Goal: Task Accomplishment & Management: Use online tool/utility

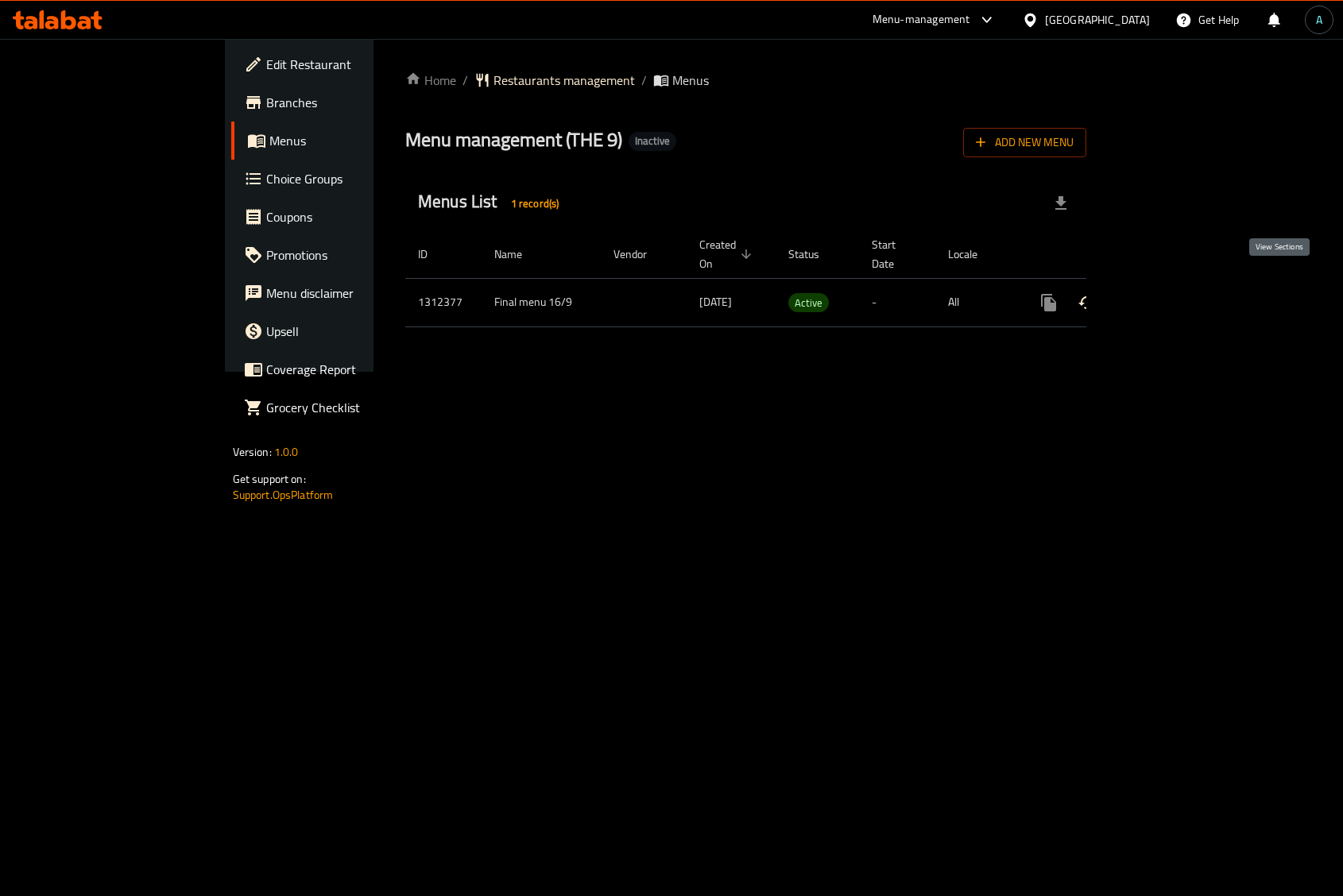
click at [1173, 293] on icon "enhanced table" at bounding box center [1163, 302] width 19 height 19
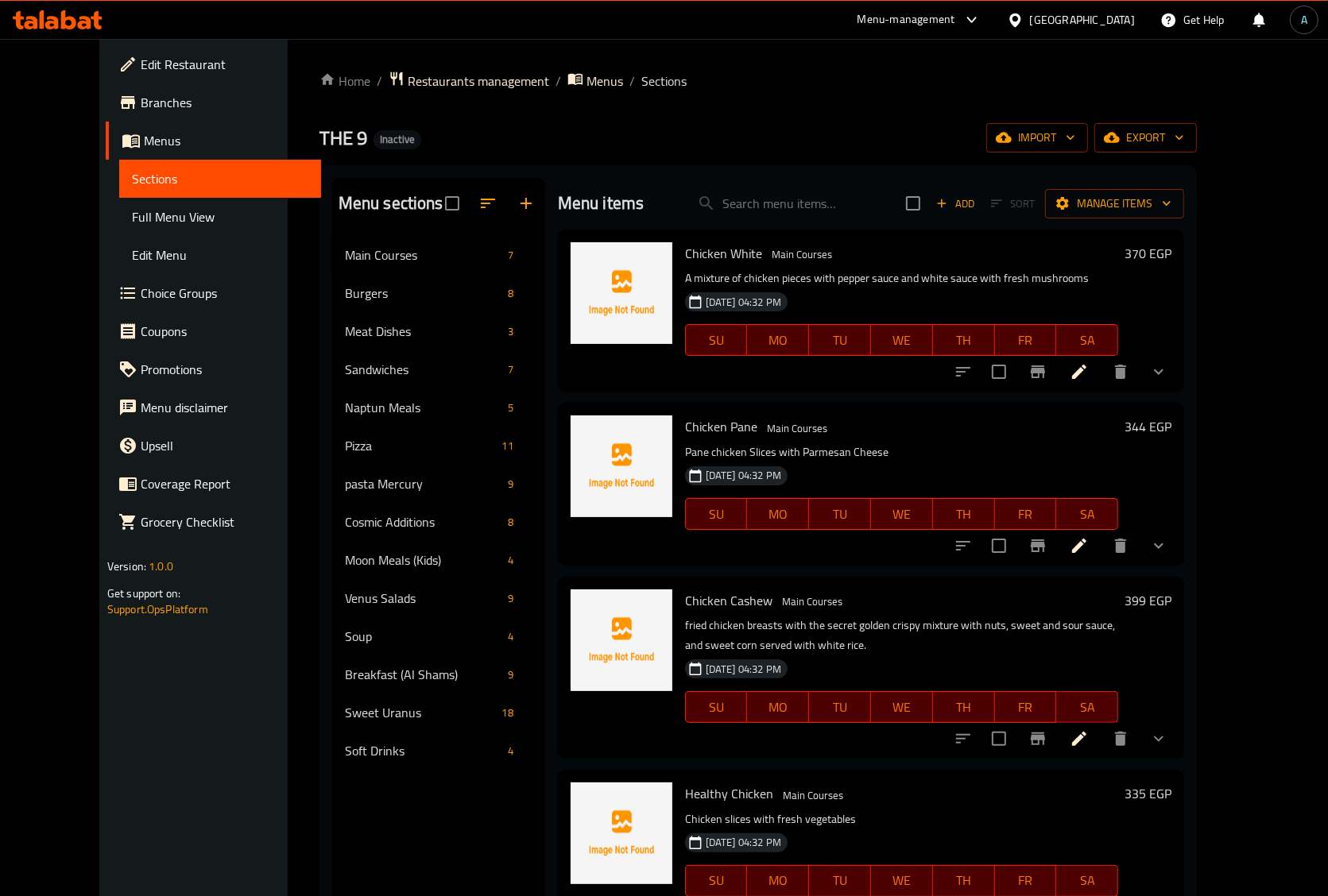
click at [120, 221] on link "Full Menu View" at bounding box center [220, 217] width 202 height 38
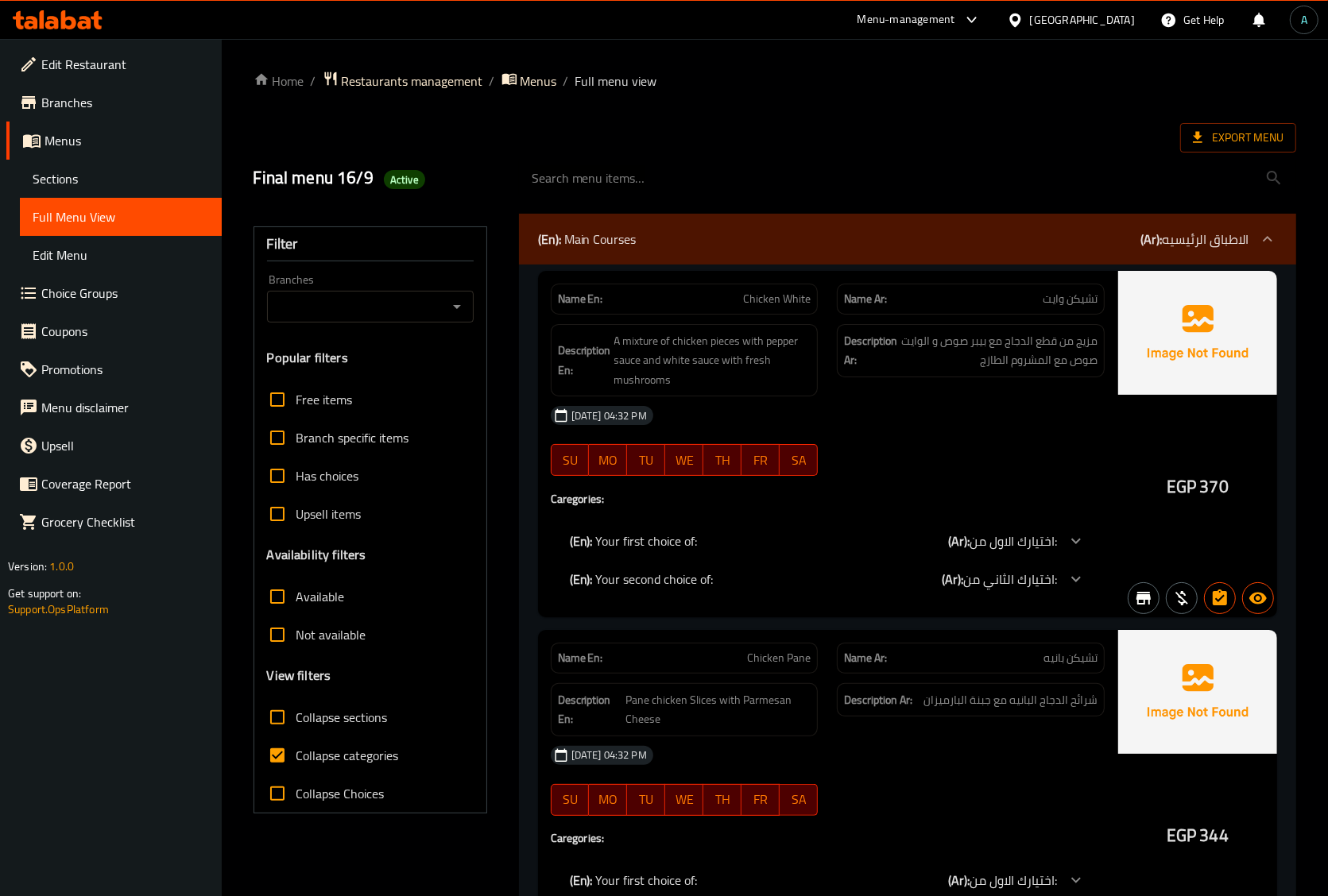
click at [1192, 131] on icon at bounding box center [1198, 137] width 16 height 16
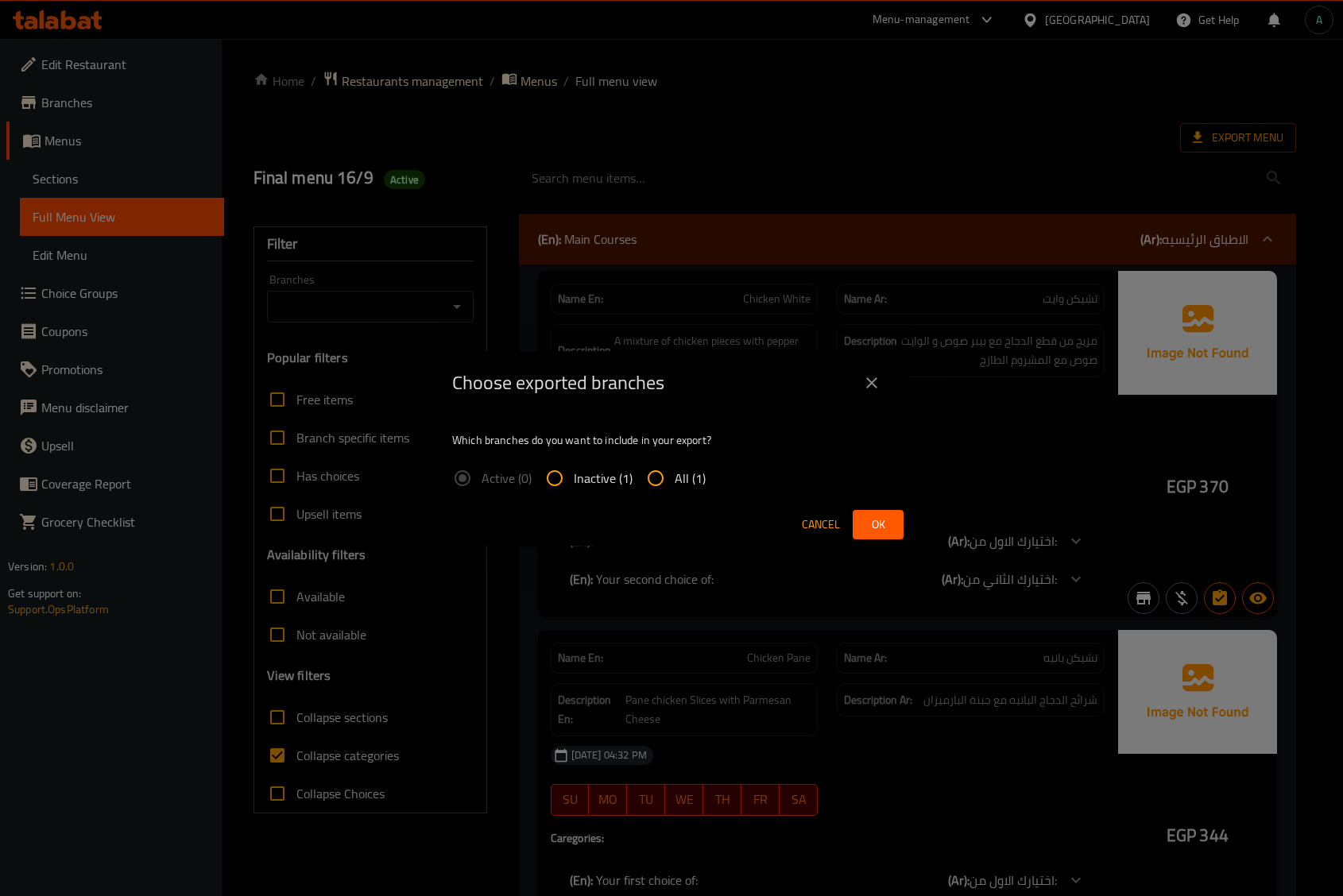
click at [672, 454] on div "Which branches do you want to include in your export? Active (0) Inactive (1) A…" at bounding box center [672, 459] width 477 height 89
click at [676, 469] on span "All (1)" at bounding box center [689, 478] width 31 height 19
click at [674, 469] on input "All (1)" at bounding box center [655, 478] width 38 height 38
radio input "true"
click at [875, 516] on span "Ok" at bounding box center [877, 524] width 26 height 20
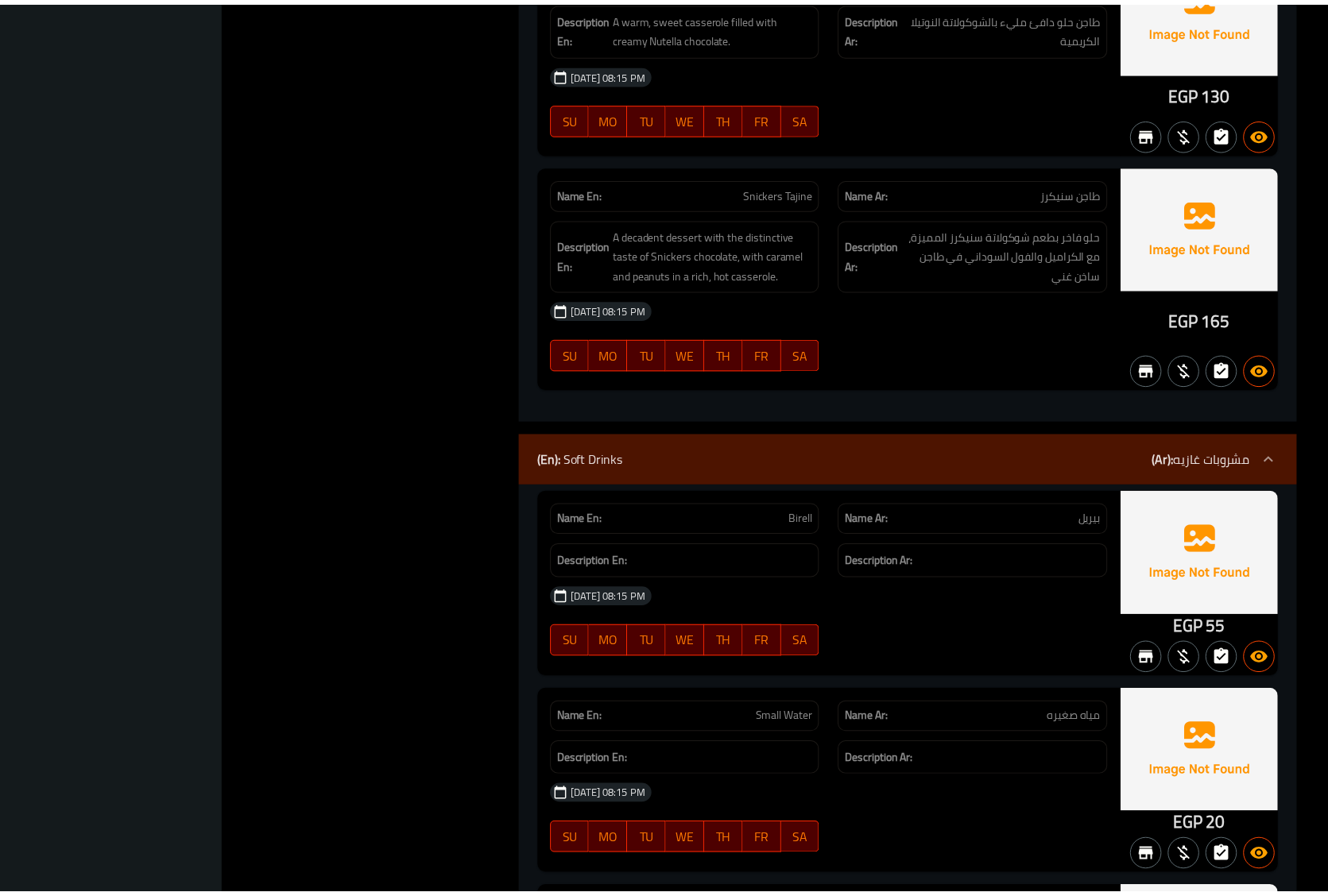
scroll to position [26162, 0]
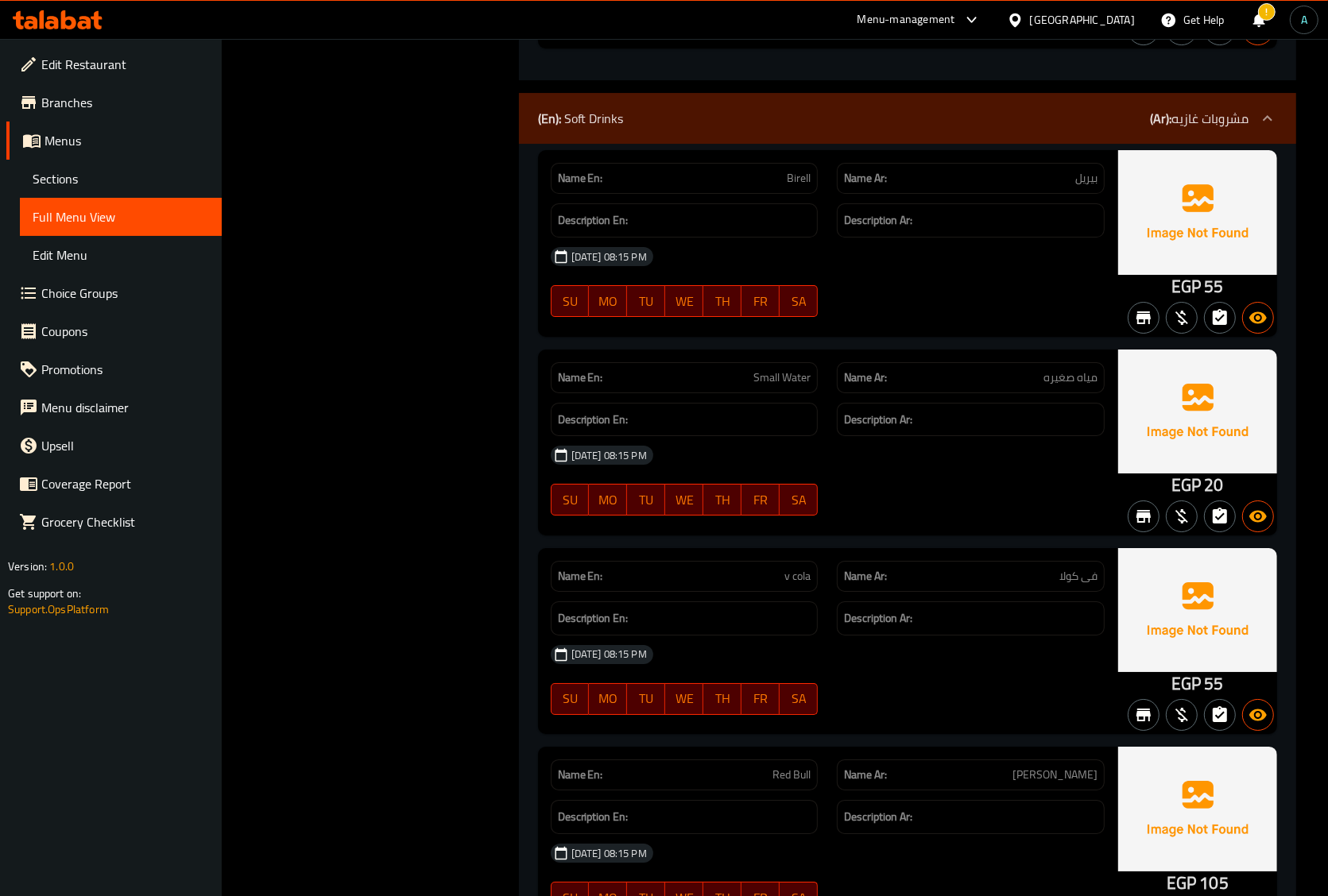
click at [81, 18] on icon at bounding box center [84, 22] width 13 height 13
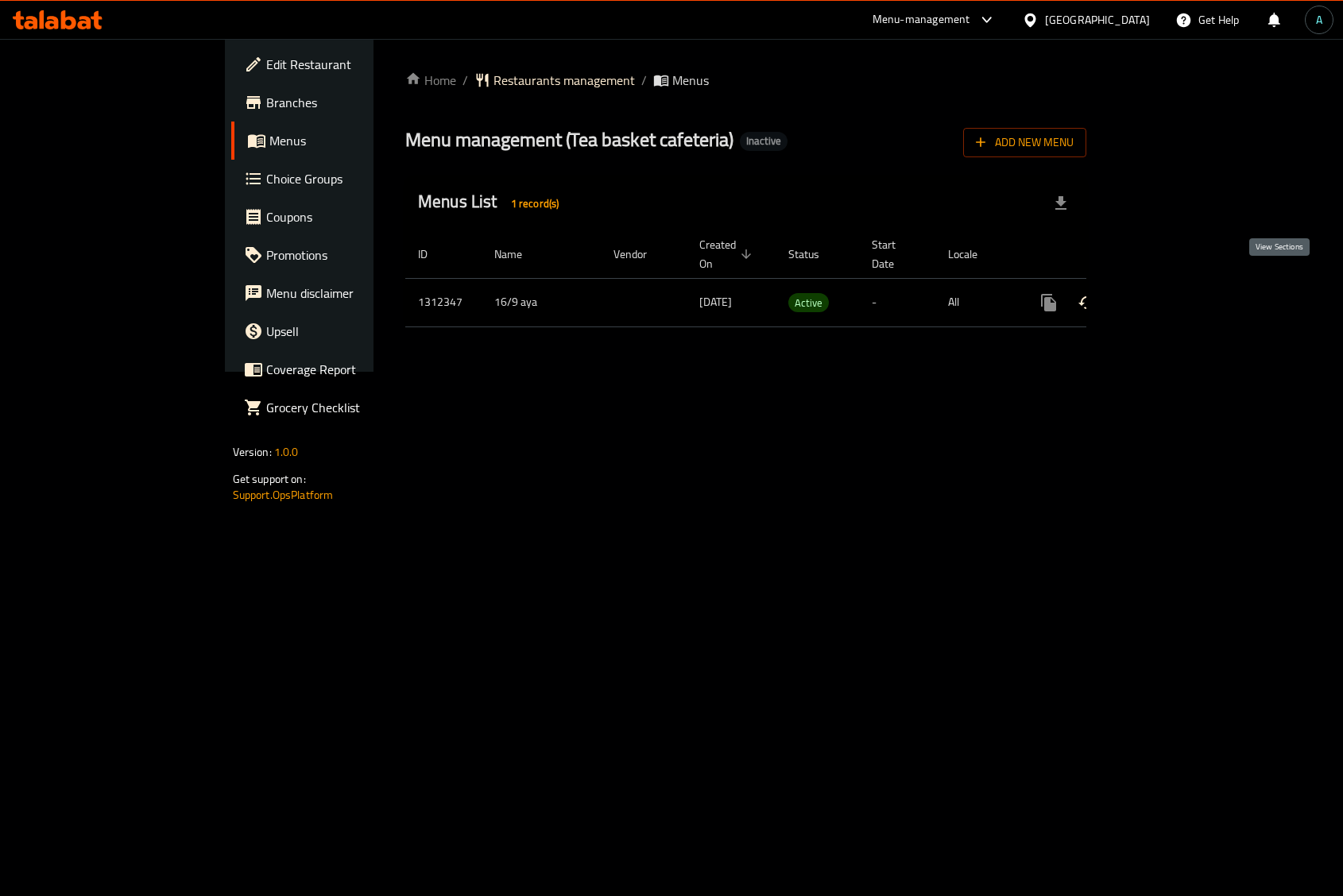
click at [1173, 293] on icon "enhanced table" at bounding box center [1163, 302] width 19 height 19
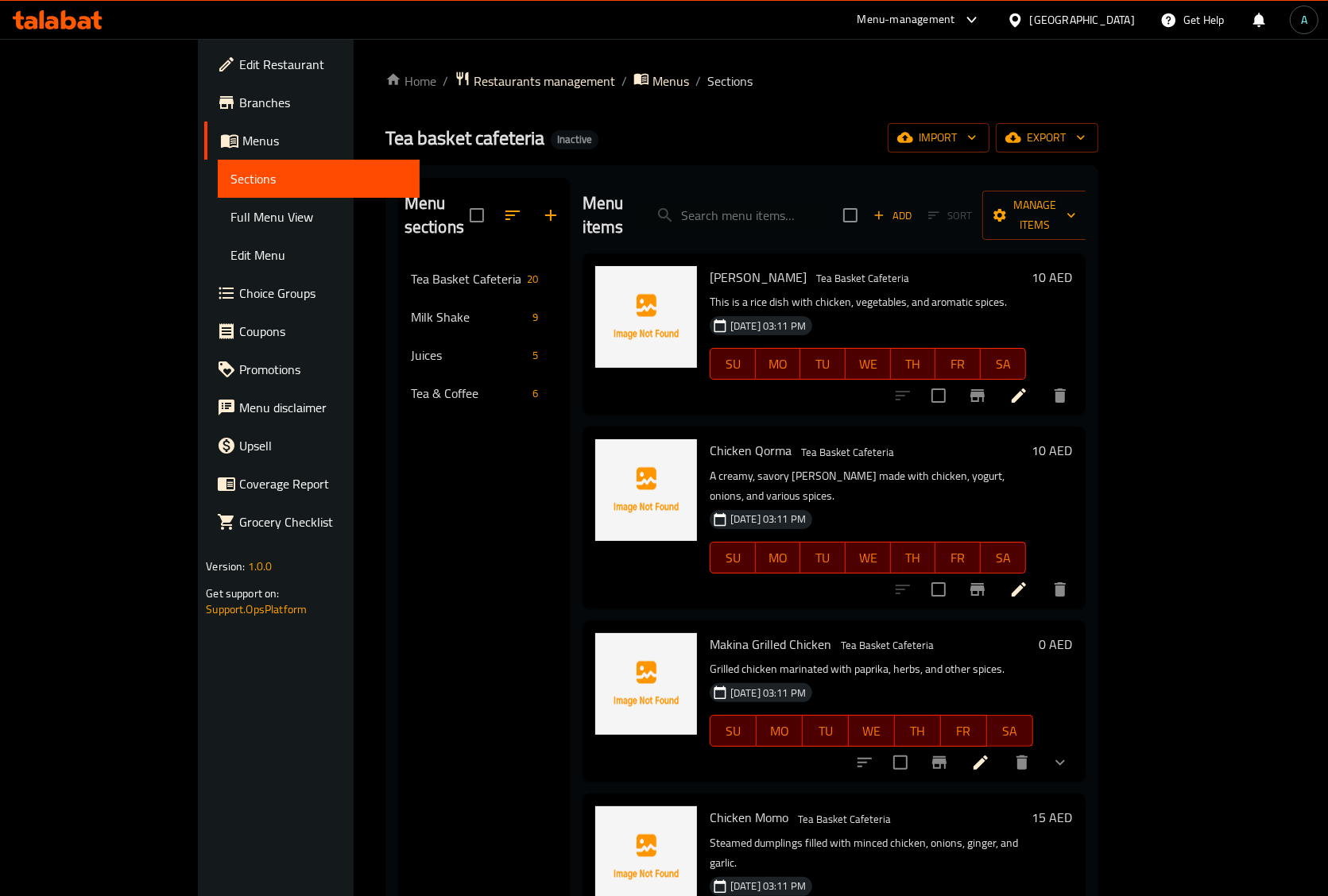
click at [58, 24] on icon at bounding box center [57, 20] width 90 height 19
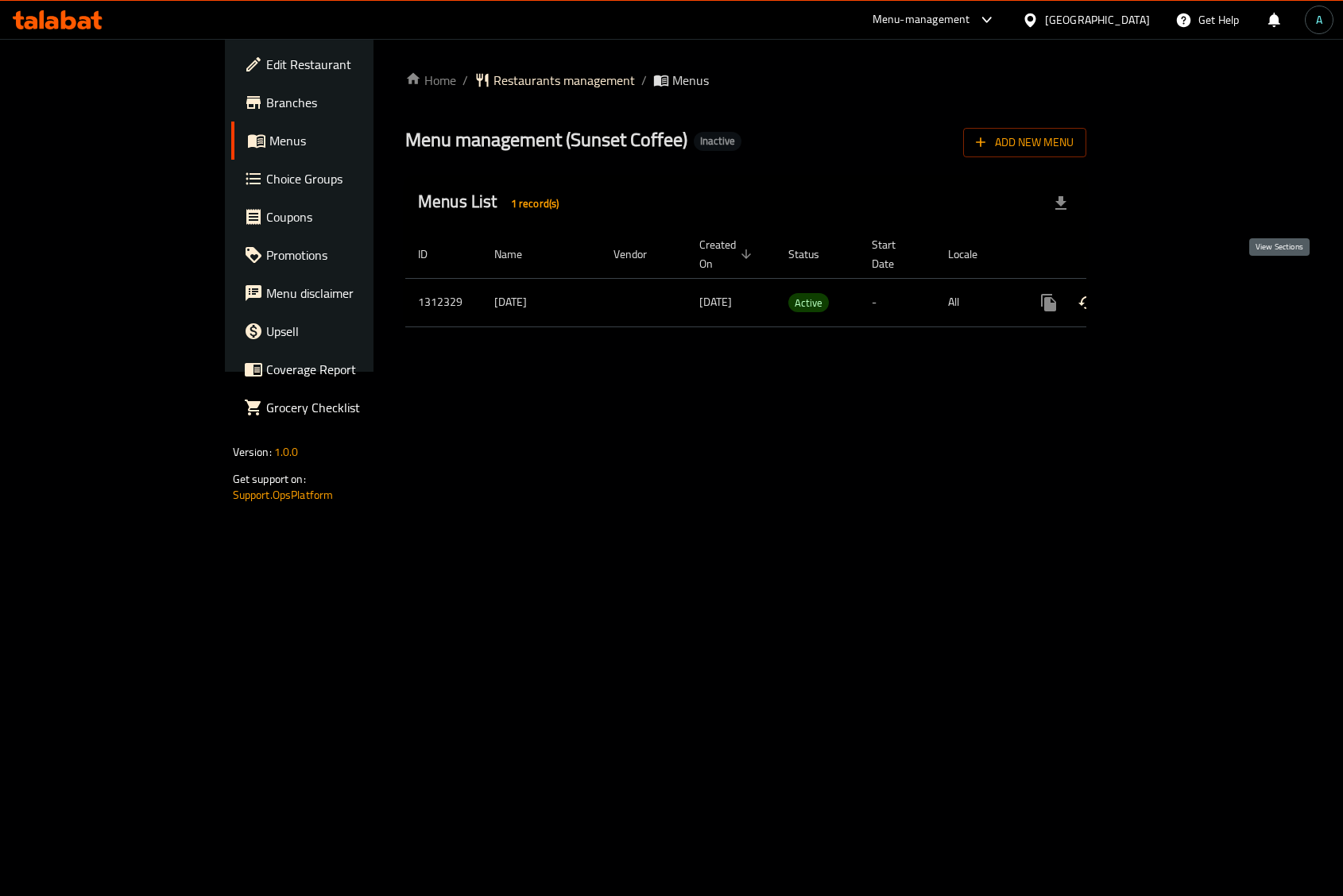
click at [1173, 293] on icon "enhanced table" at bounding box center [1163, 302] width 19 height 19
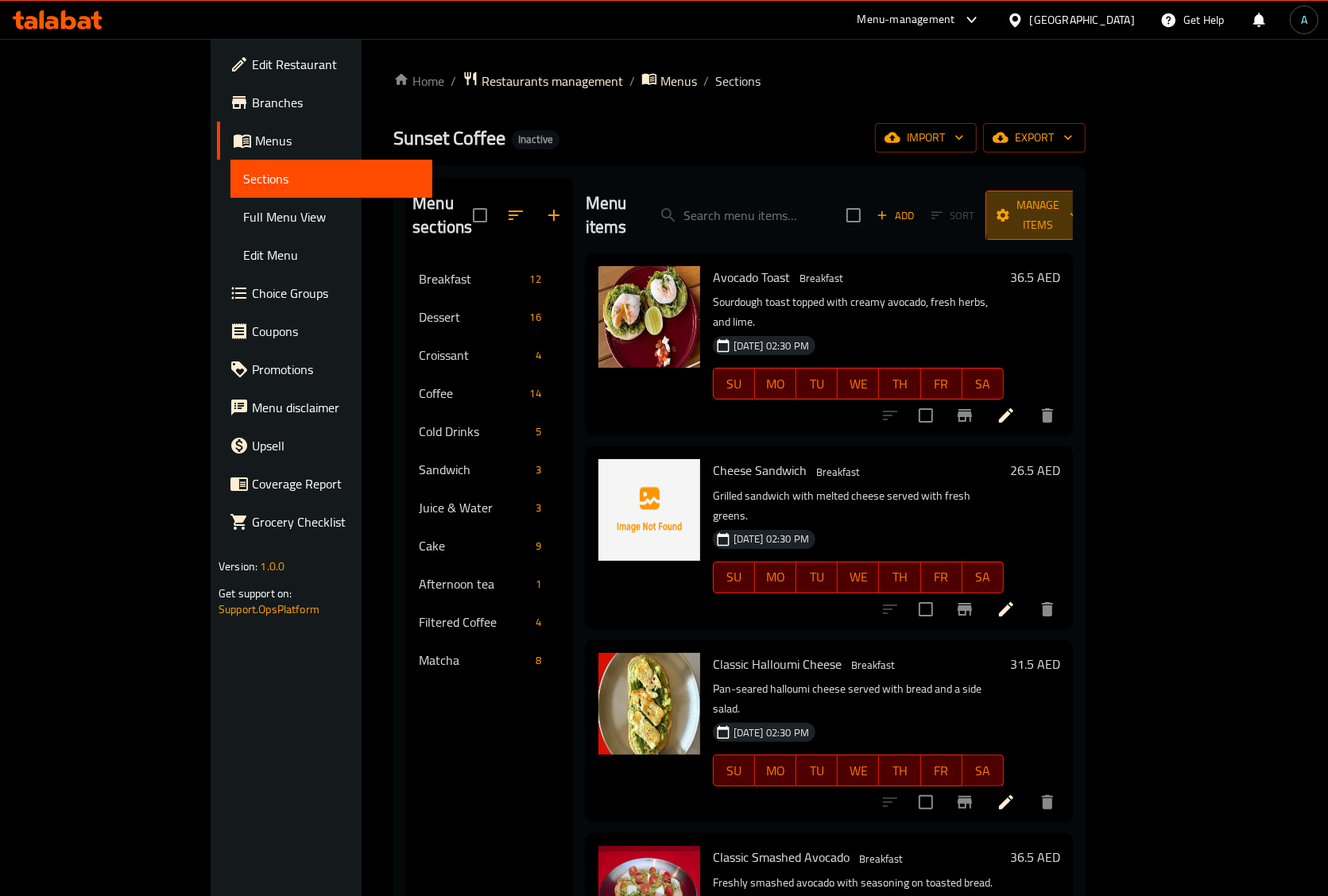
click at [1079, 209] on span "Manage items" at bounding box center [1038, 215] width 81 height 40
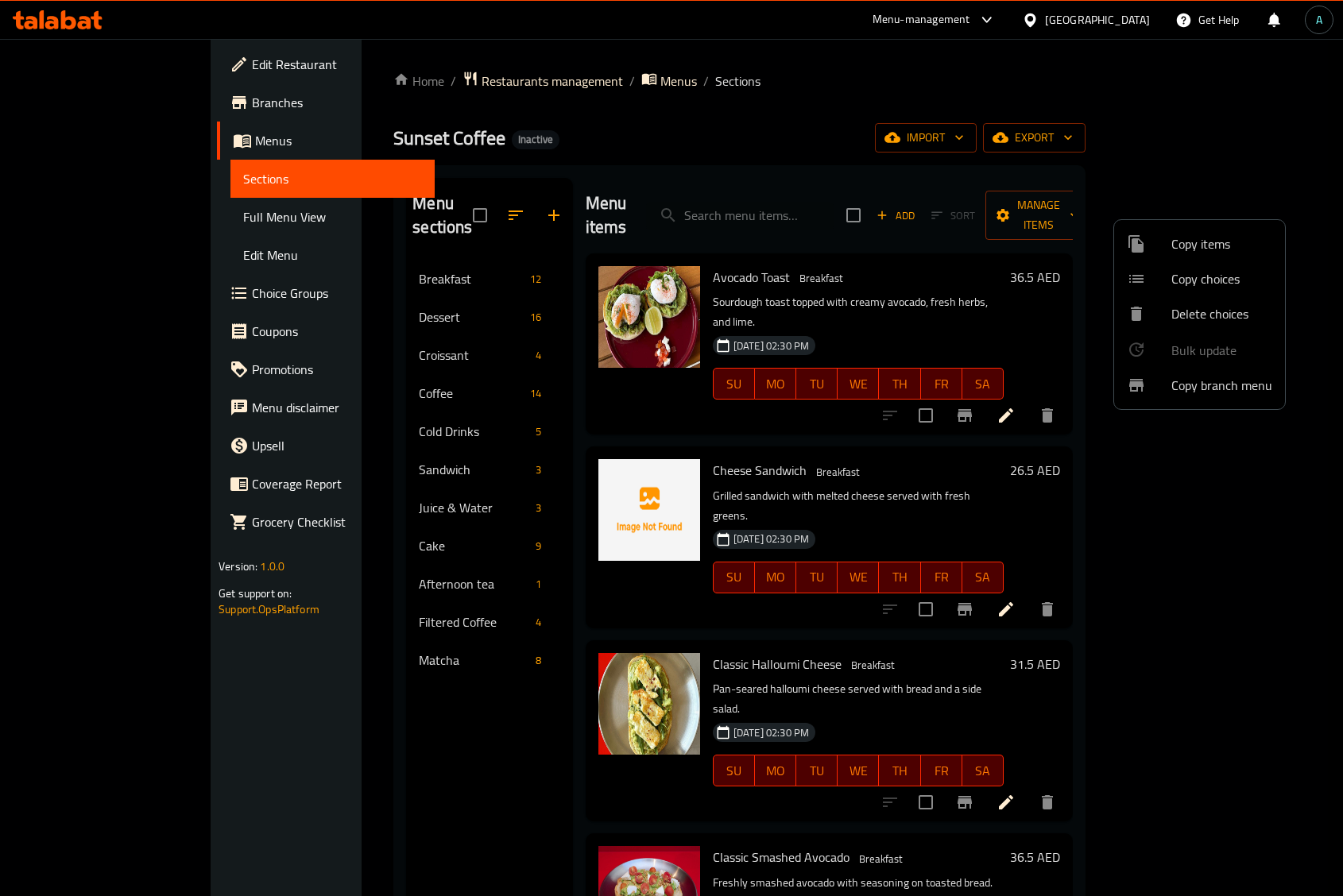
click at [1089, 157] on div at bounding box center [672, 448] width 1343 height 896
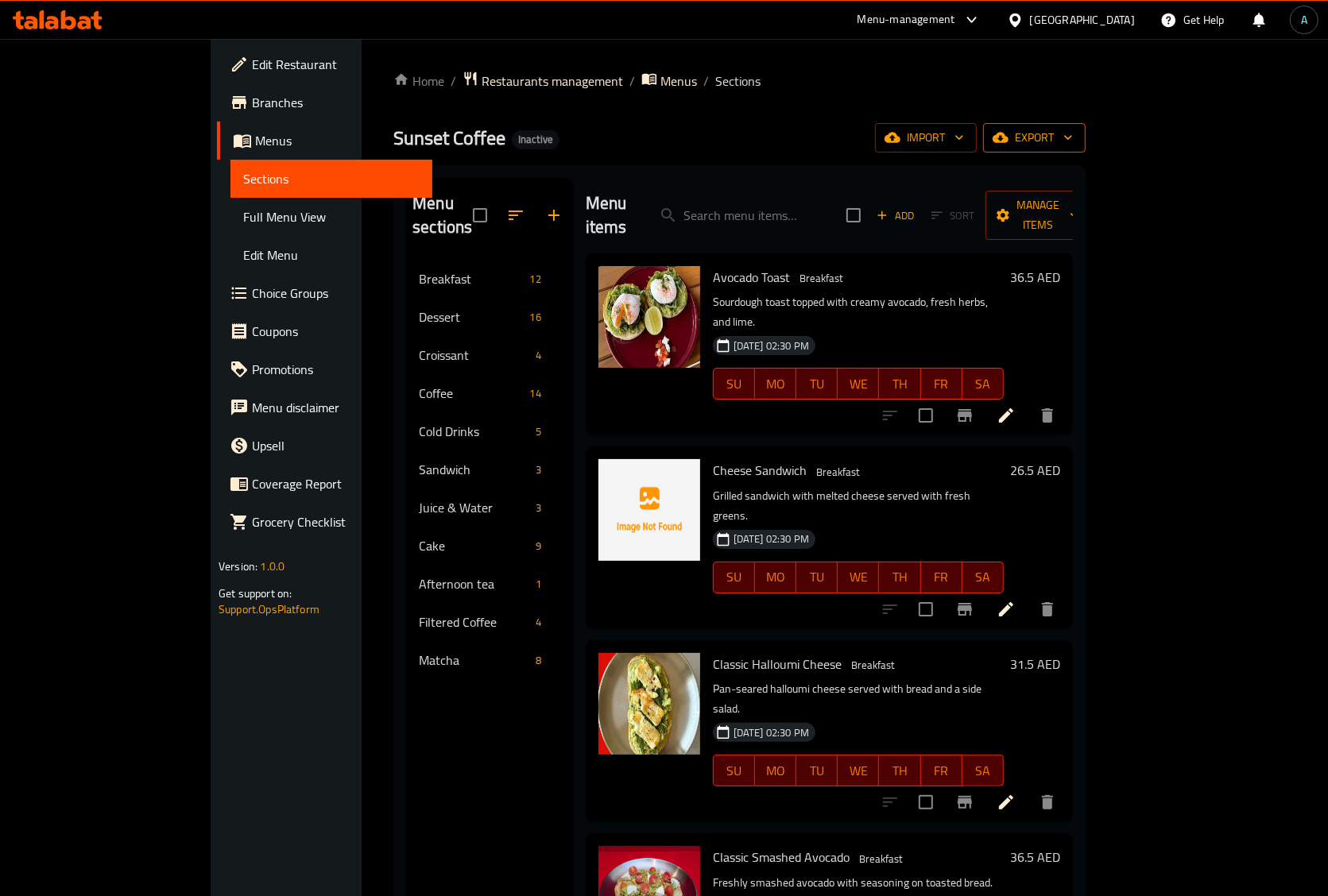
click at [1073, 136] on span "export" at bounding box center [1034, 137] width 77 height 20
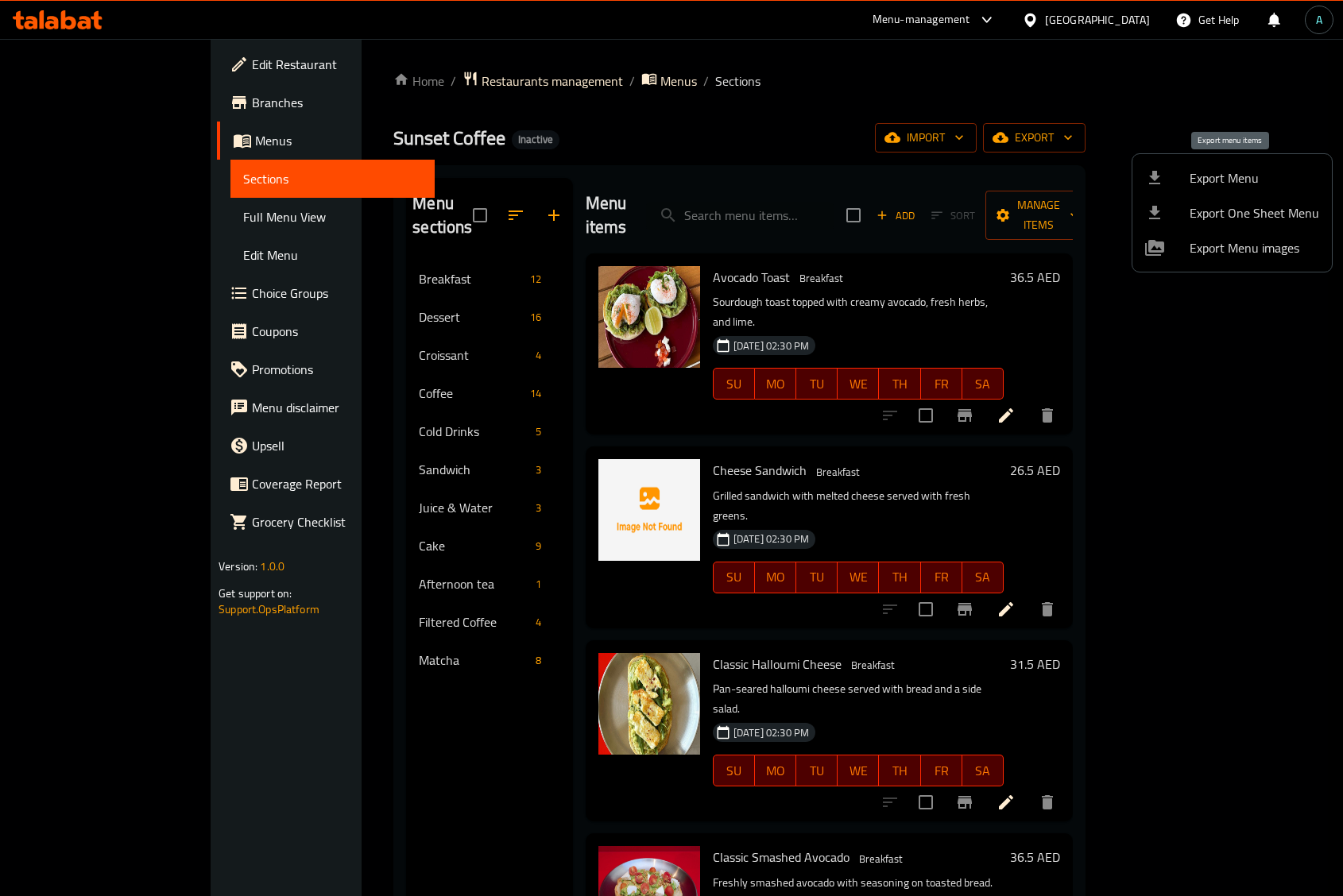
click at [1142, 176] on li "Export Menu" at bounding box center [1232, 177] width 200 height 35
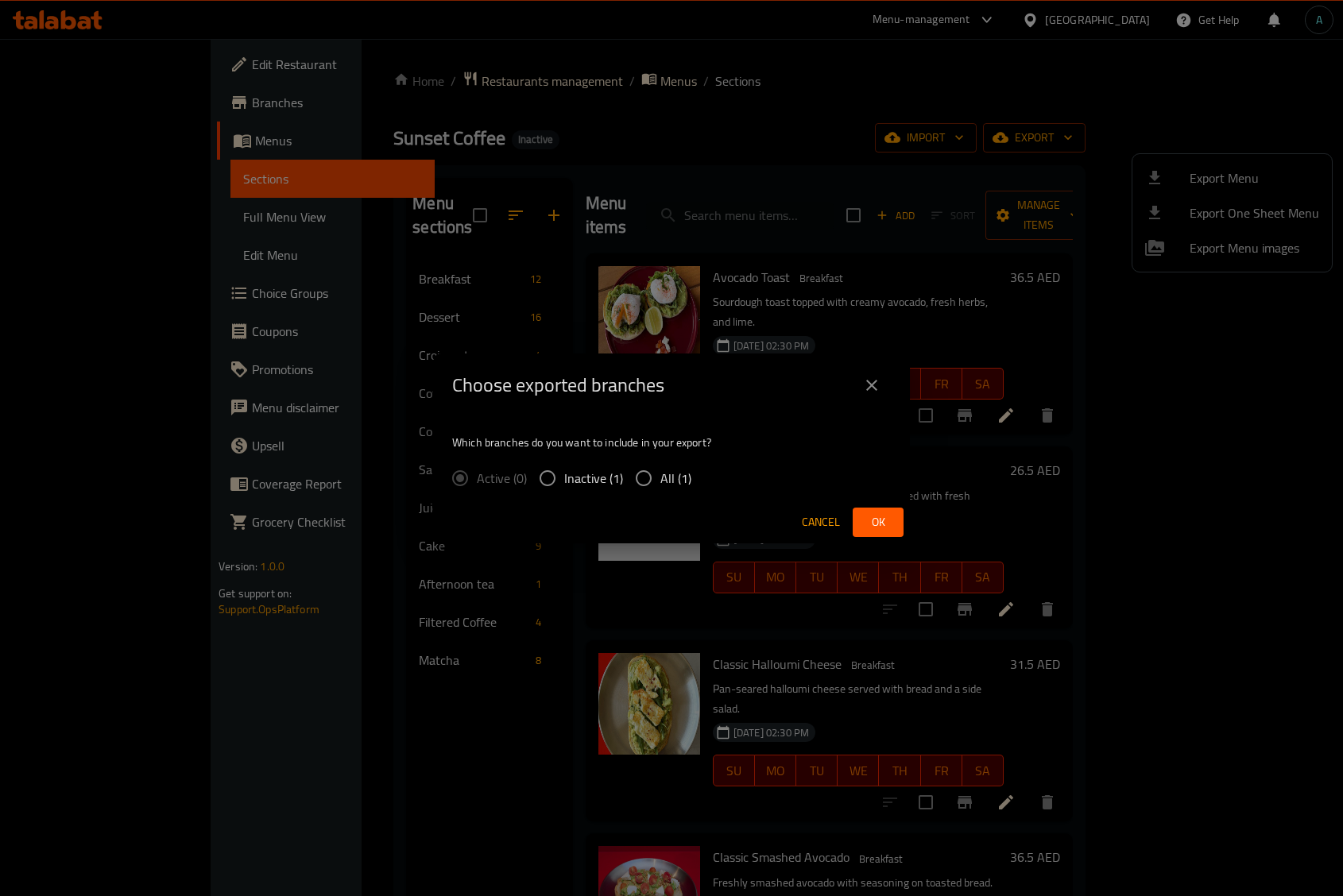
click at [665, 483] on span "All (1)" at bounding box center [675, 478] width 31 height 19
click at [660, 483] on input "All (1)" at bounding box center [643, 478] width 33 height 33
radio input "true"
click at [892, 526] on button "Ok" at bounding box center [877, 522] width 51 height 29
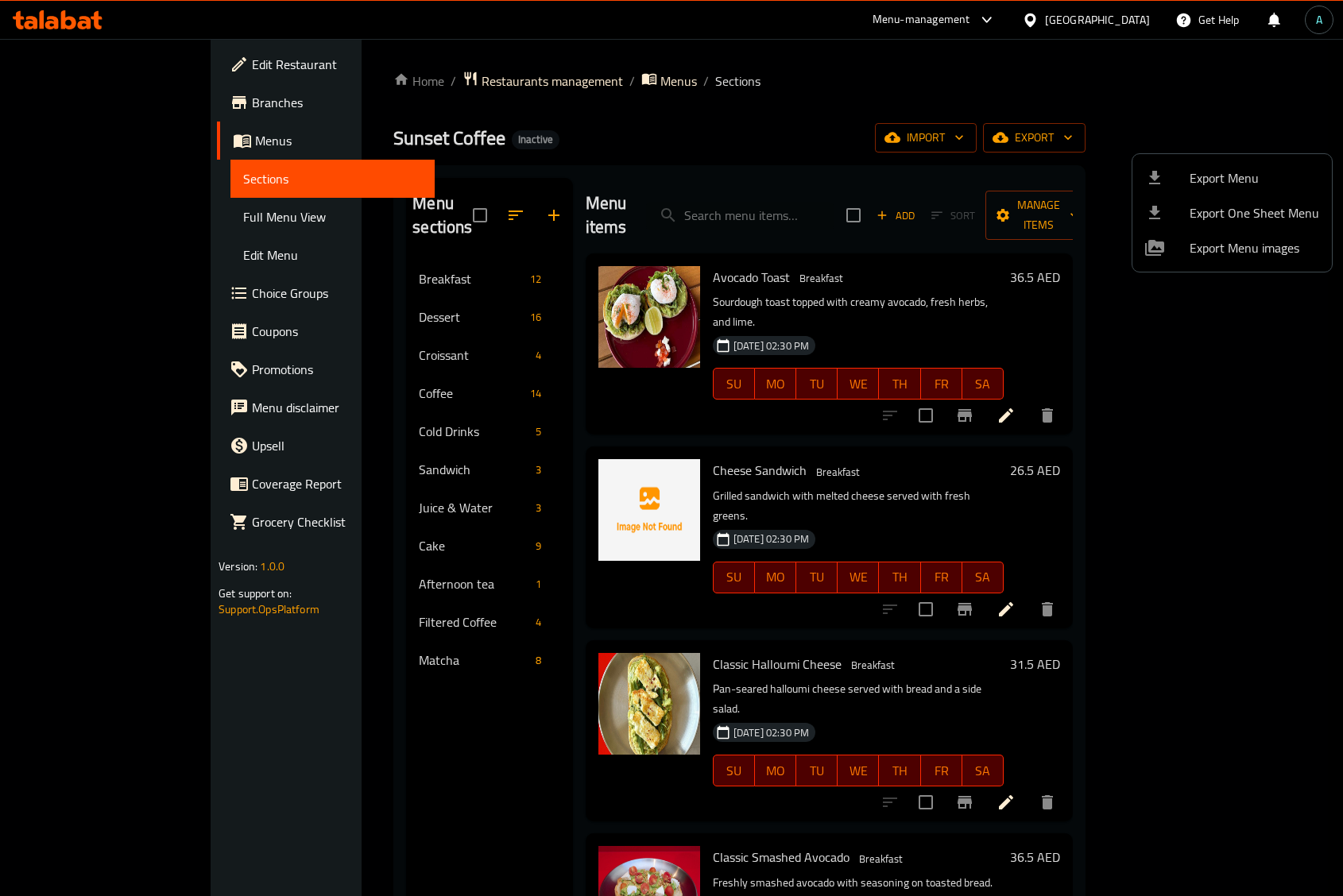
click at [116, 194] on div at bounding box center [672, 448] width 1343 height 896
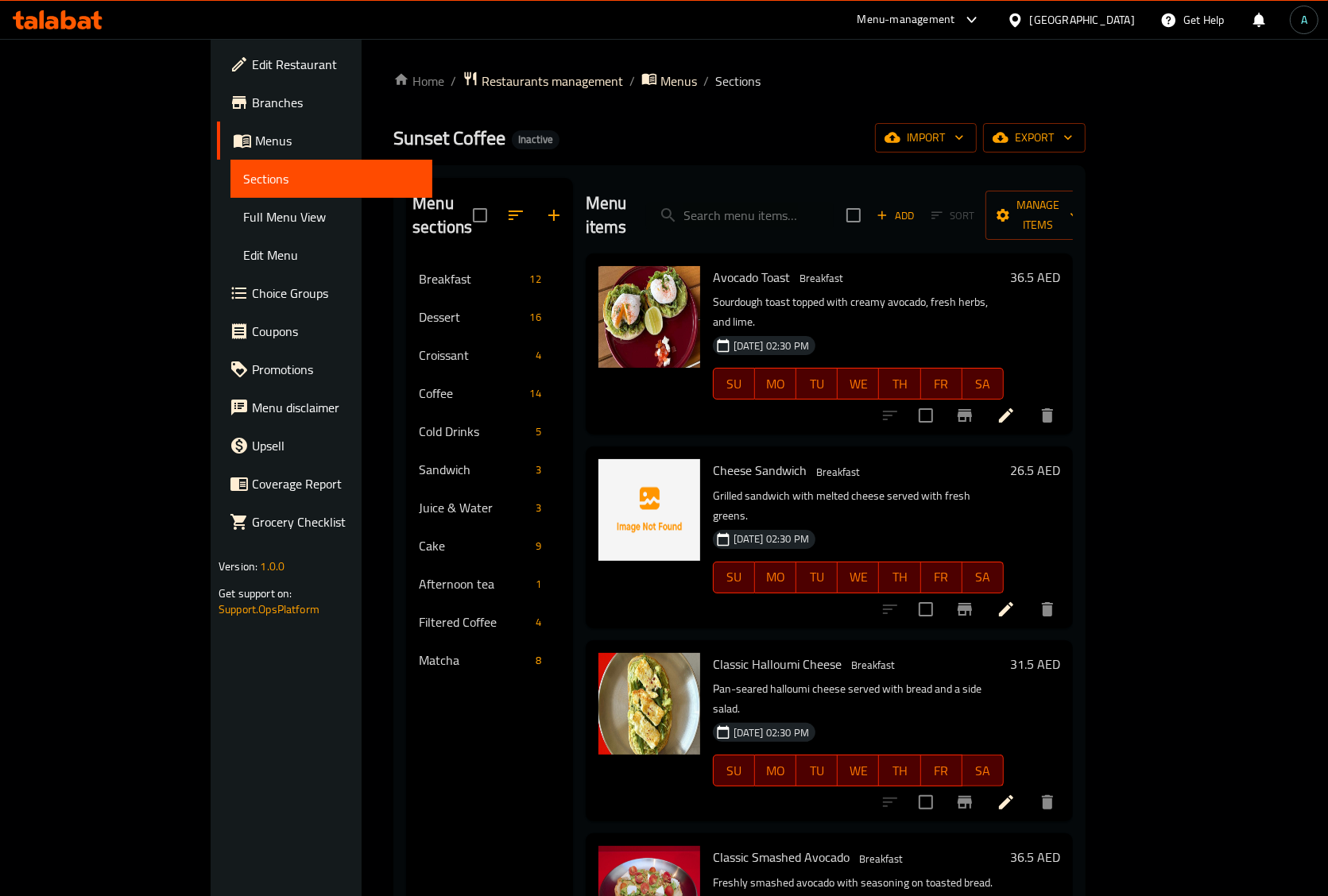
drag, startPoint x: 116, startPoint y: 212, endPoint x: 220, endPoint y: 485, distance: 292.1
click at [243, 212] on span "Full Menu View" at bounding box center [332, 217] width 177 height 19
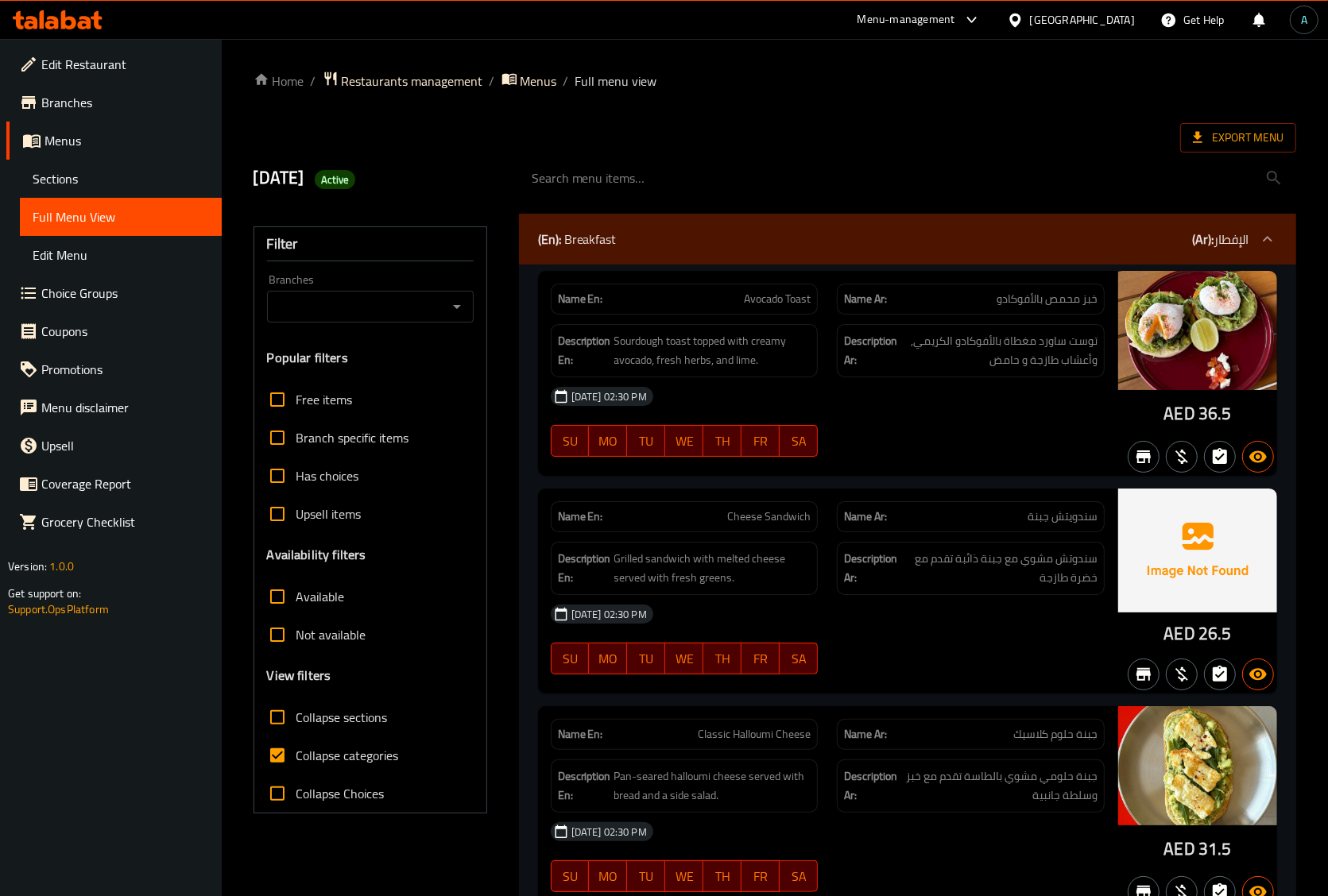
click at [335, 764] on span "Collapse categories" at bounding box center [347, 755] width 103 height 19
click at [296, 764] on input "Collapse categories" at bounding box center [277, 755] width 38 height 38
checkbox input "false"
click at [743, 151] on div at bounding box center [907, 178] width 796 height 60
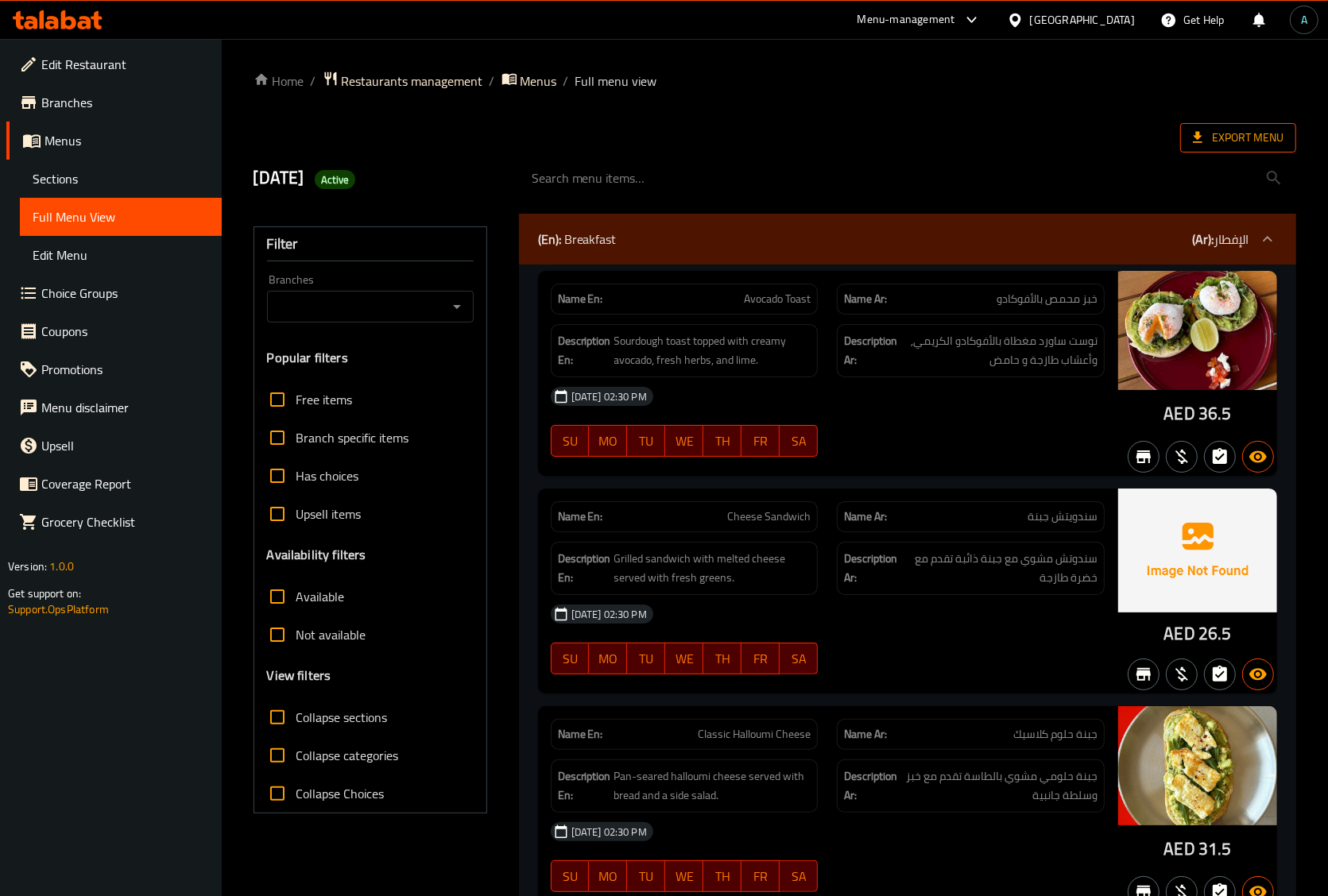
click at [1288, 132] on span "Export Menu" at bounding box center [1238, 137] width 116 height 29
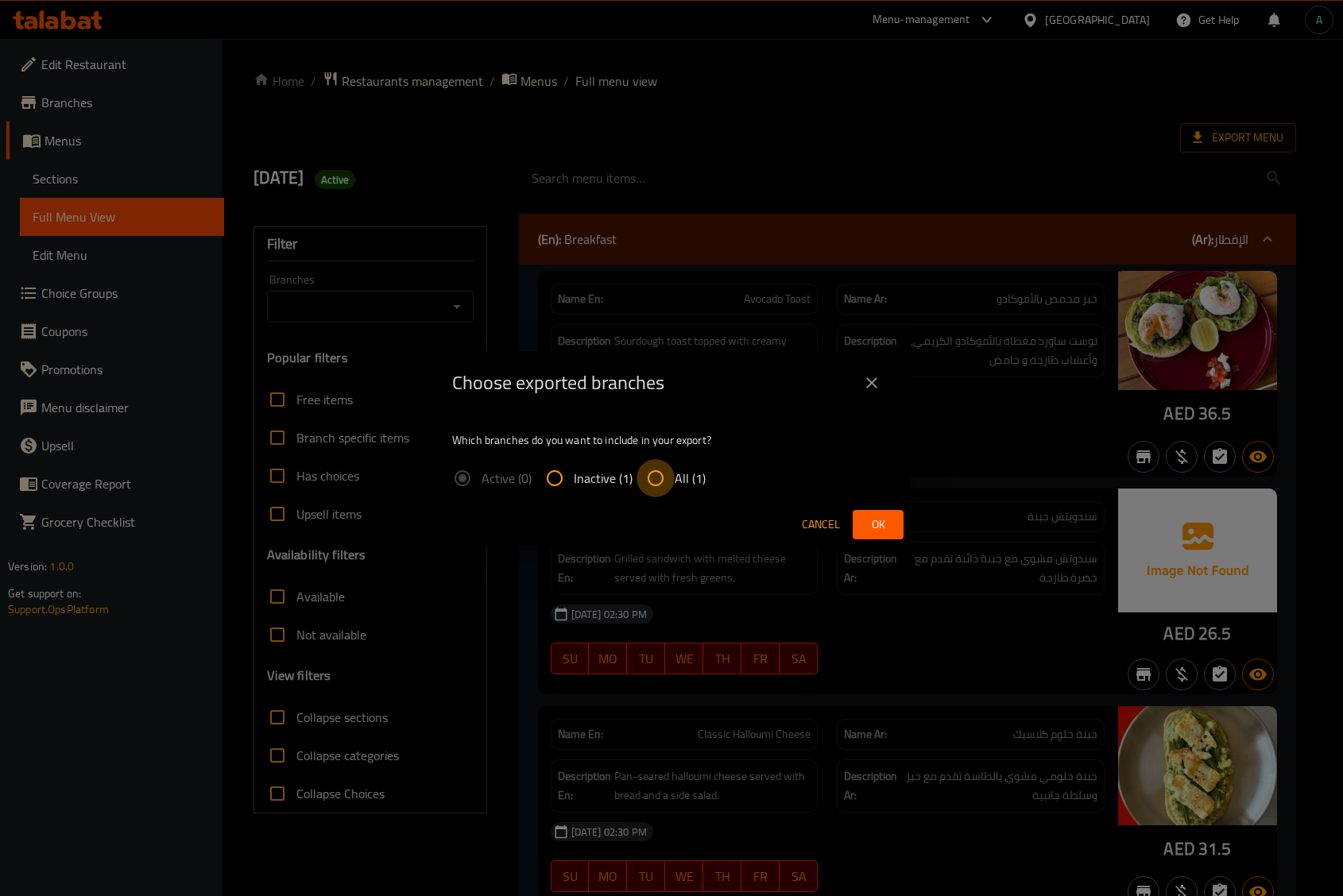
click at [666, 474] on input "All (1)" at bounding box center [655, 478] width 38 height 38
radio input "true"
click at [871, 530] on span "Ok" at bounding box center [877, 524] width 26 height 20
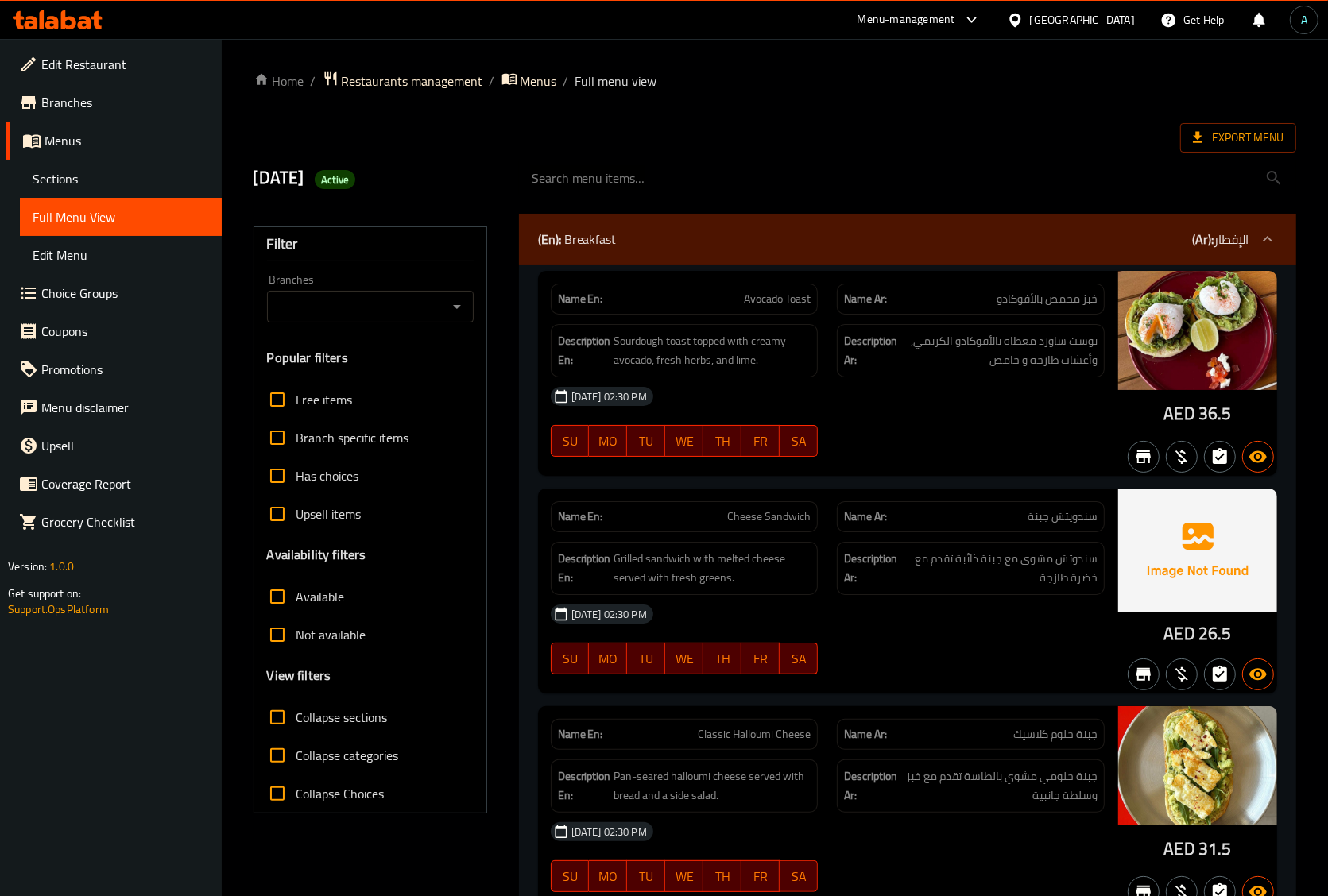
click at [65, 21] on icon at bounding box center [57, 20] width 90 height 19
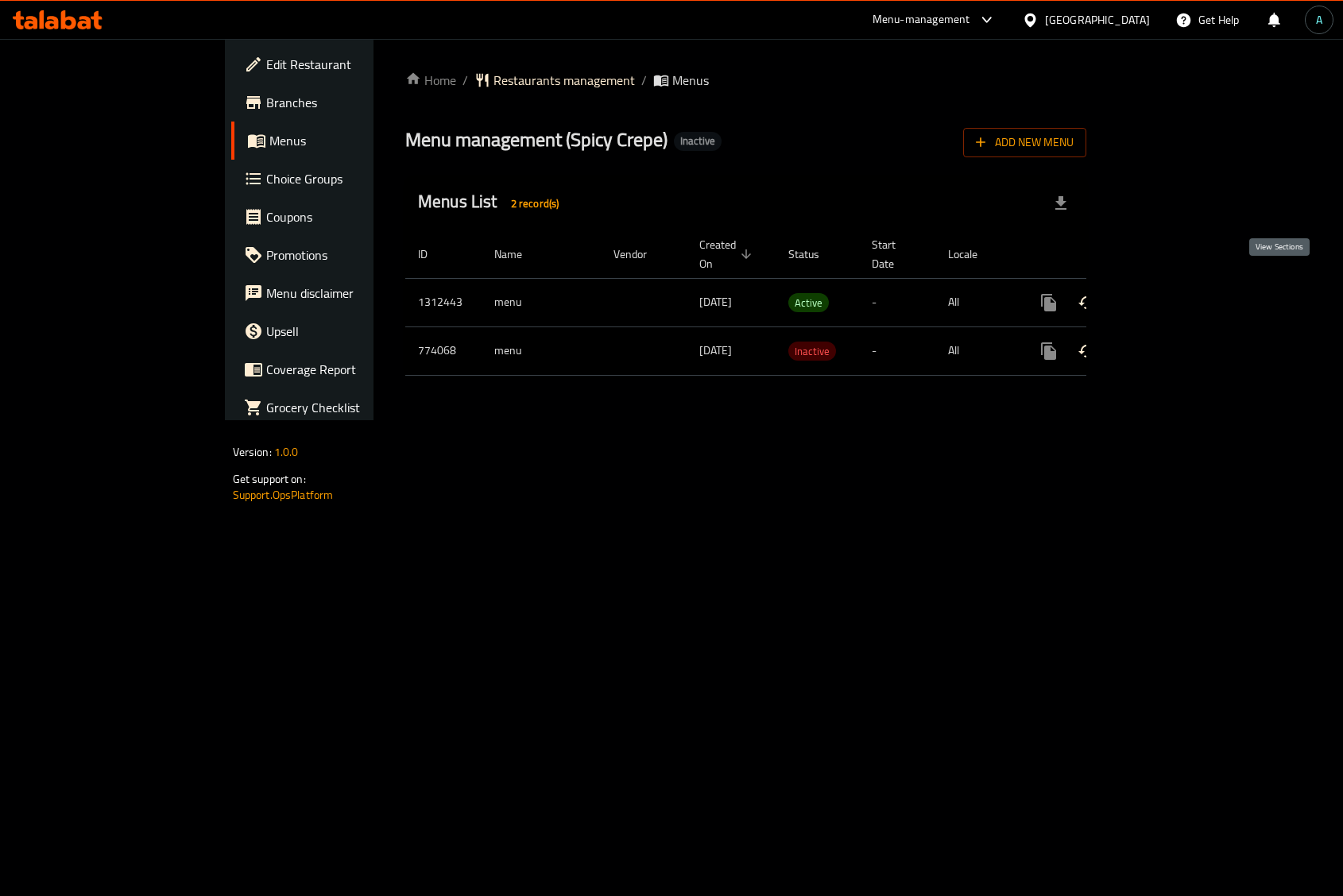
click at [1170, 295] on icon "enhanced table" at bounding box center [1163, 302] width 14 height 14
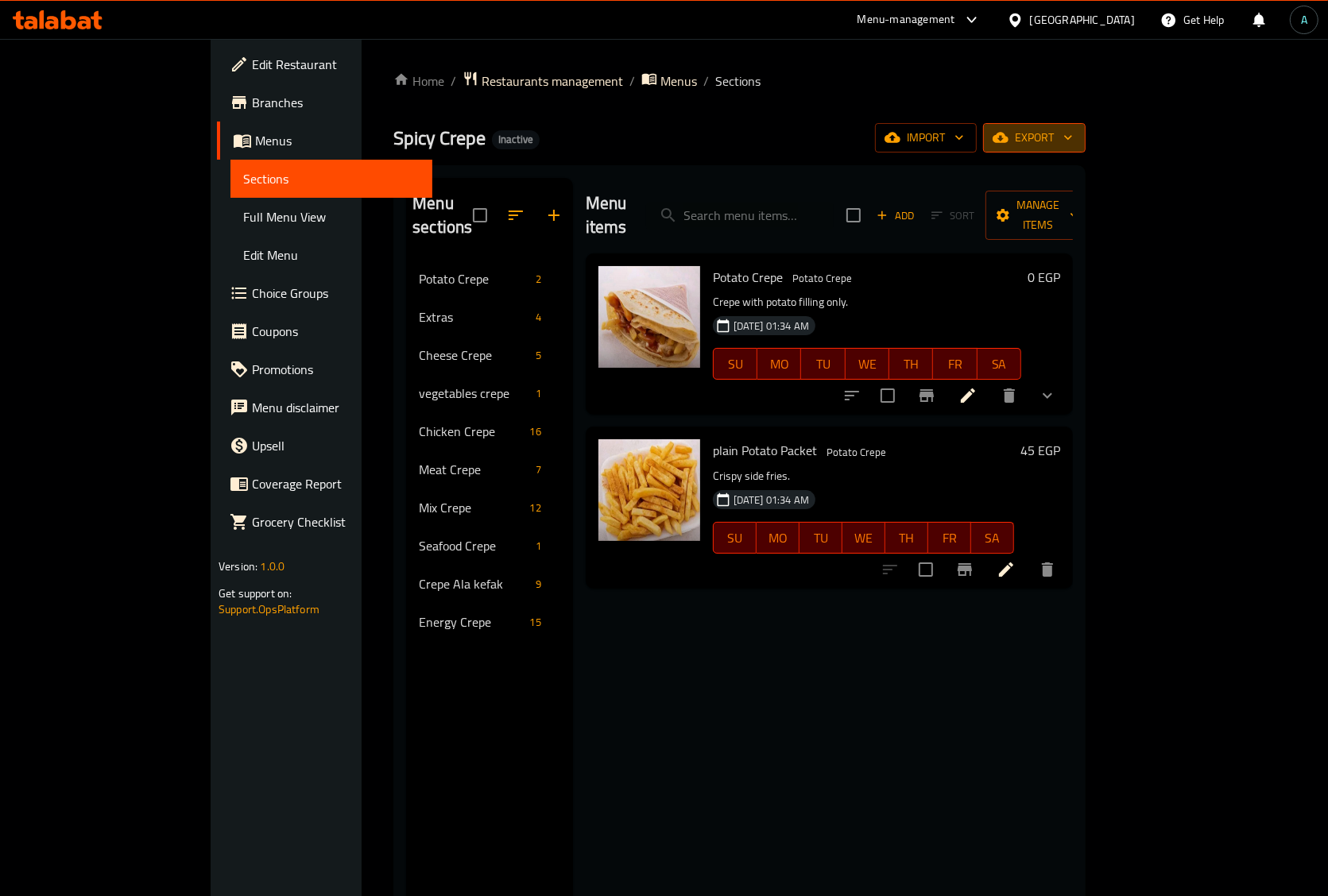
click at [1073, 144] on span "export" at bounding box center [1034, 137] width 77 height 20
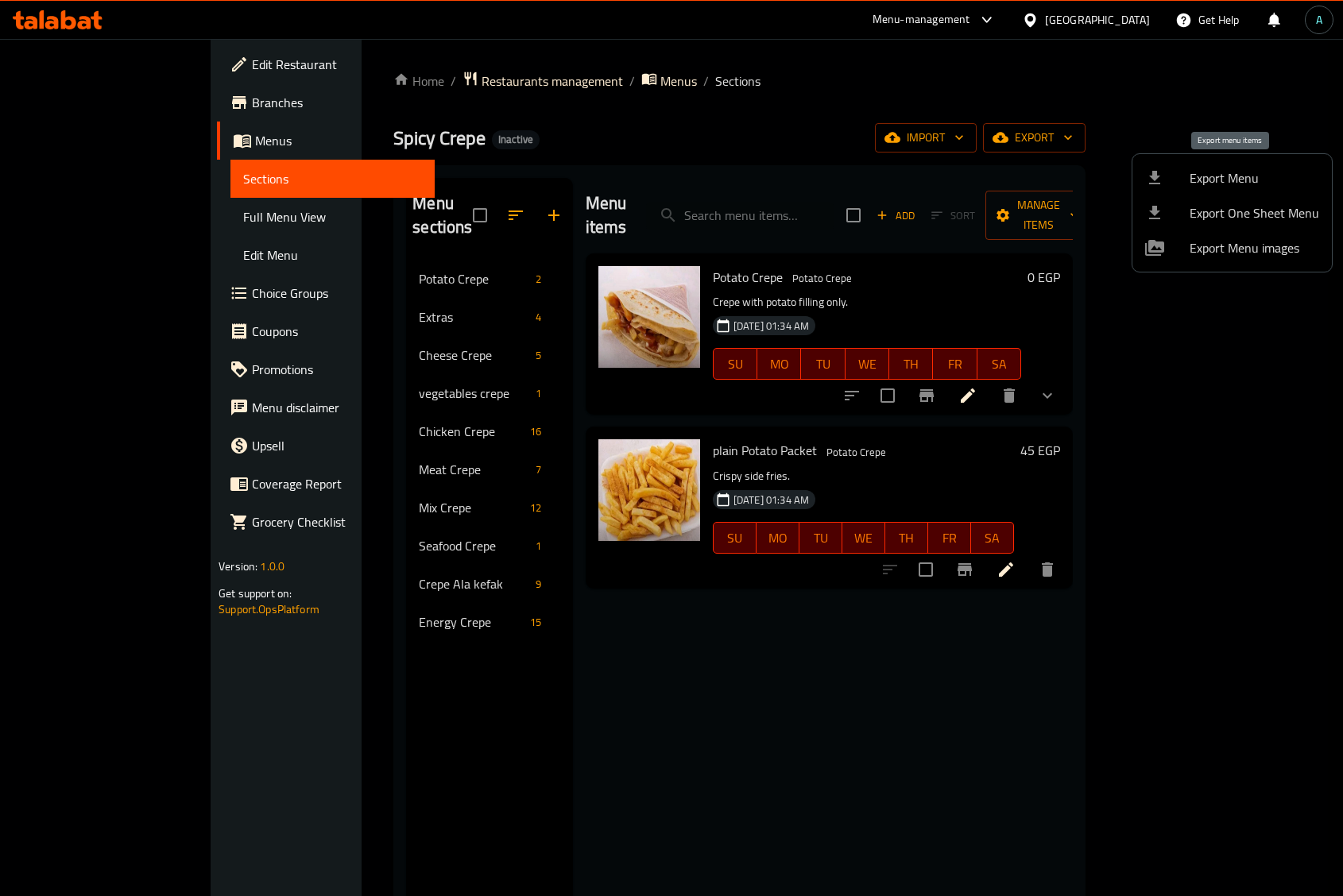
click at [1218, 186] on span "Export Menu" at bounding box center [1254, 177] width 129 height 19
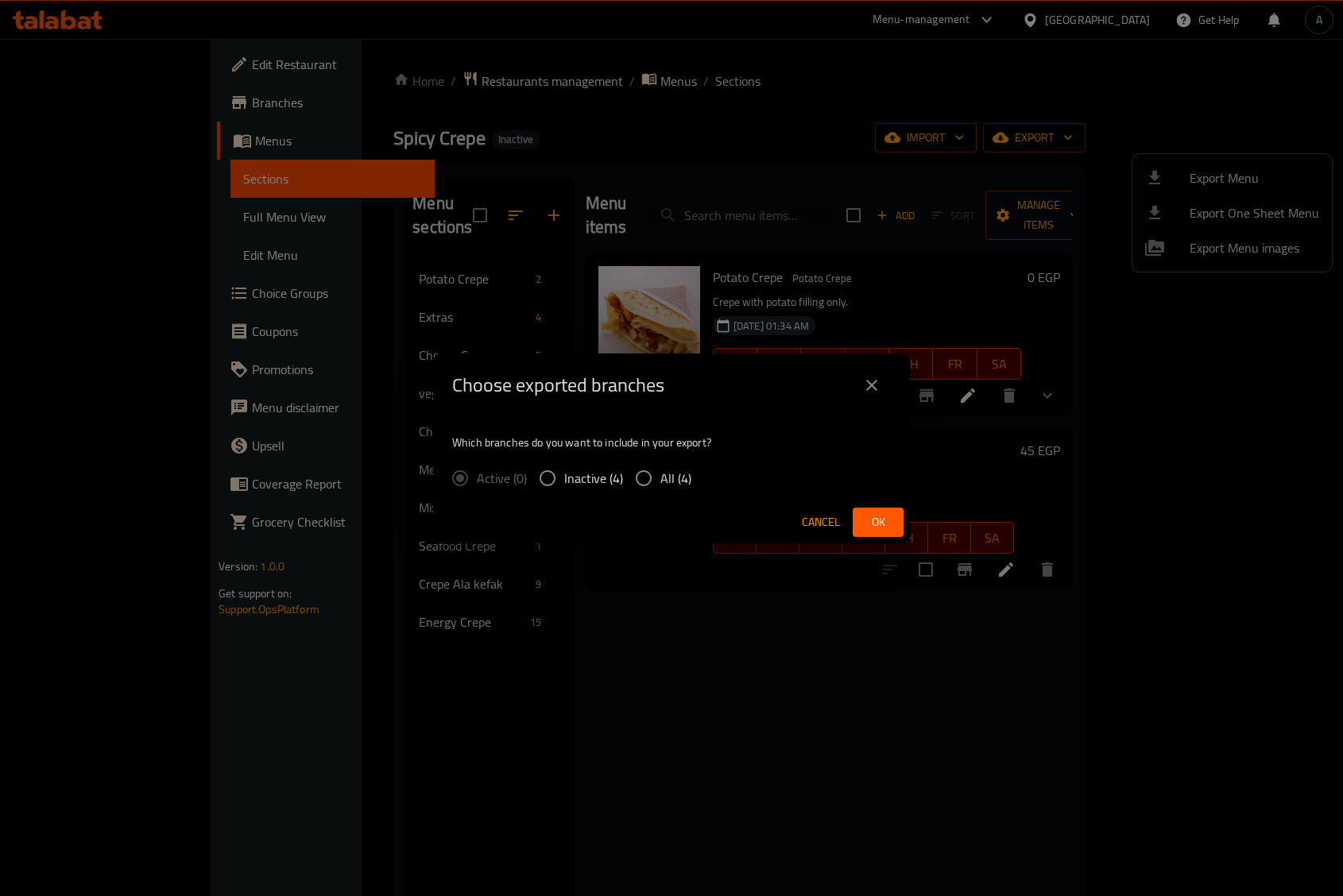
click at [681, 469] on span "All (4)" at bounding box center [675, 478] width 31 height 19
click at [660, 465] on input "All (4)" at bounding box center [643, 478] width 33 height 33
radio input "true"
click at [892, 532] on button "Ok" at bounding box center [877, 522] width 51 height 29
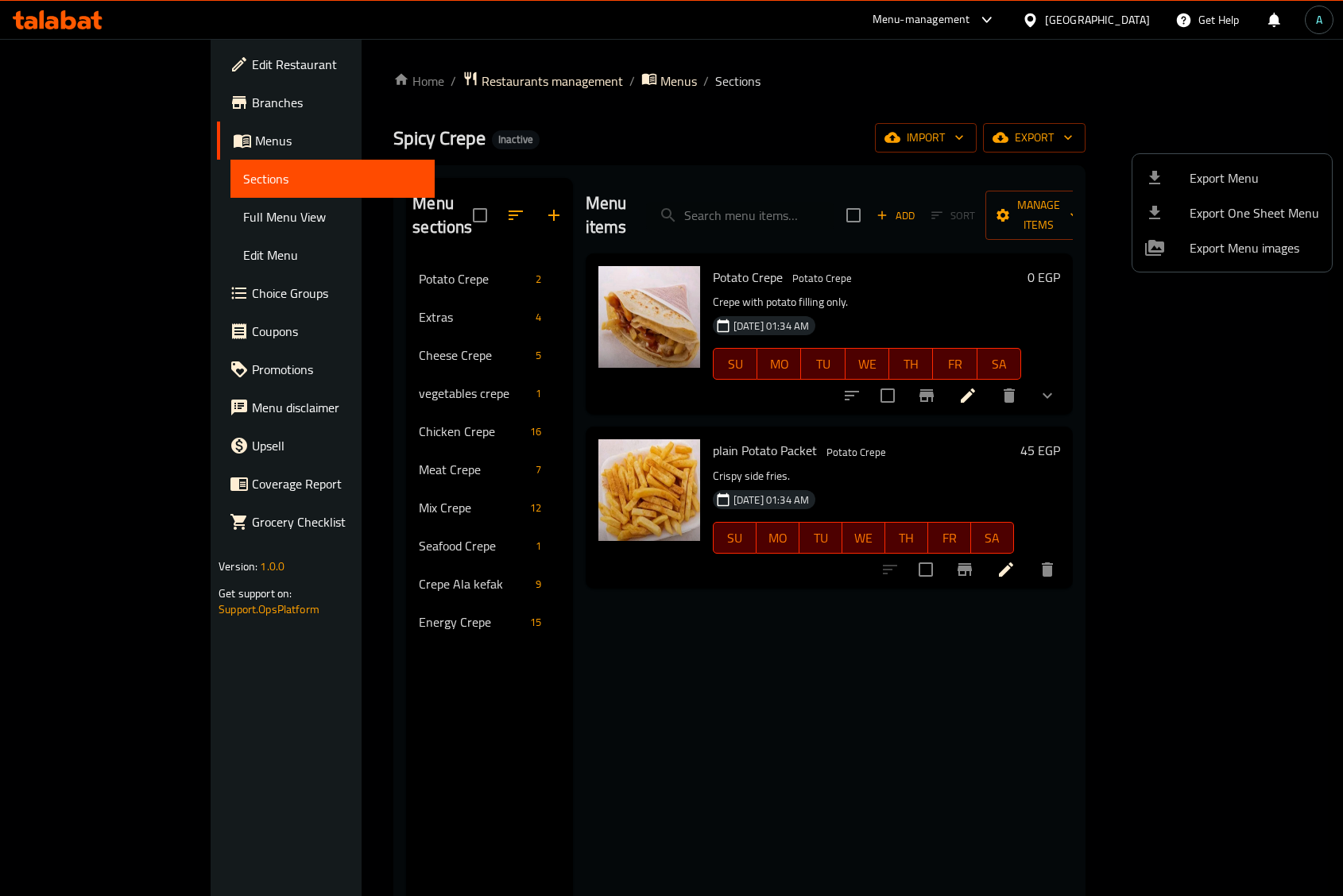
click at [934, 129] on div at bounding box center [672, 448] width 1343 height 896
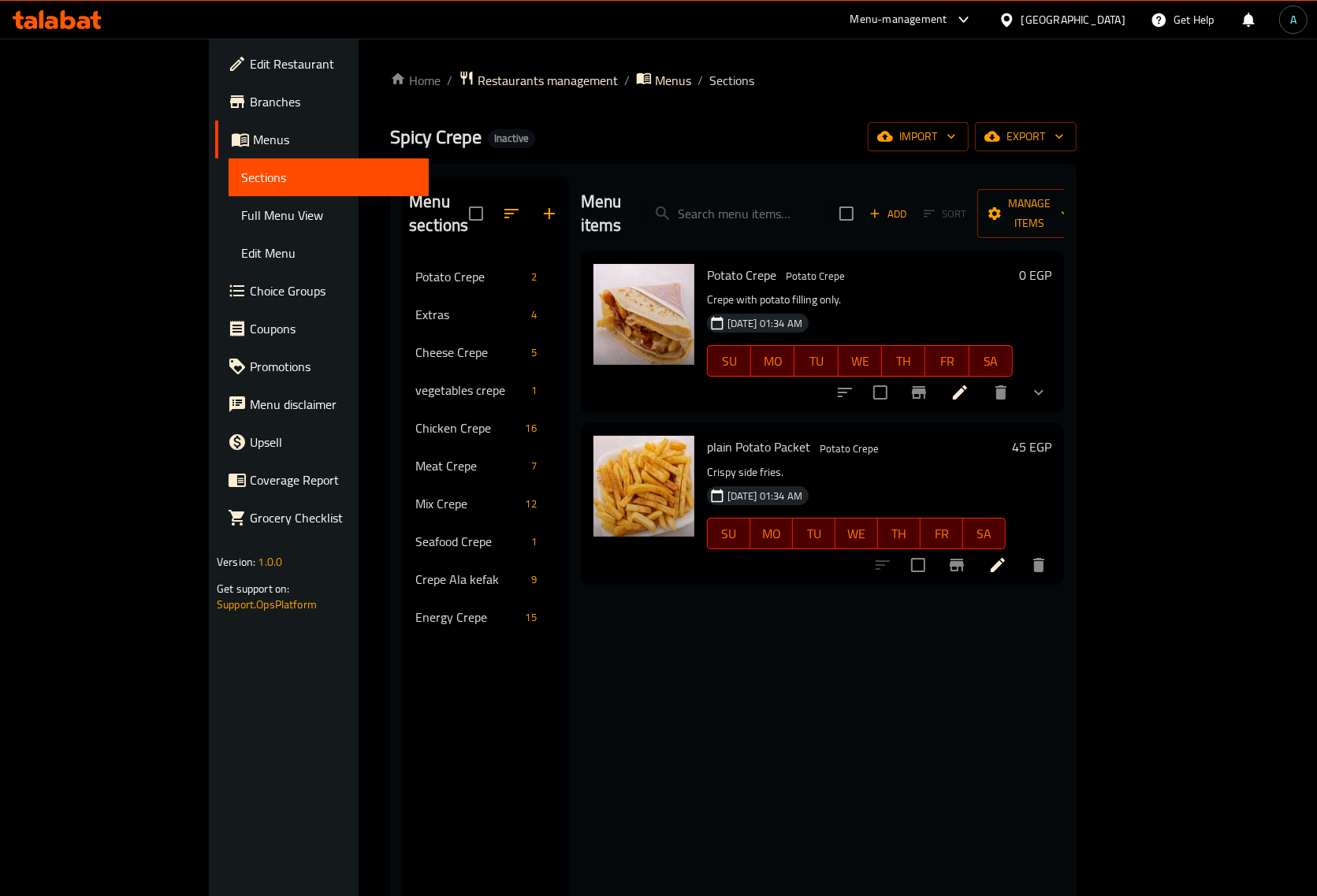
click at [80, 17] on icon at bounding box center [83, 22] width 13 height 13
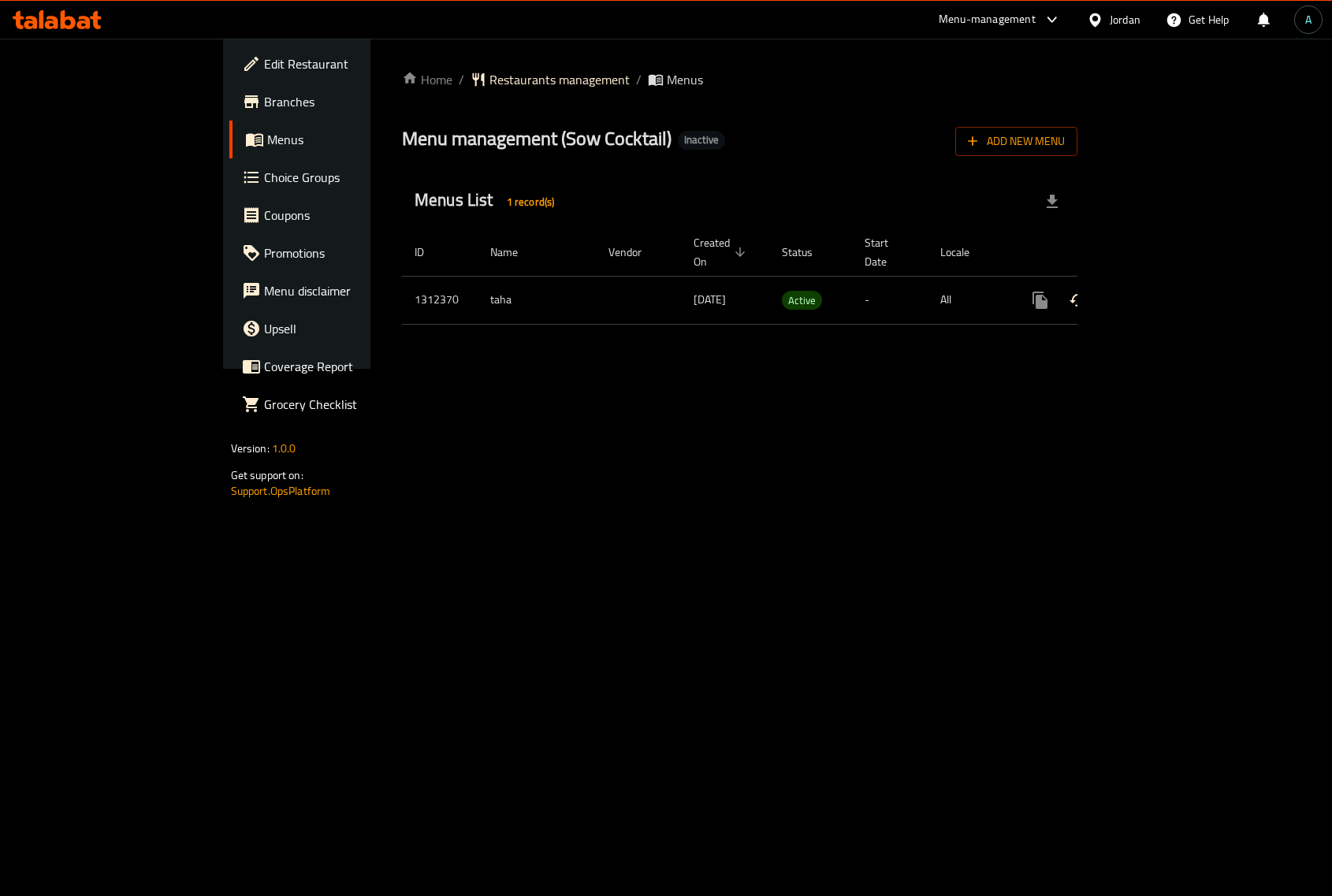
click at [1163, 291] on icon "enhanced table" at bounding box center [1153, 300] width 19 height 19
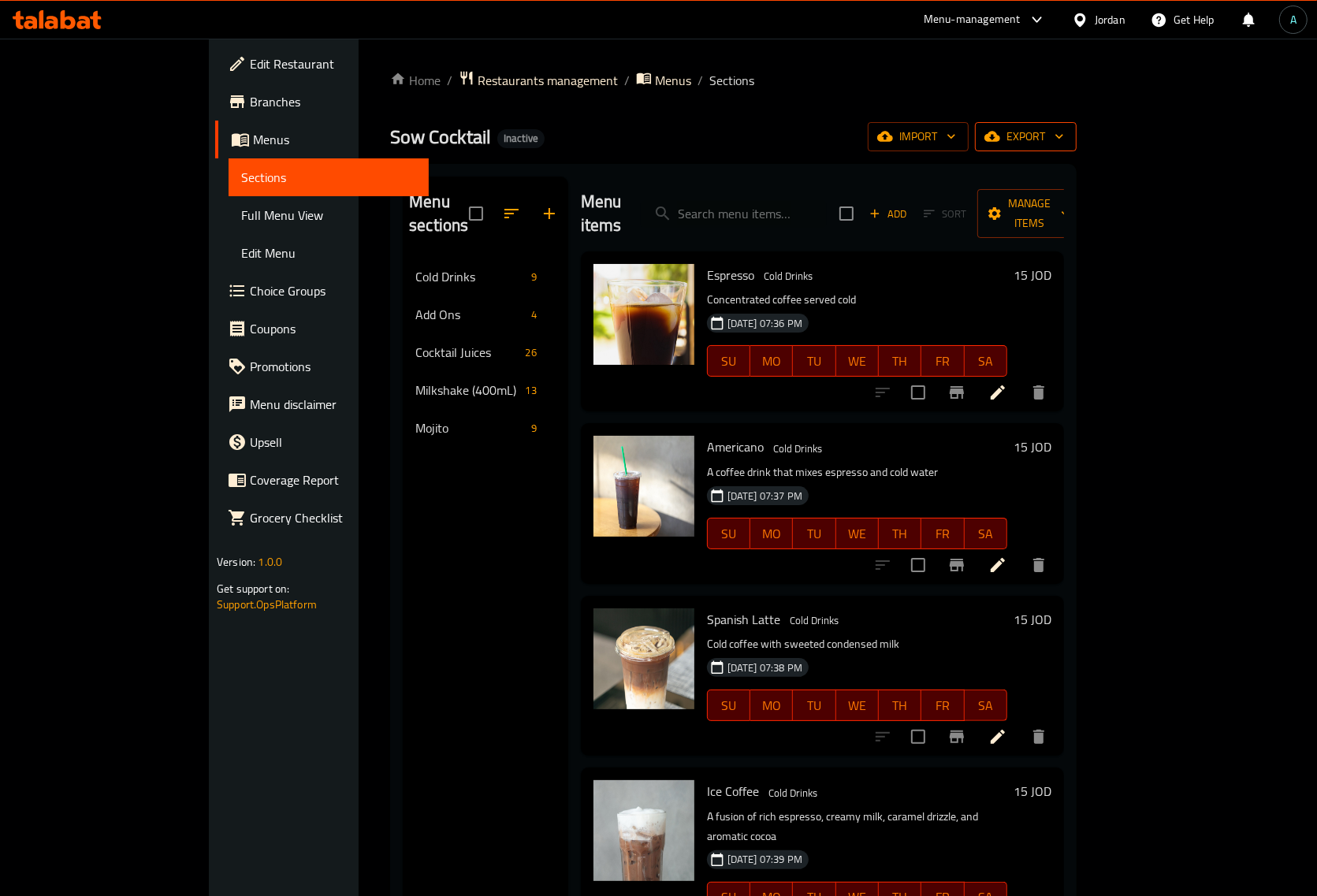
click at [1000, 142] on icon "button" at bounding box center [992, 136] width 16 height 16
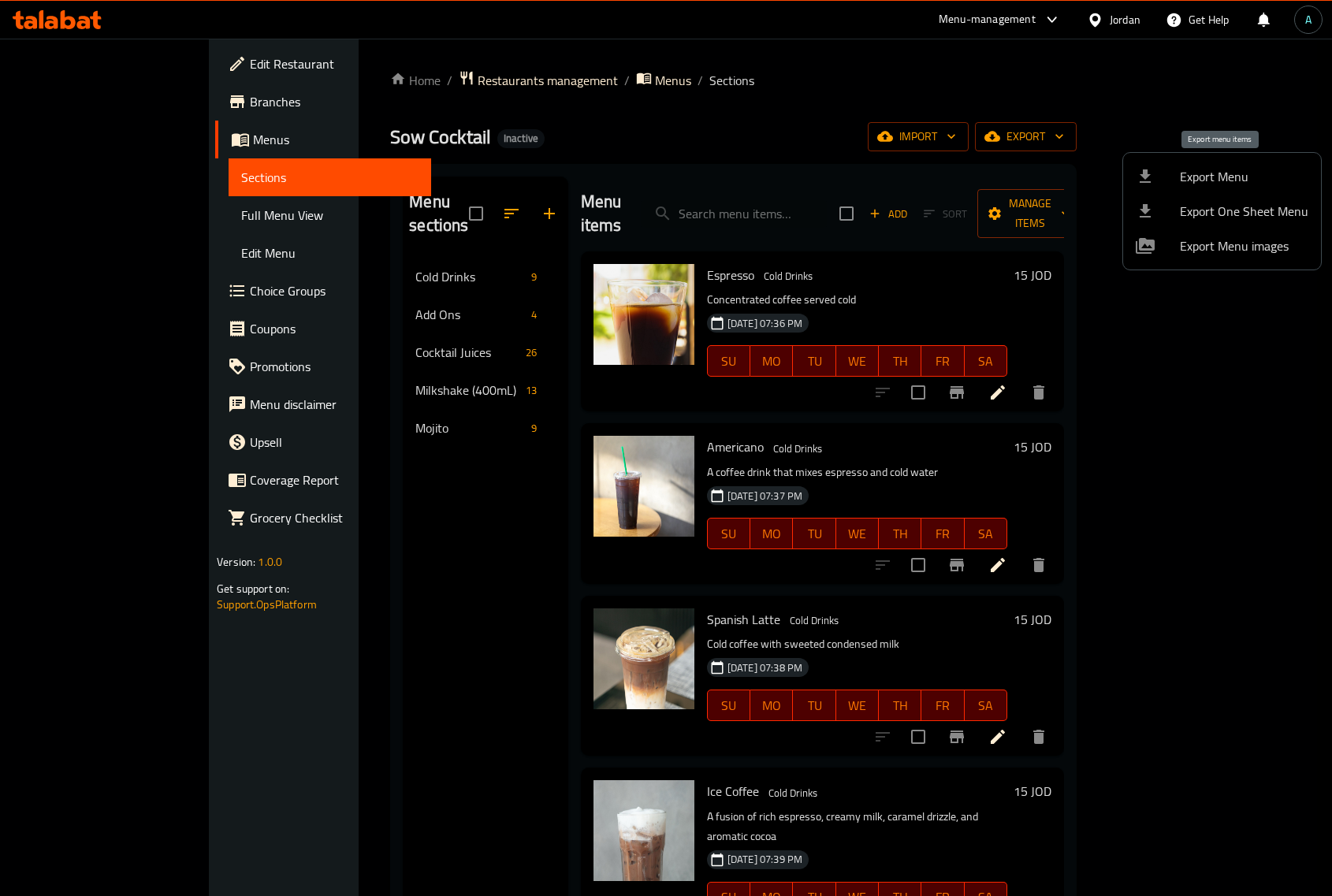
click at [1270, 163] on li "Export Menu" at bounding box center [1222, 176] width 198 height 34
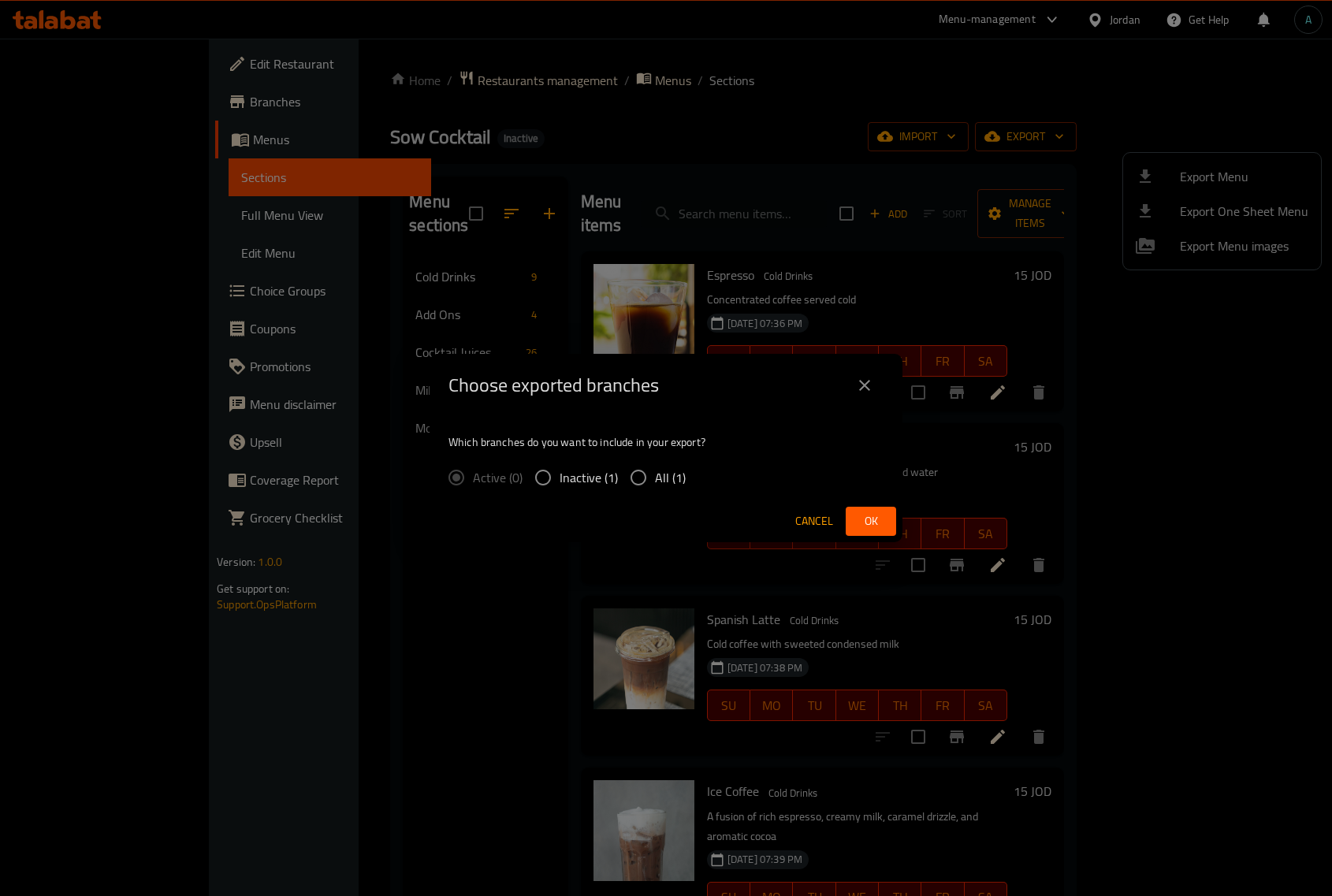
click at [674, 481] on span "All (1)" at bounding box center [670, 477] width 31 height 19
click at [655, 481] on input "All (1)" at bounding box center [638, 477] width 33 height 33
radio input "true"
click at [859, 517] on span "Ok" at bounding box center [870, 521] width 26 height 19
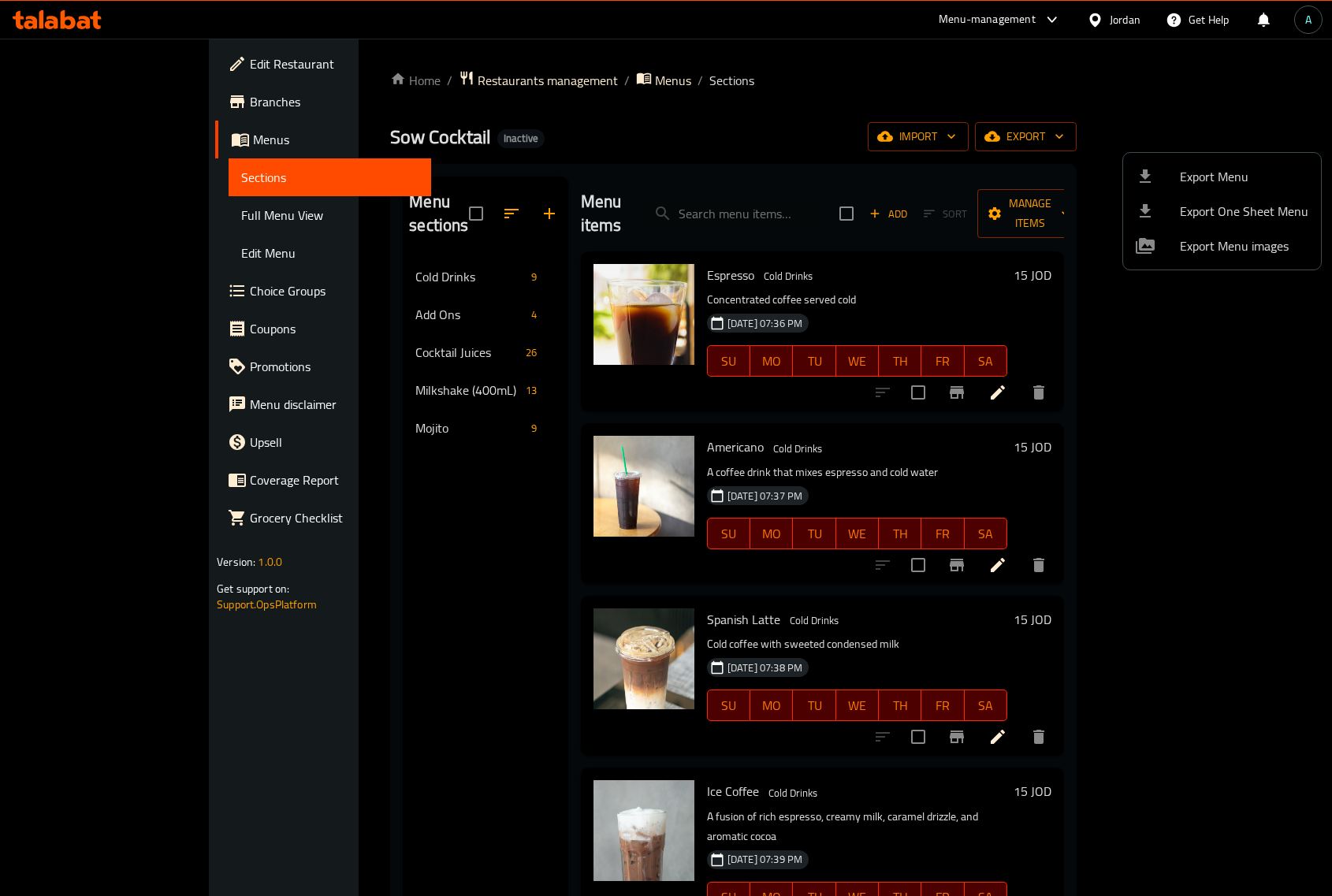
click at [341, 615] on div at bounding box center [666, 448] width 1332 height 896
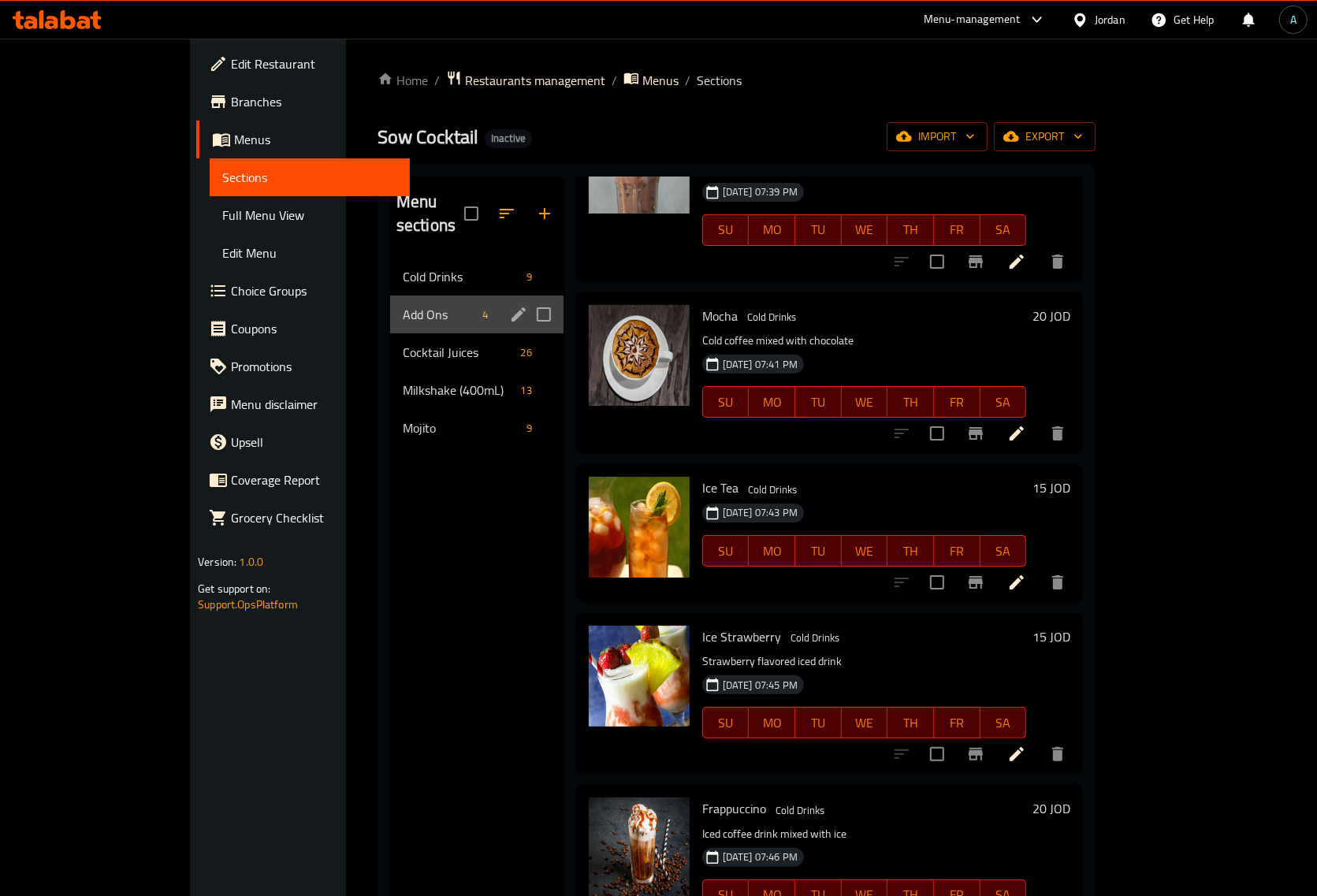
click at [390, 295] on div "Add Ons 4" at bounding box center [477, 314] width 173 height 38
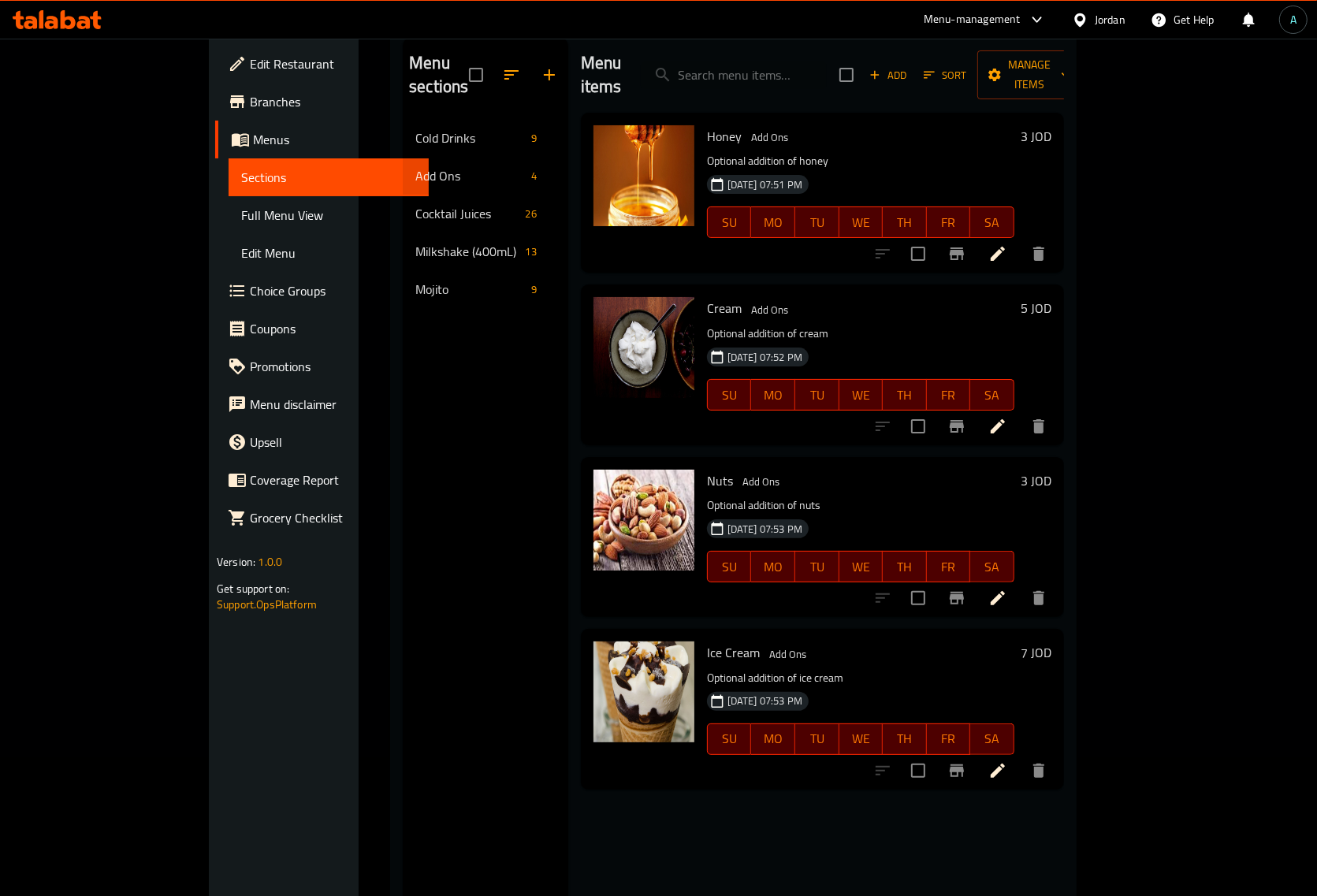
scroll to position [25, 0]
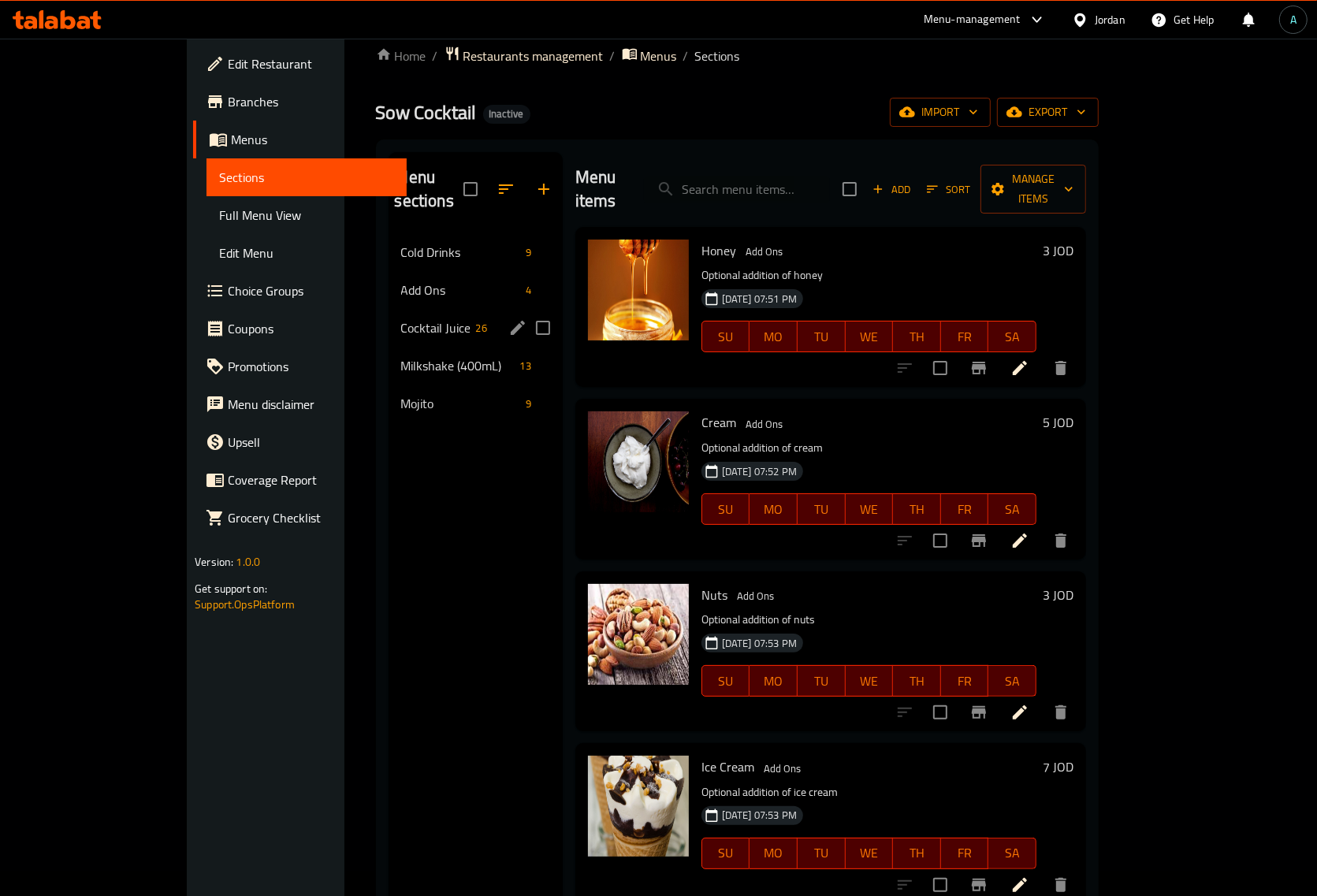
click at [388, 309] on div "Cocktail Juices 26" at bounding box center [475, 327] width 174 height 38
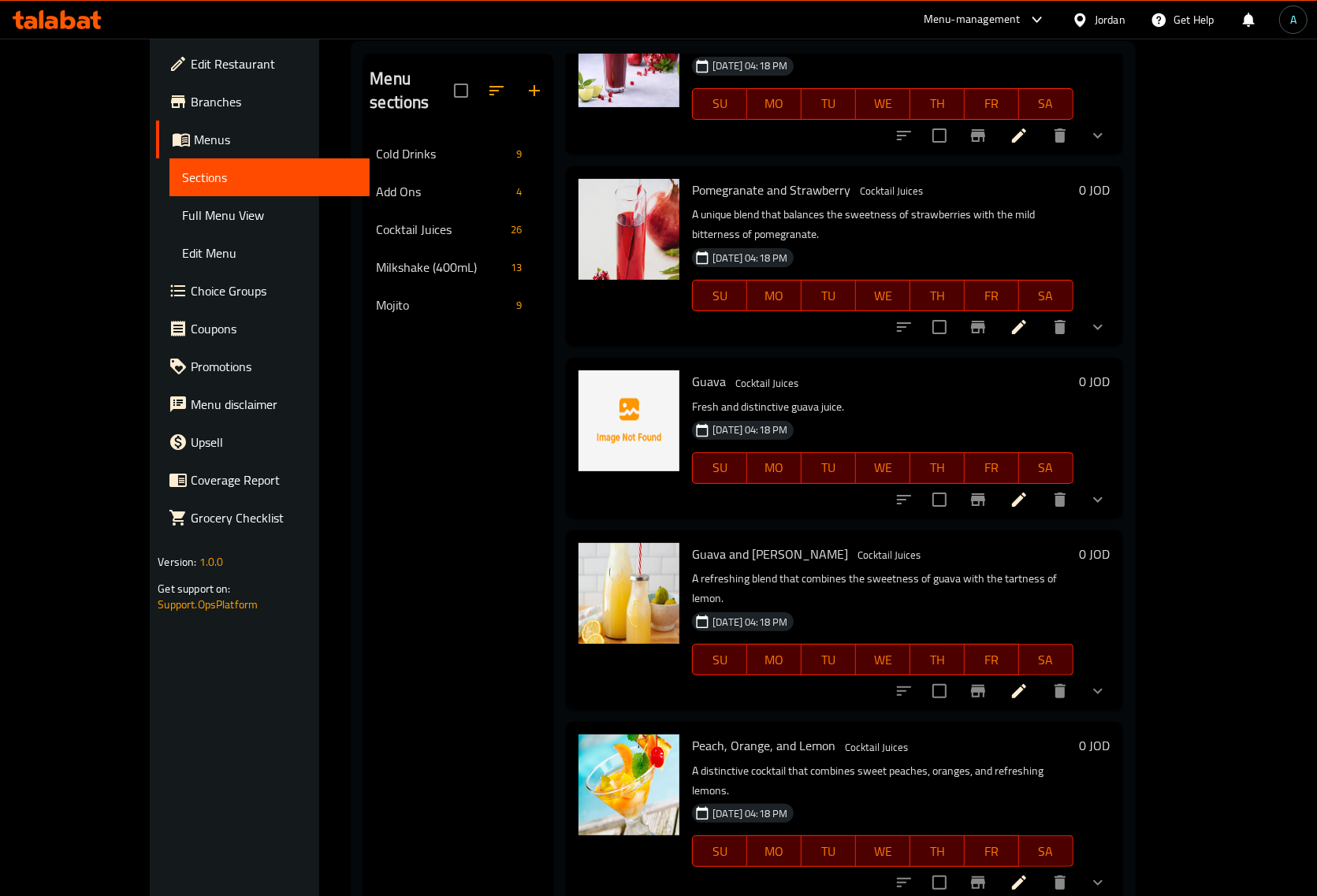
scroll to position [1576, 0]
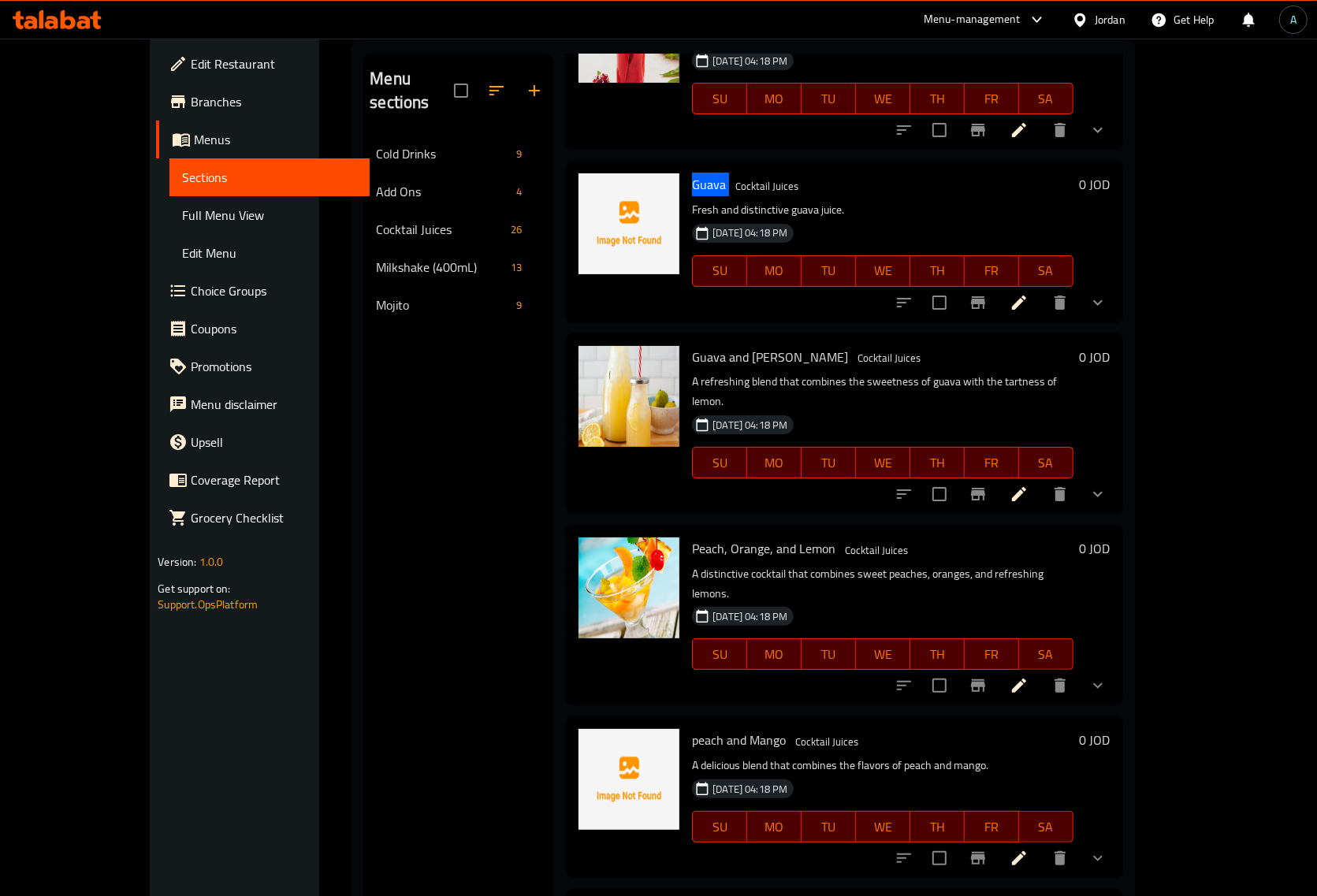
drag, startPoint x: 670, startPoint y: 103, endPoint x: 690, endPoint y: 106, distance: 20.2
click at [690, 167] on div "Guava Cocktail Juices Fresh and distinctive guava juice. 16-09-2025 04:18 PM SU…" at bounding box center [882, 241] width 394 height 148
click at [692, 172] on span "Guava" at bounding box center [708, 184] width 34 height 24
drag, startPoint x: 655, startPoint y: 104, endPoint x: 684, endPoint y: 106, distance: 29.1
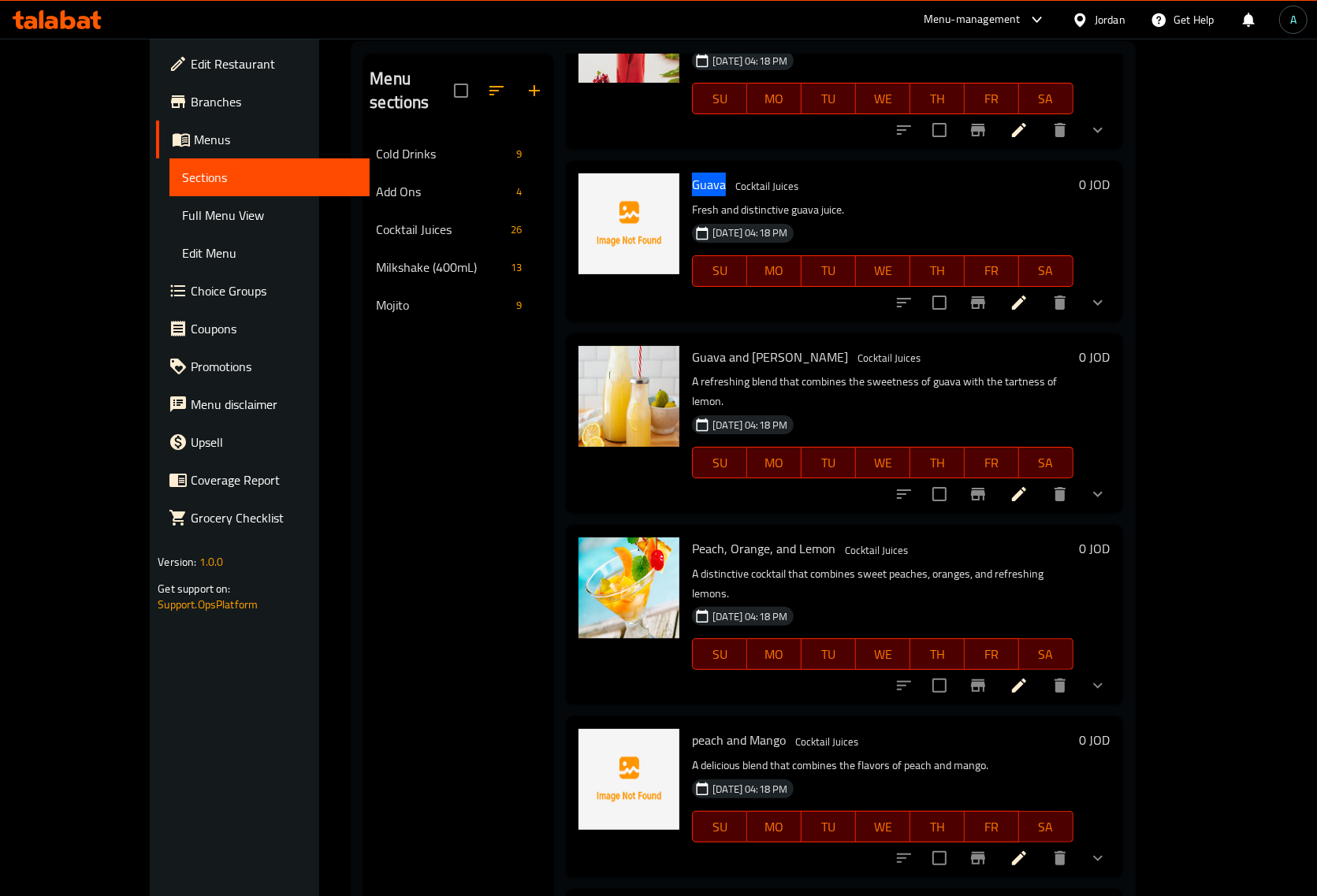
click at [692, 172] on span "Guava" at bounding box center [708, 184] width 34 height 24
copy span "Guava"
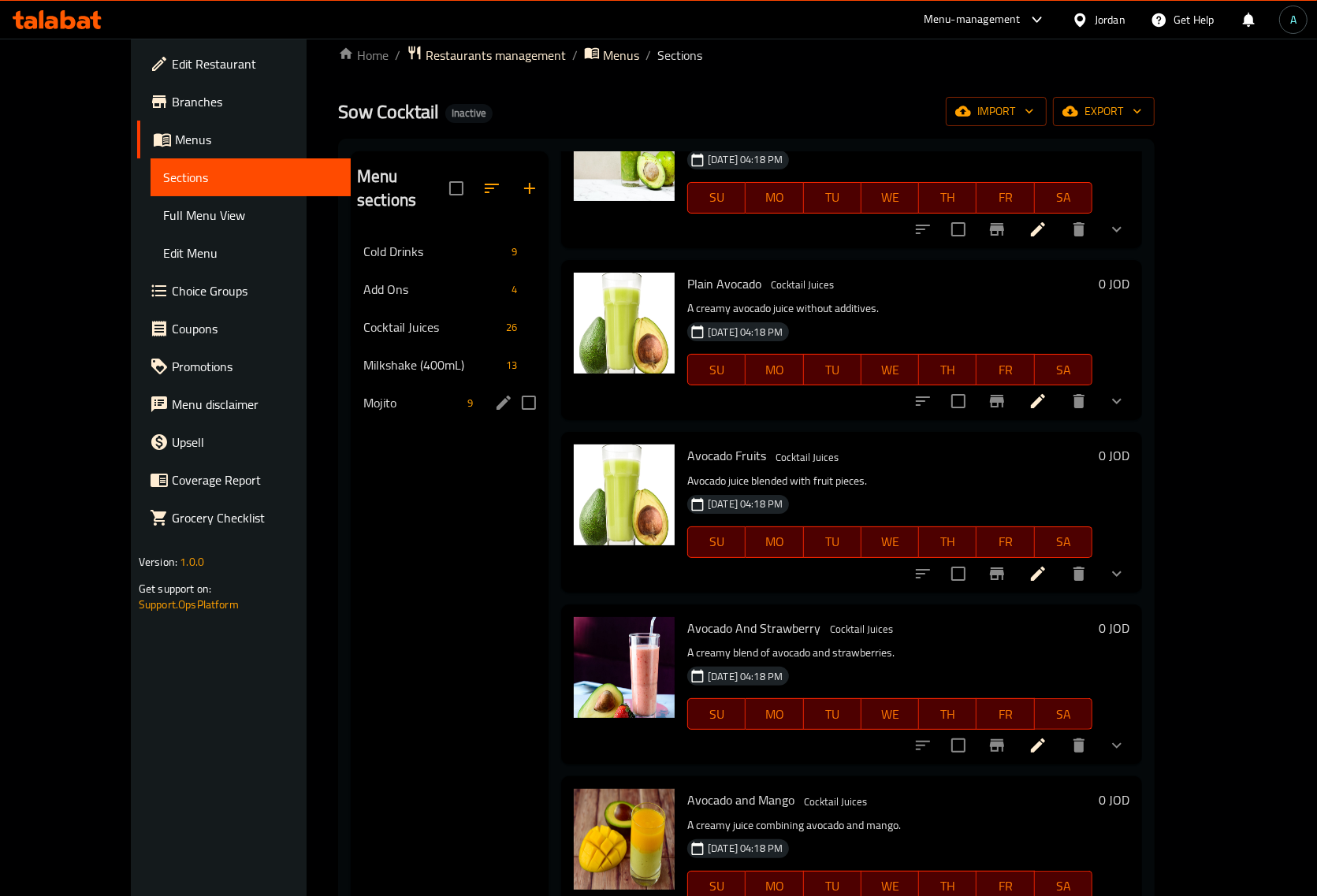
scroll to position [25, 0]
click at [387, 385] on div "Mojito 9" at bounding box center [449, 403] width 198 height 38
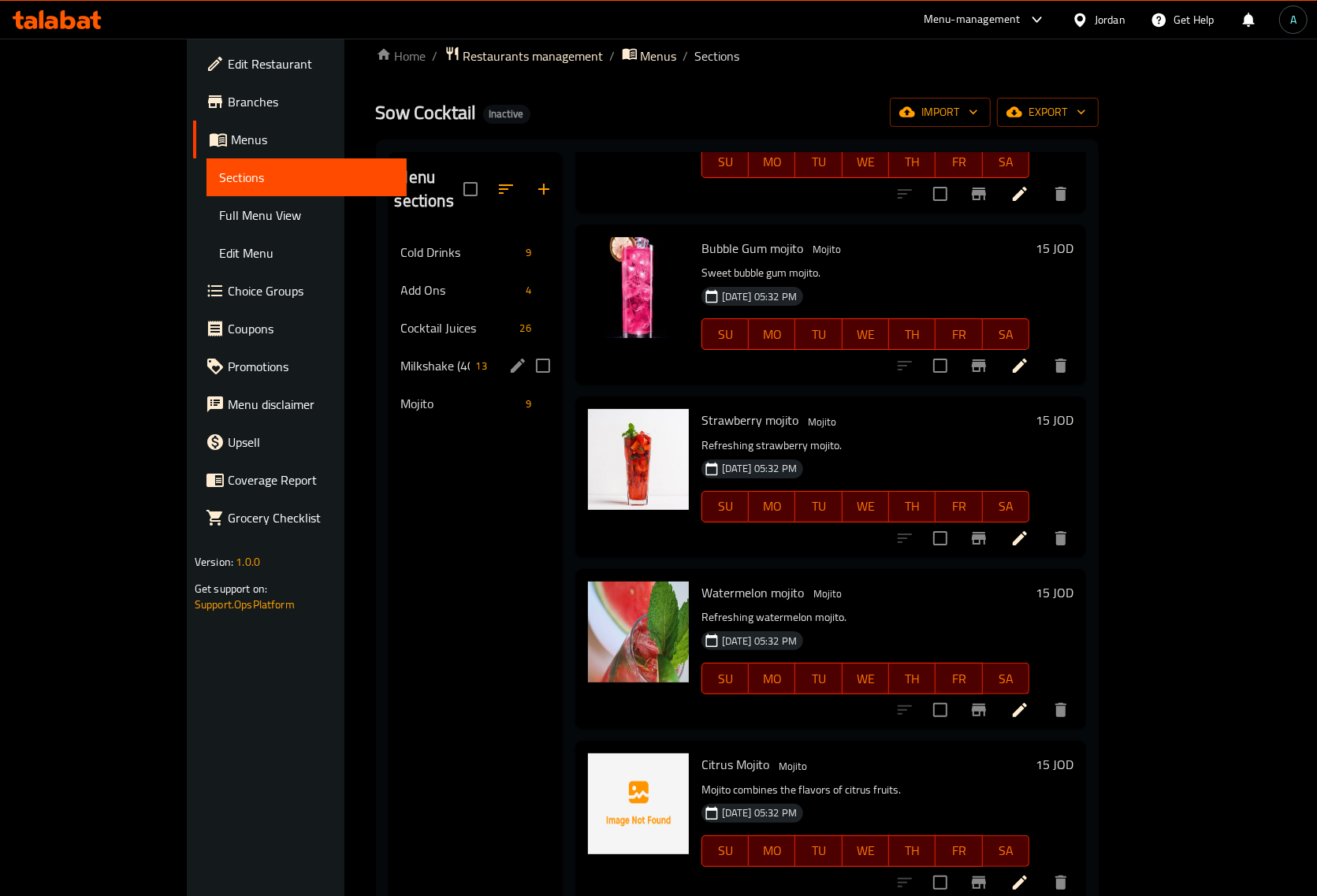
click at [401, 356] on span "Milkshake (400mL)" at bounding box center [435, 365] width 69 height 19
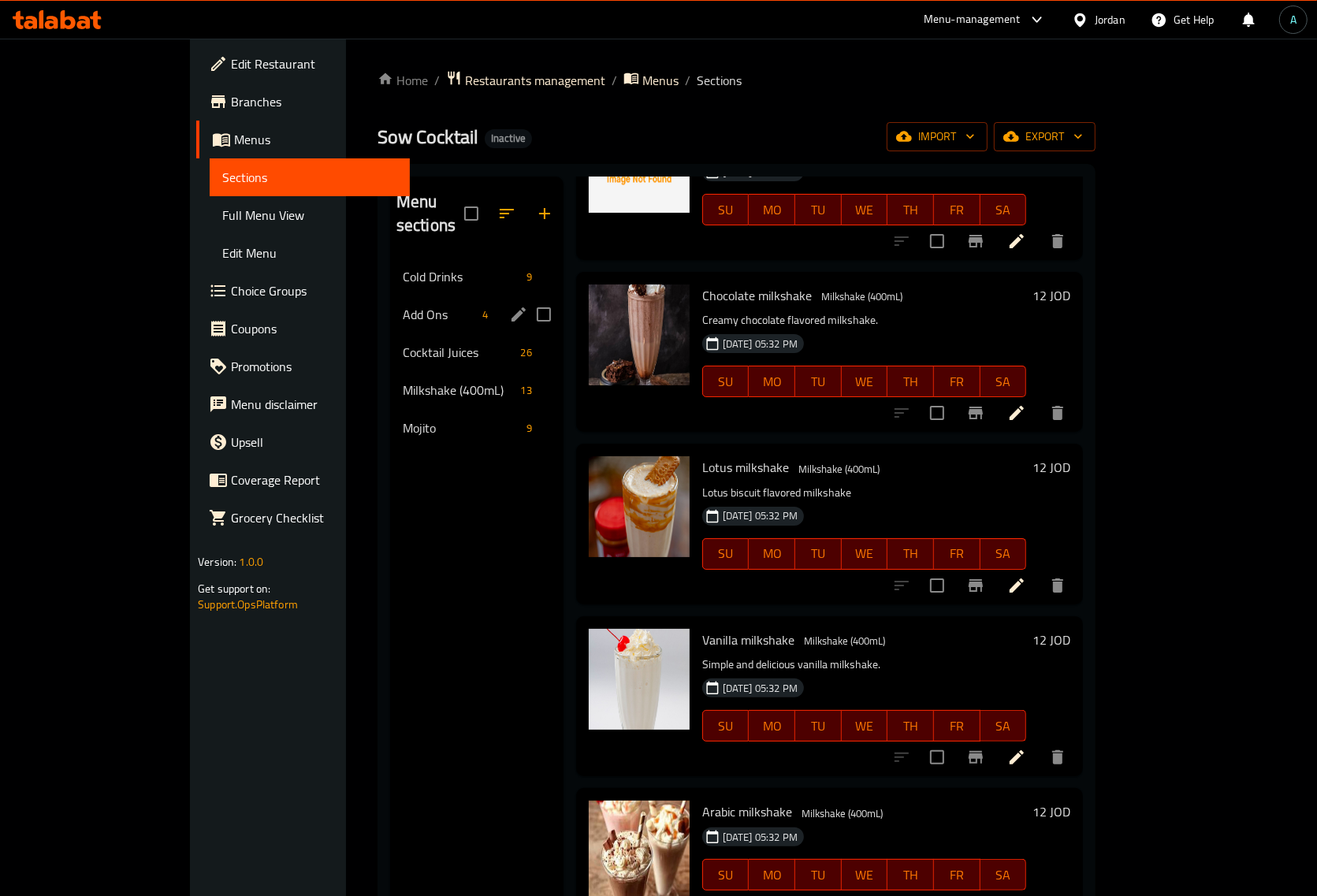
click at [402, 343] on span "Cocktail Juices" at bounding box center [458, 352] width 112 height 19
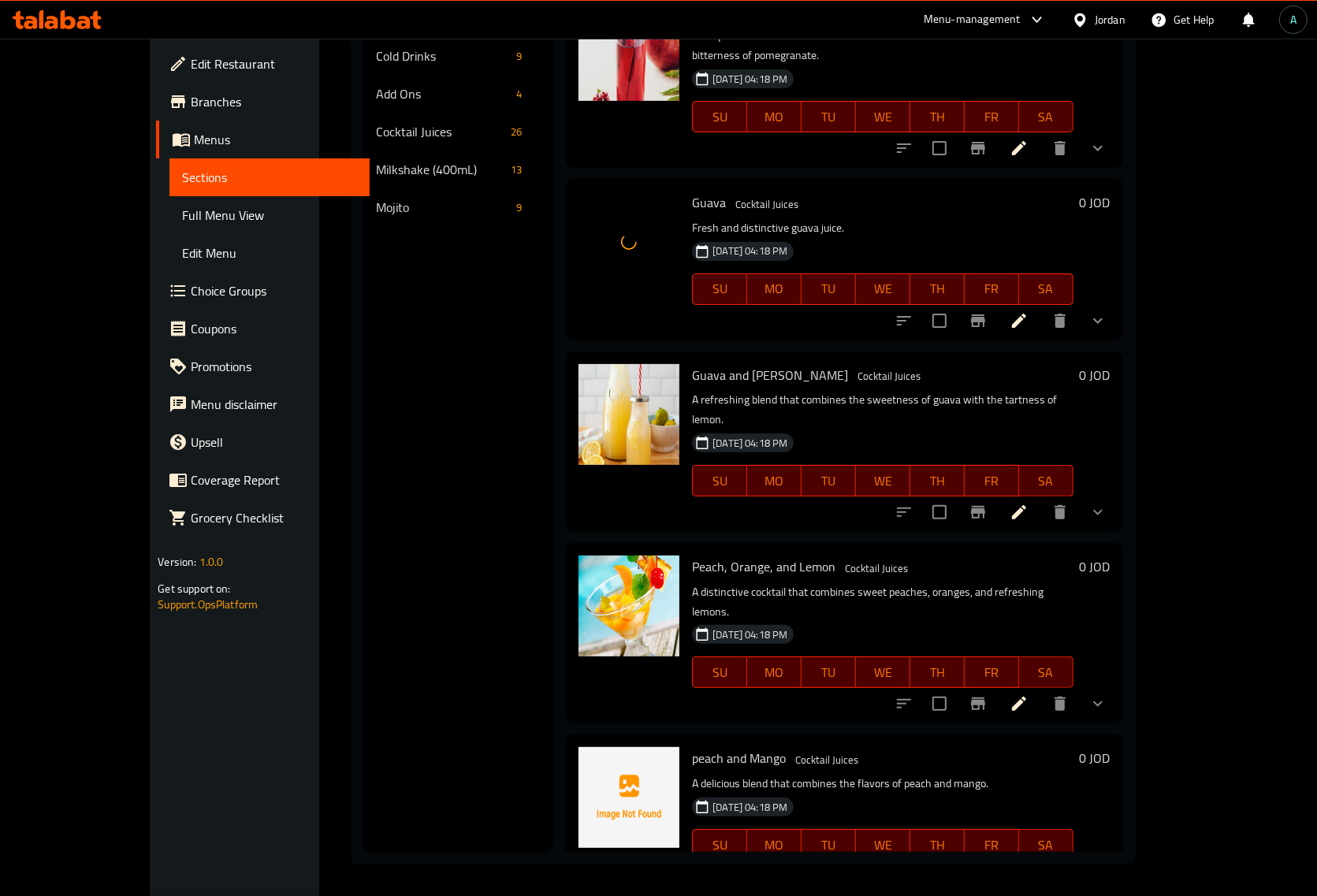
scroll to position [1576, 0]
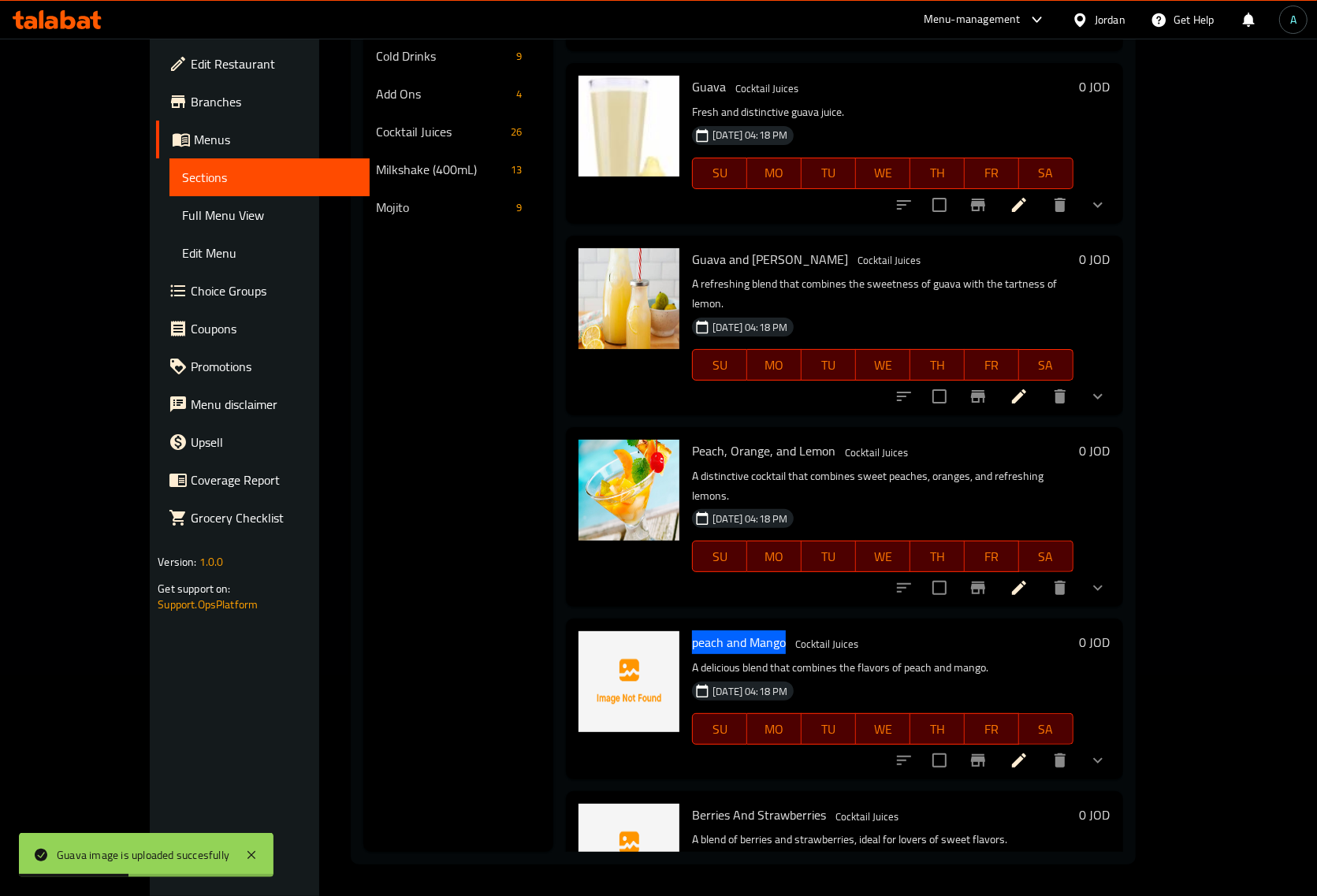
drag, startPoint x: 656, startPoint y: 518, endPoint x: 747, endPoint y: 521, distance: 91.0
click at [747, 631] on span "peach and Mango" at bounding box center [739, 642] width 94 height 24
copy span "peach and Mango"
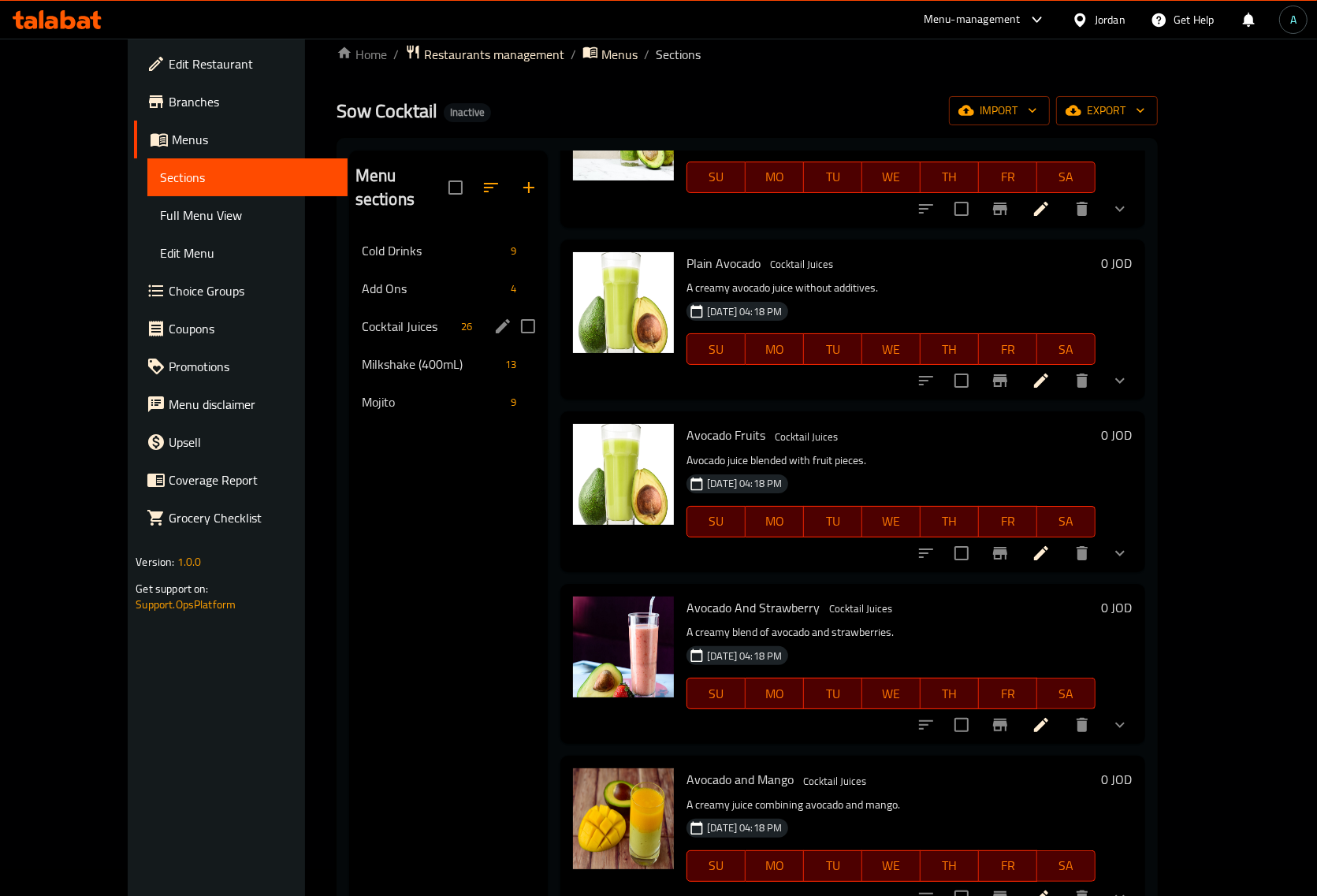
scroll to position [25, 0]
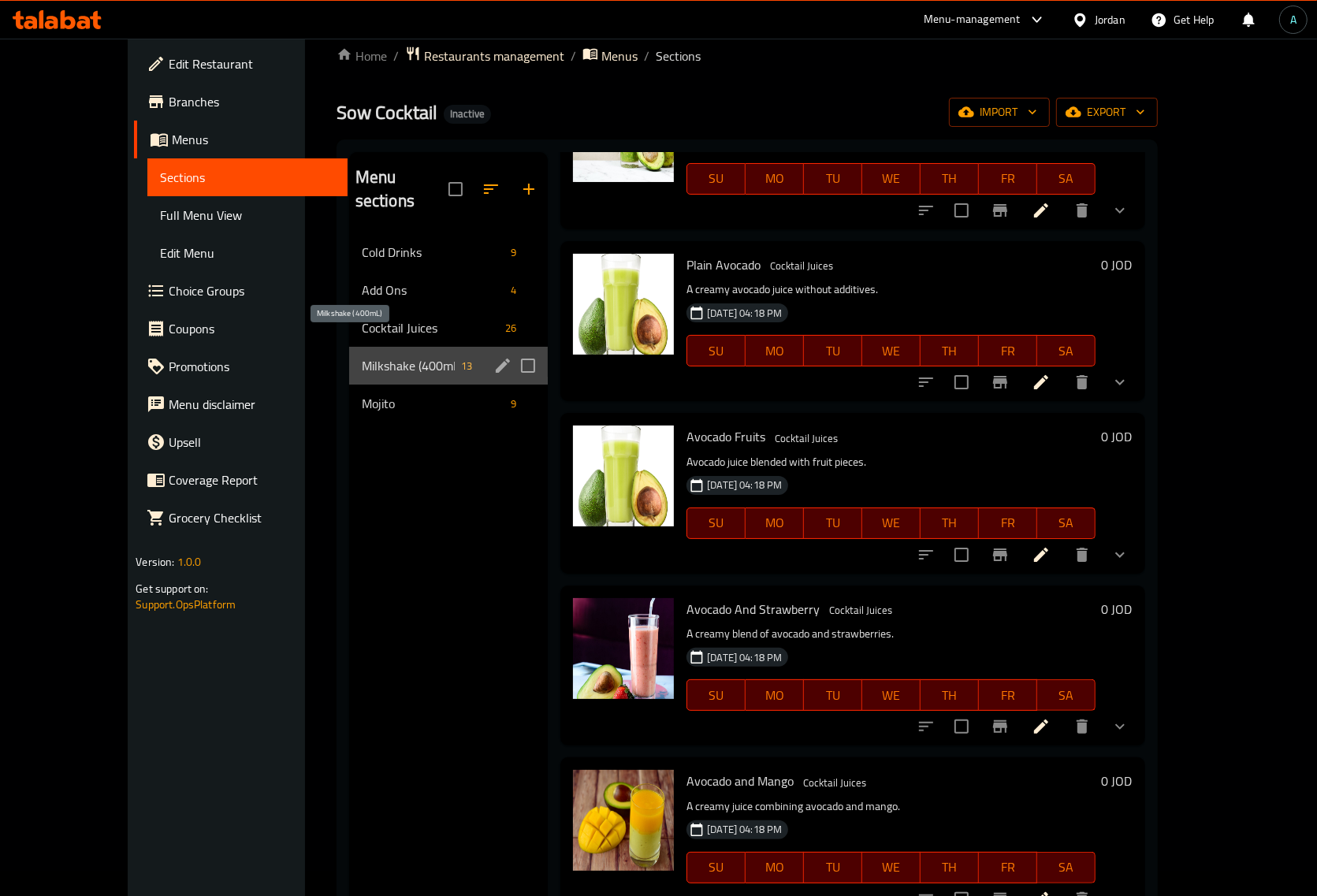
click at [362, 356] on span "Milkshake (400mL)" at bounding box center [408, 365] width 93 height 19
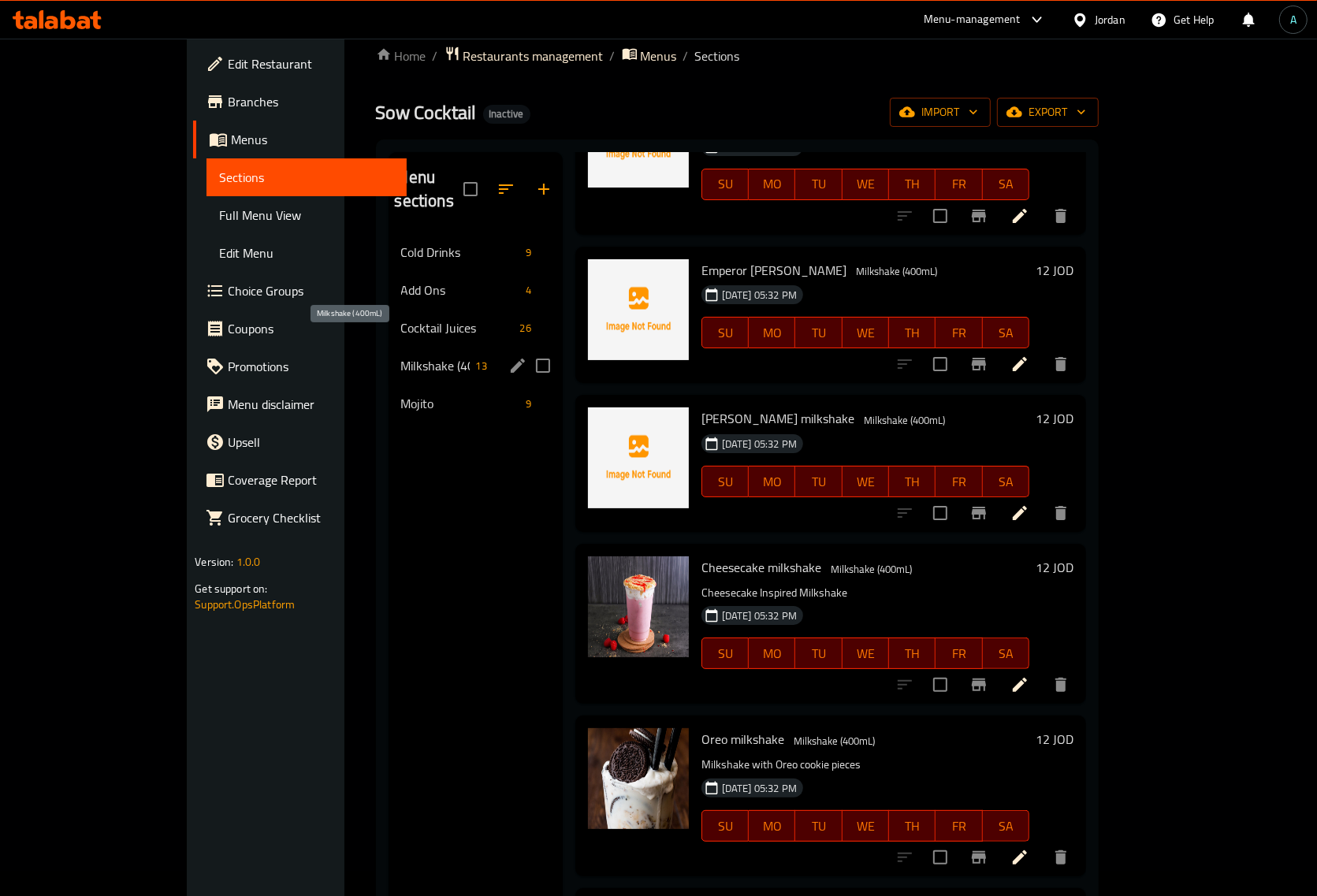
scroll to position [1309, 0]
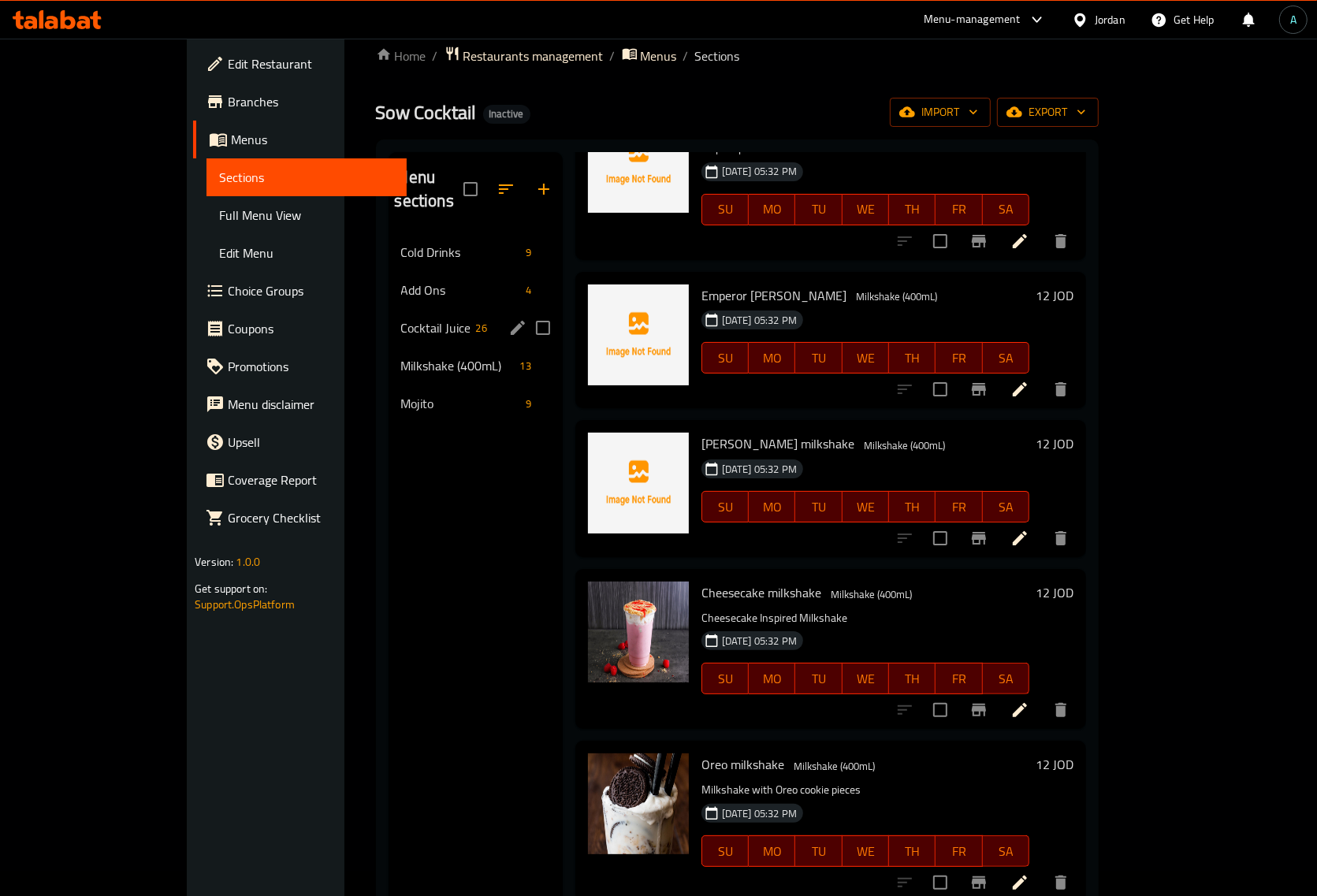
click at [388, 315] on div "Cocktail Juices 26" at bounding box center [475, 327] width 174 height 38
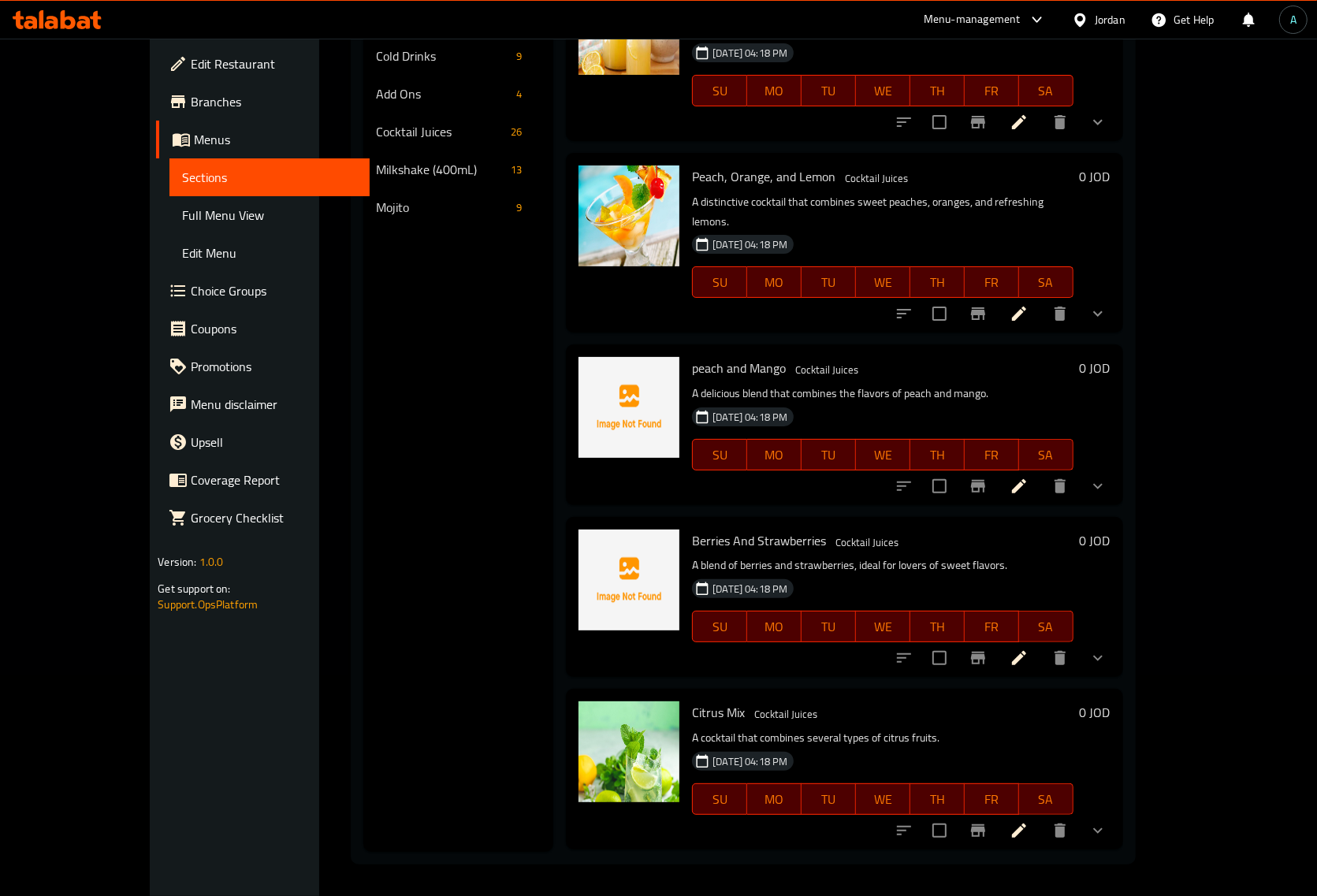
scroll to position [1872, 0]
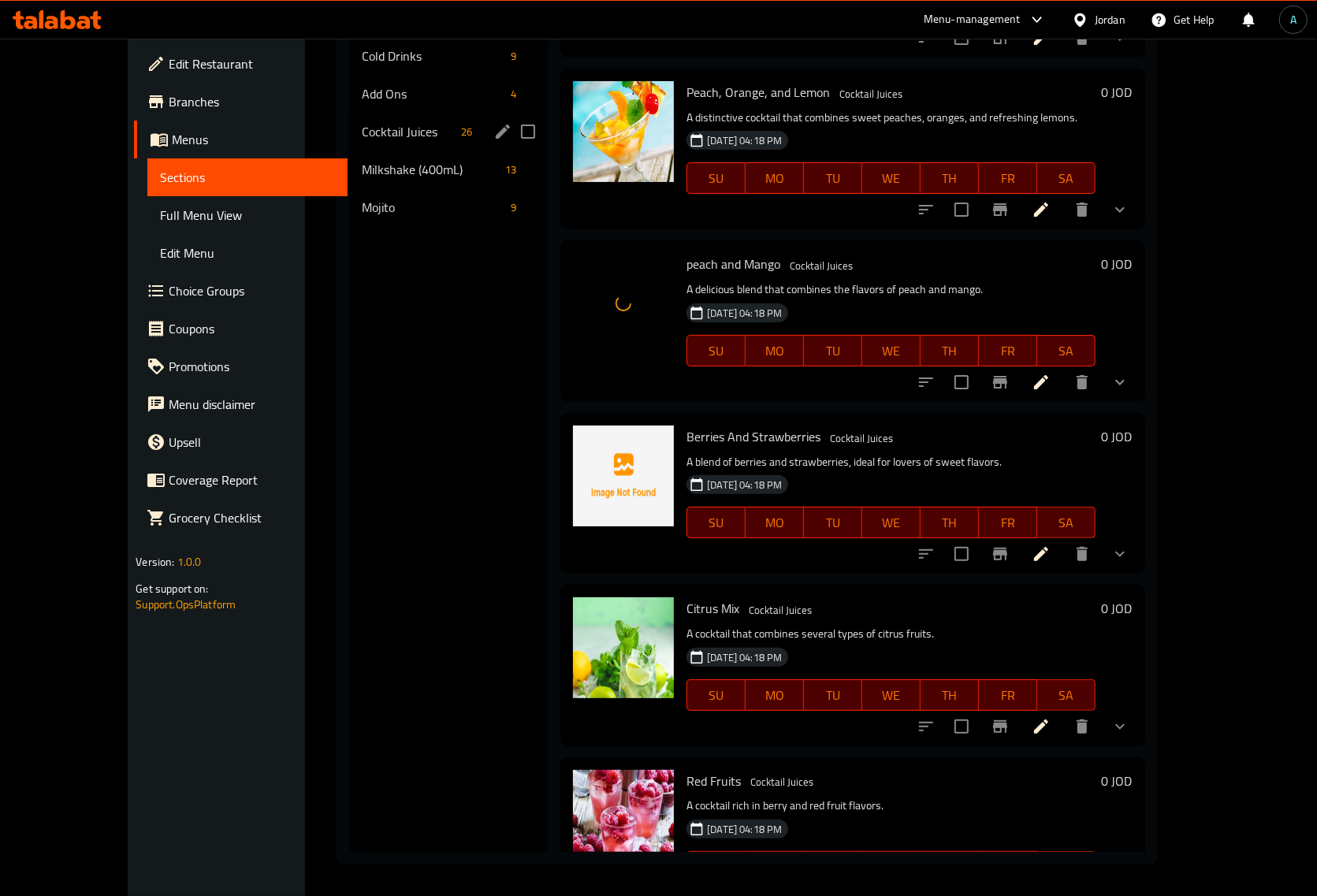
click at [362, 160] on span "Milkshake (400mL)" at bounding box center [430, 169] width 137 height 19
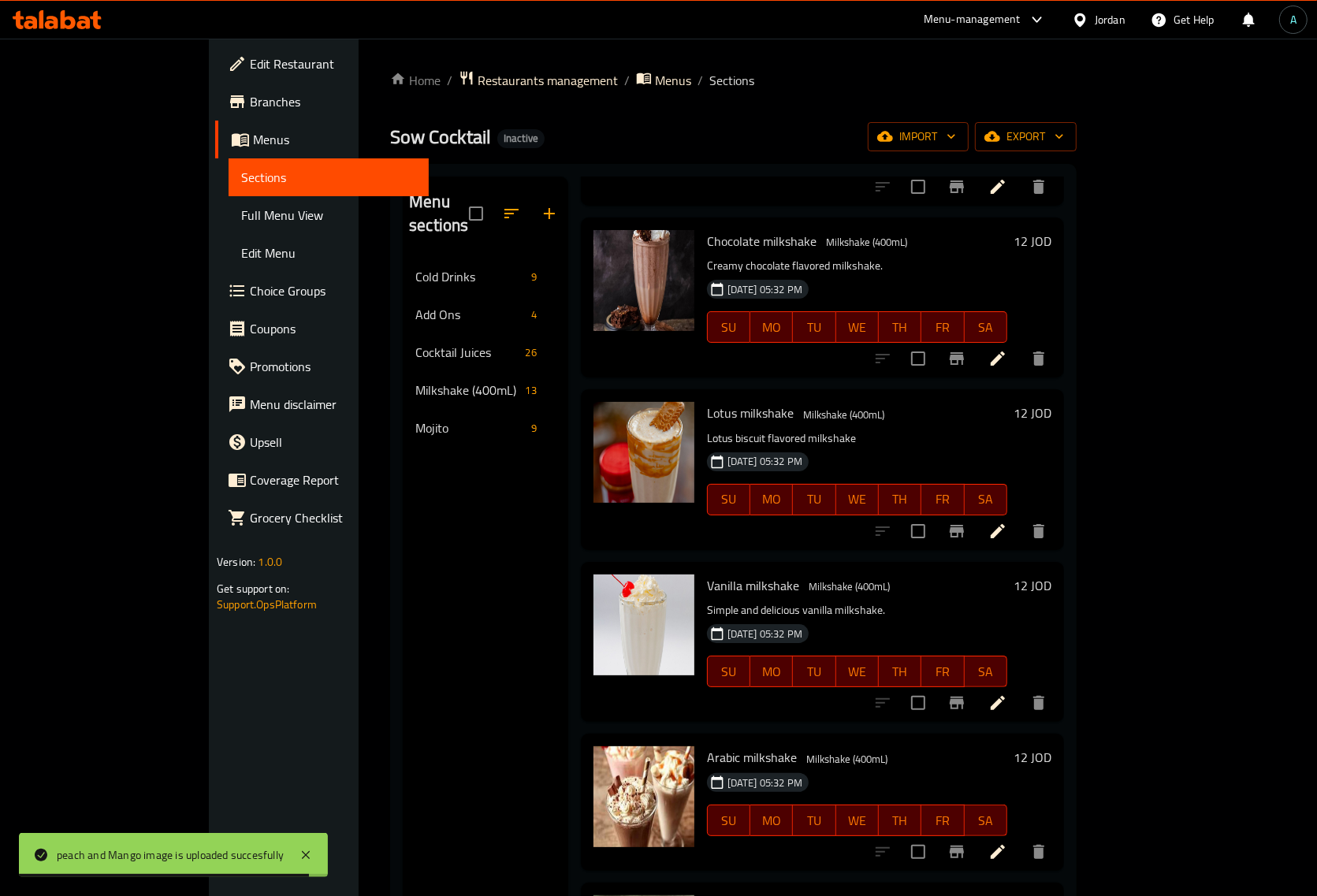
scroll to position [98, 0]
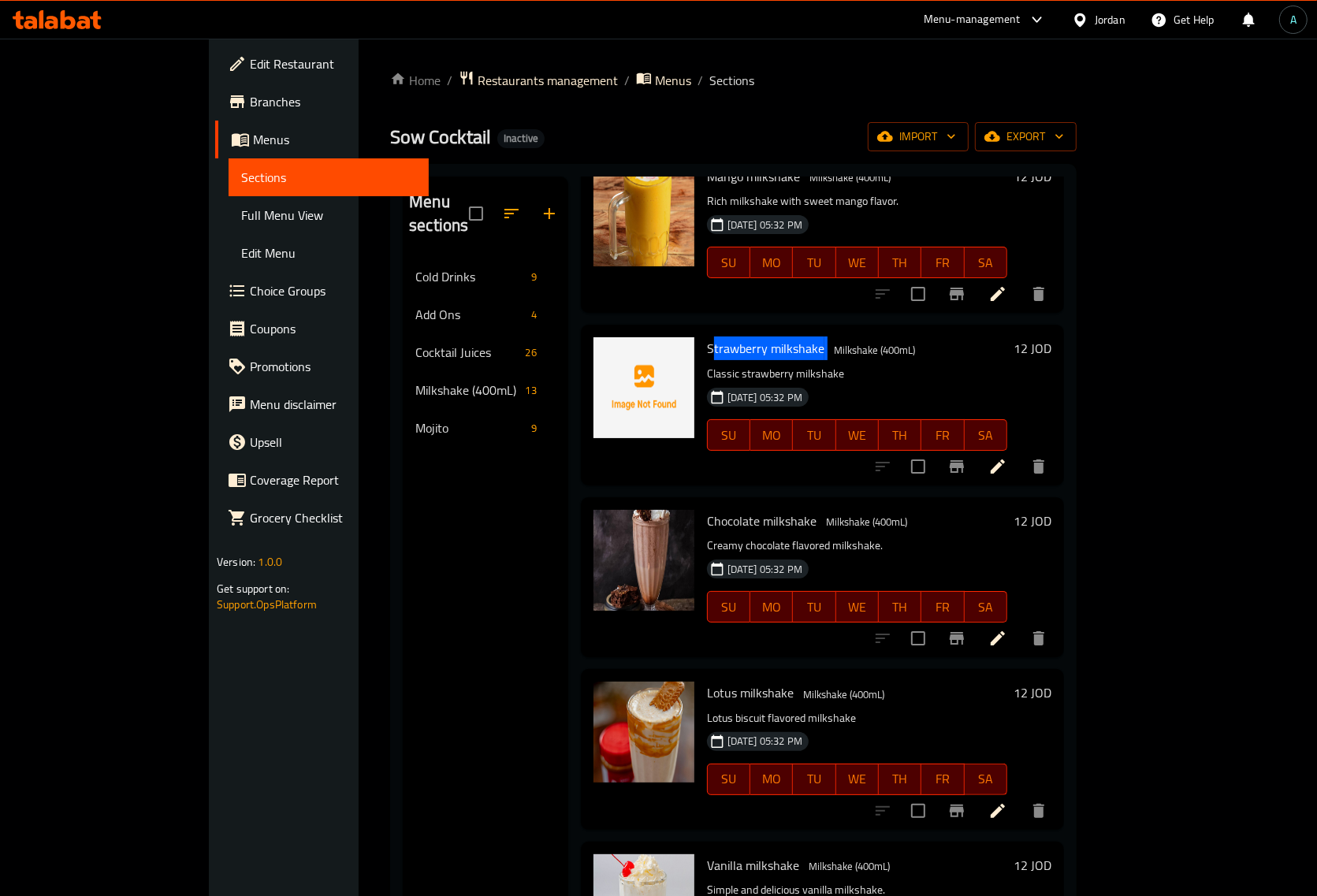
drag, startPoint x: 658, startPoint y: 325, endPoint x: 773, endPoint y: 331, distance: 115.2
click at [775, 337] on h6 "Strawberry milkshake Milkshake (400mL)" at bounding box center [856, 348] width 300 height 22
click at [707, 336] on span "Strawberry milkshake" at bounding box center [765, 348] width 118 height 24
drag, startPoint x: 653, startPoint y: 328, endPoint x: 770, endPoint y: 336, distance: 117.3
click at [770, 336] on div "Strawberry milkshake Milkshake (400mL) Classic strawberry milkshake 16-09-2025 …" at bounding box center [857, 404] width 313 height 148
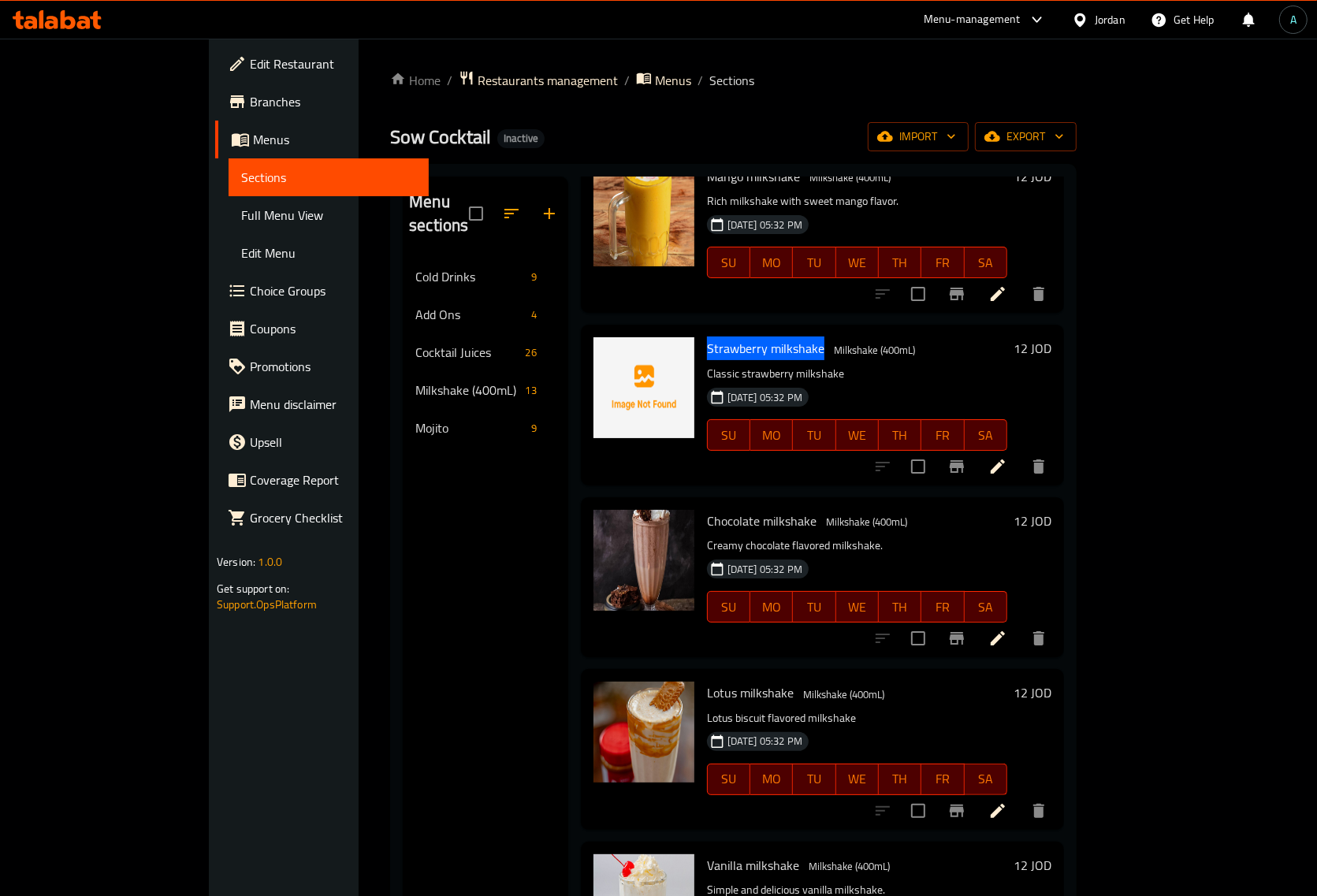
copy span "Strawberry milkshake"
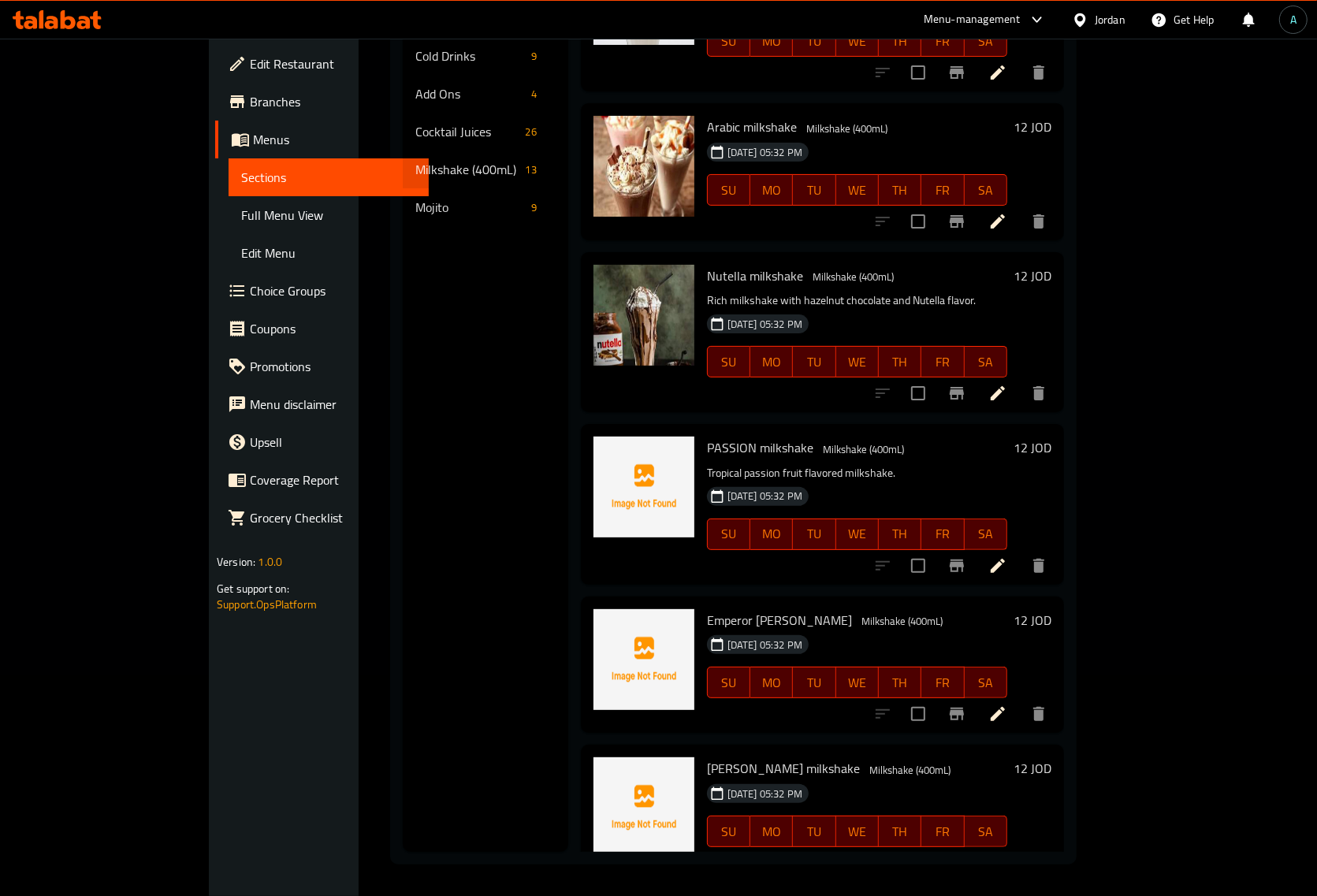
scroll to position [886, 0]
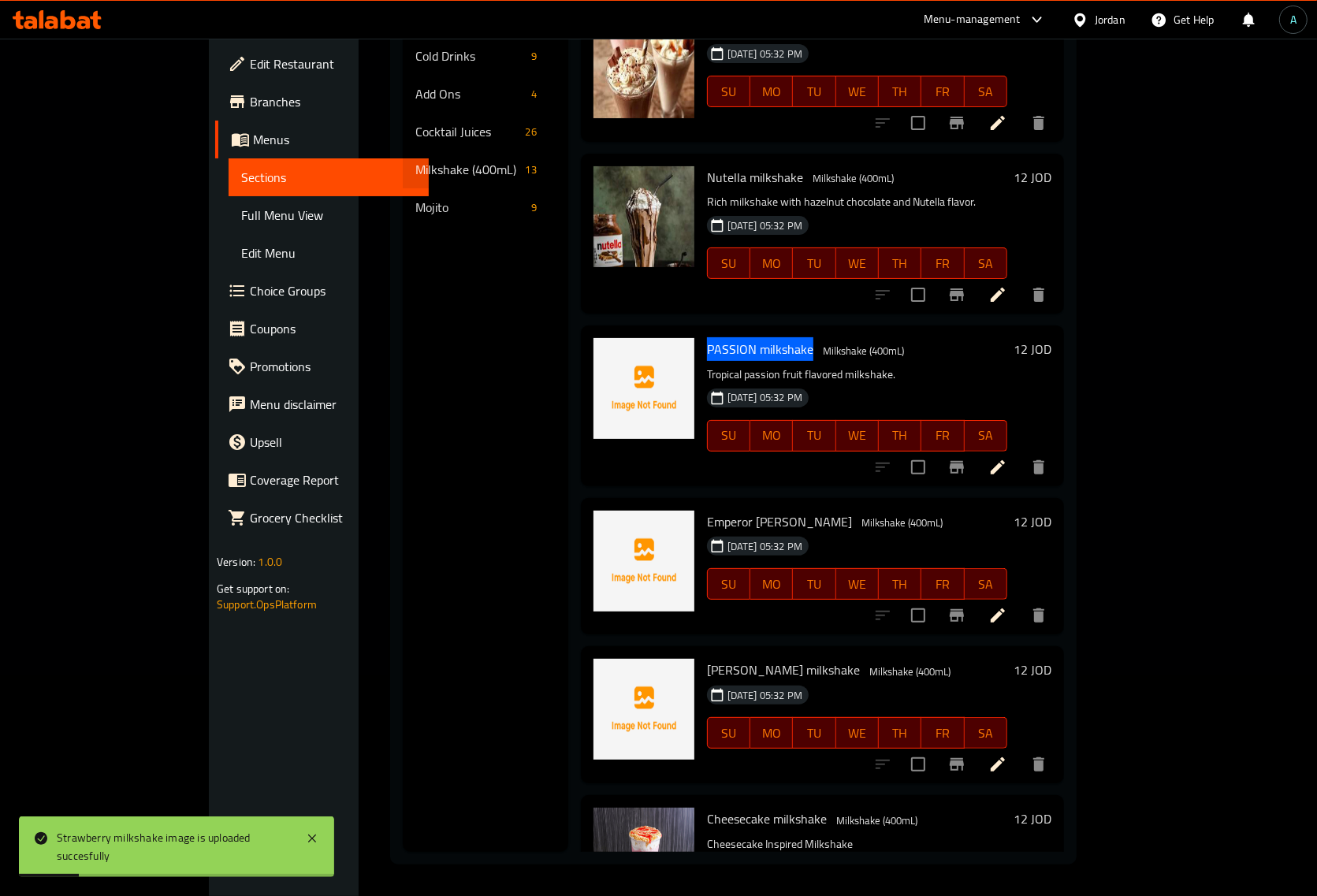
drag, startPoint x: 654, startPoint y: 329, endPoint x: 756, endPoint y: 333, distance: 102.1
click at [756, 337] on span "PASSION milkshake" at bounding box center [760, 348] width 106 height 24
copy span "PASSION milkshake"
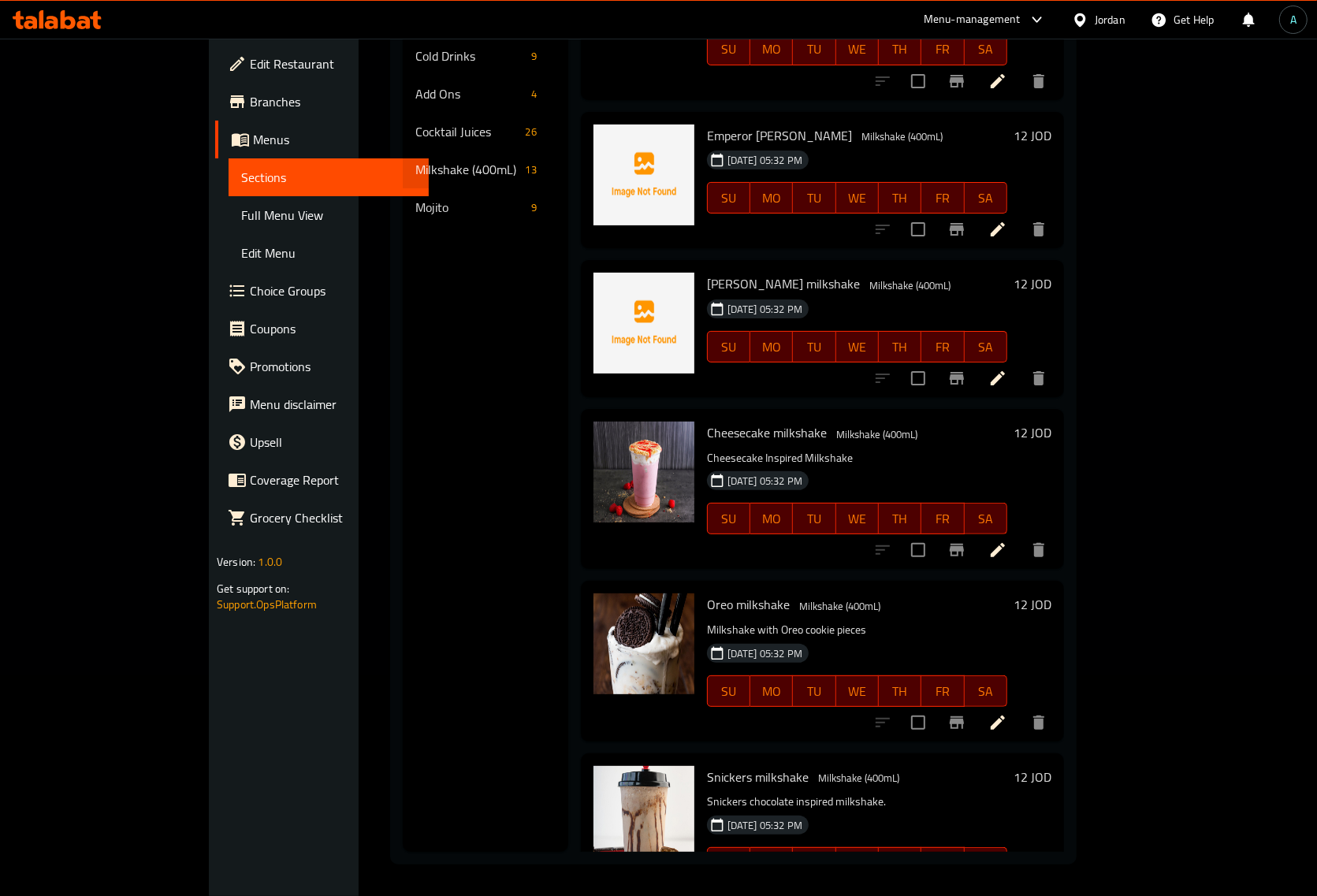
scroll to position [1281, 0]
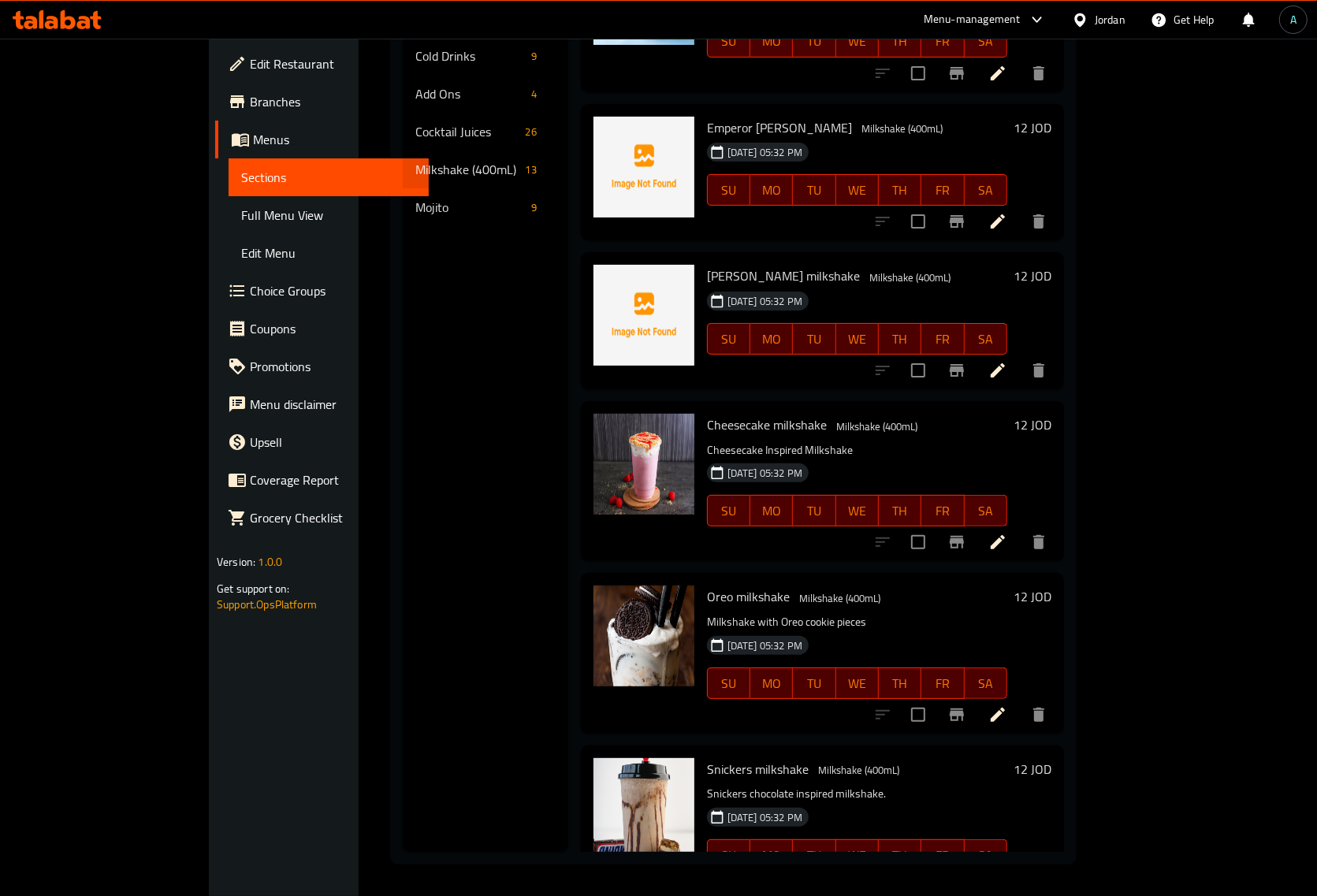
click at [407, 670] on div "Menu sections Cold Drinks 9 Add Ons 4 Cocktail Juices 26 Milkshake (400mL) 13 M…" at bounding box center [485, 403] width 165 height 896
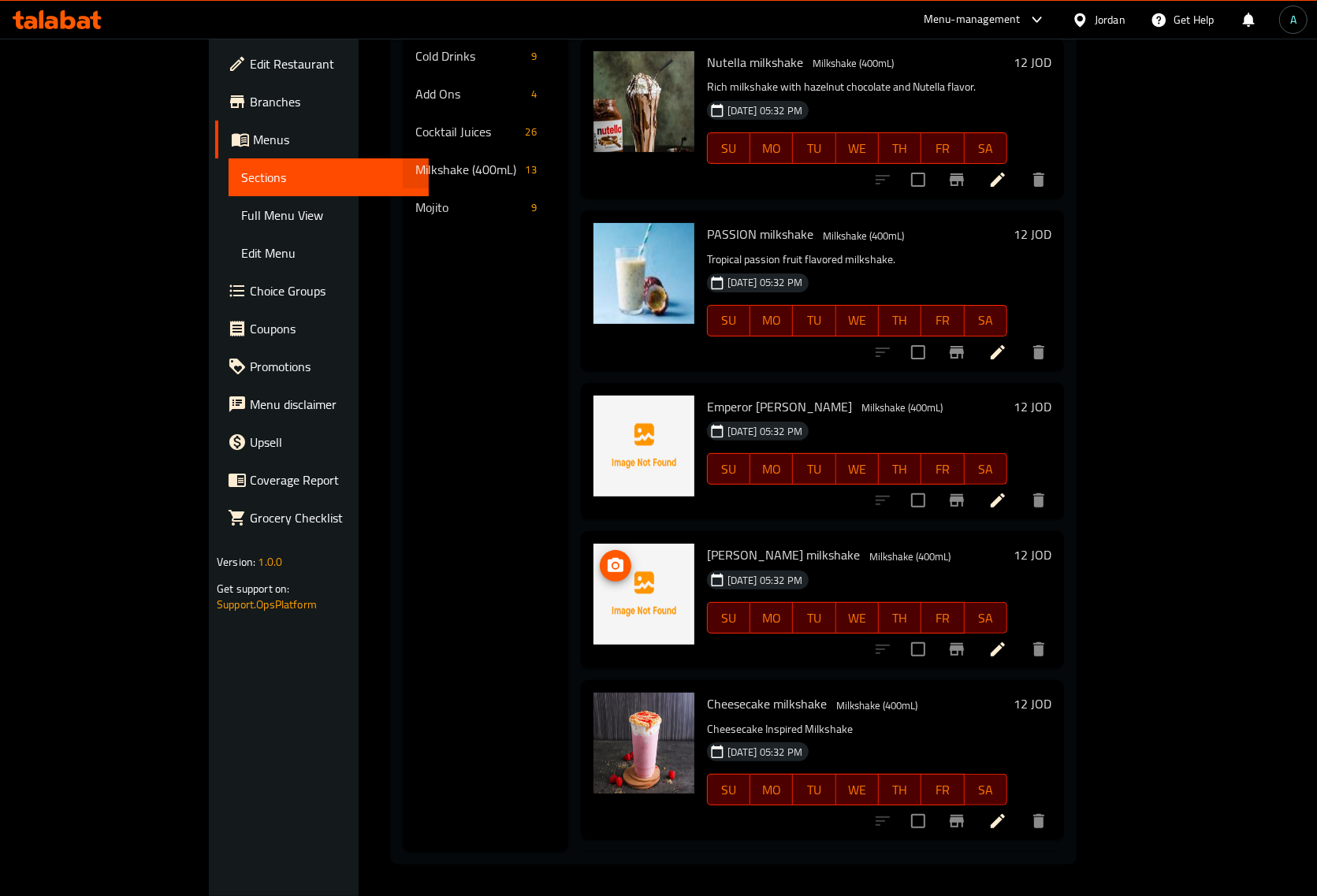
scroll to position [1309, 0]
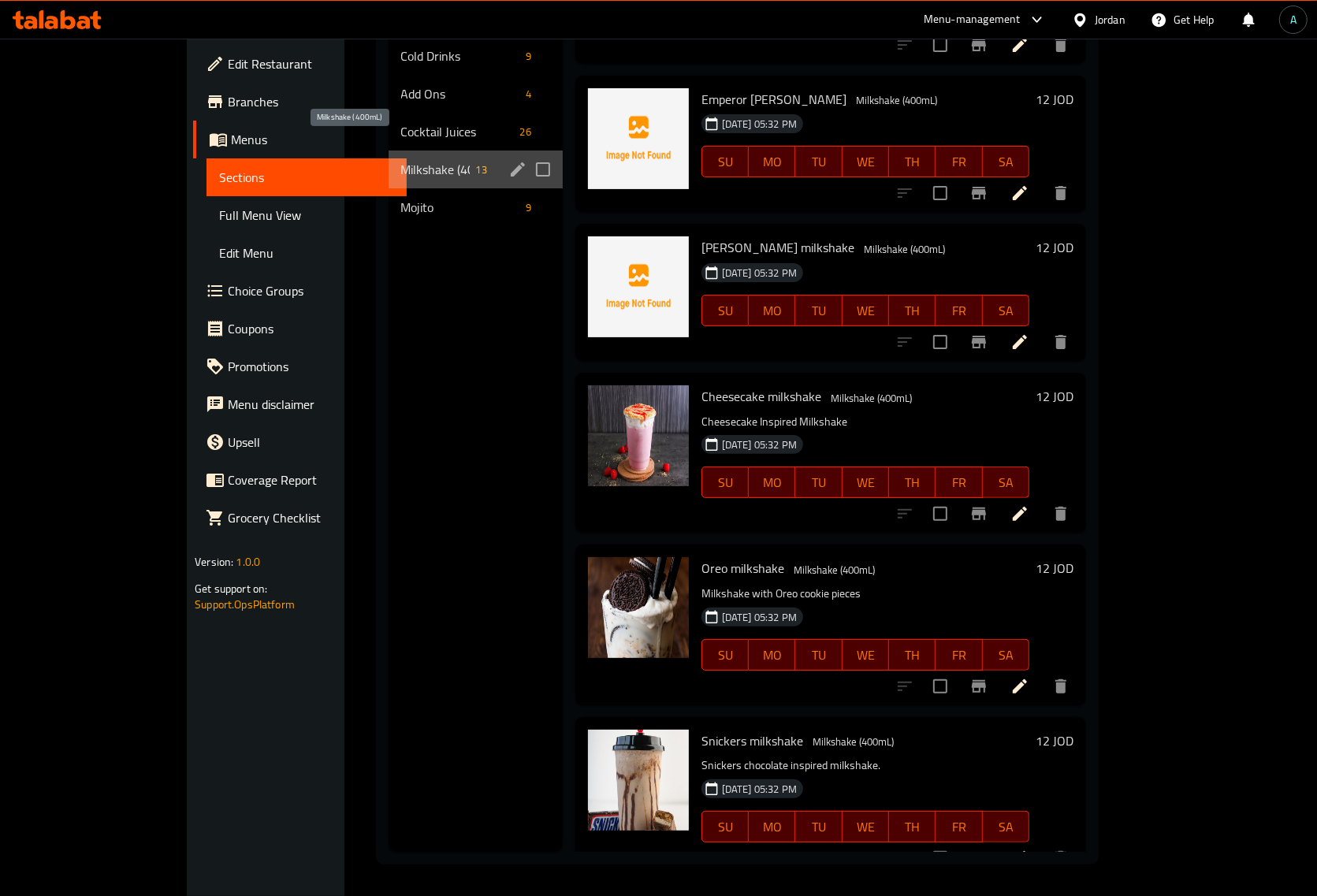
click at [401, 160] on span "Milkshake (400mL)" at bounding box center [435, 169] width 69 height 19
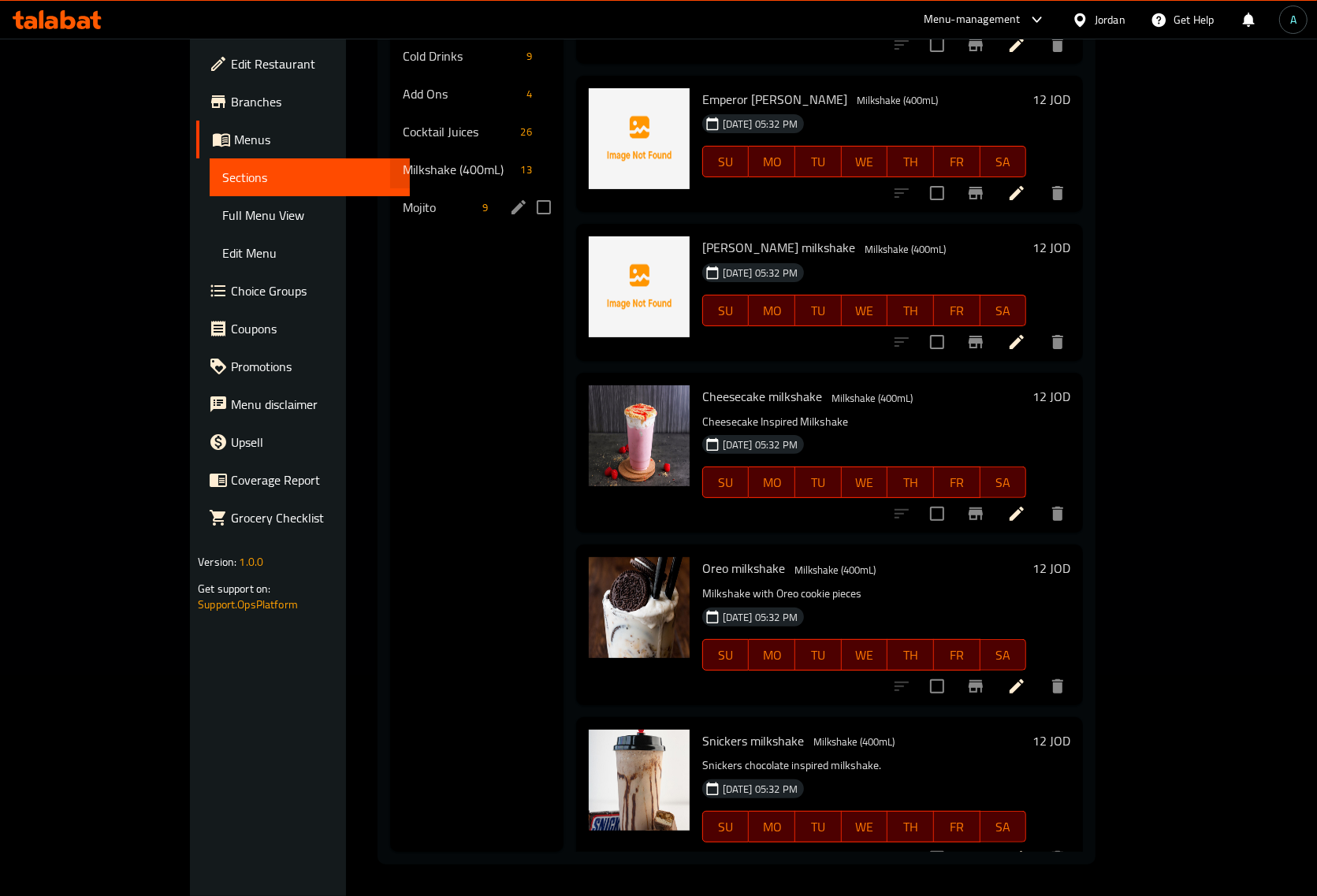
click at [390, 197] on div "Mojito 9" at bounding box center [477, 207] width 173 height 38
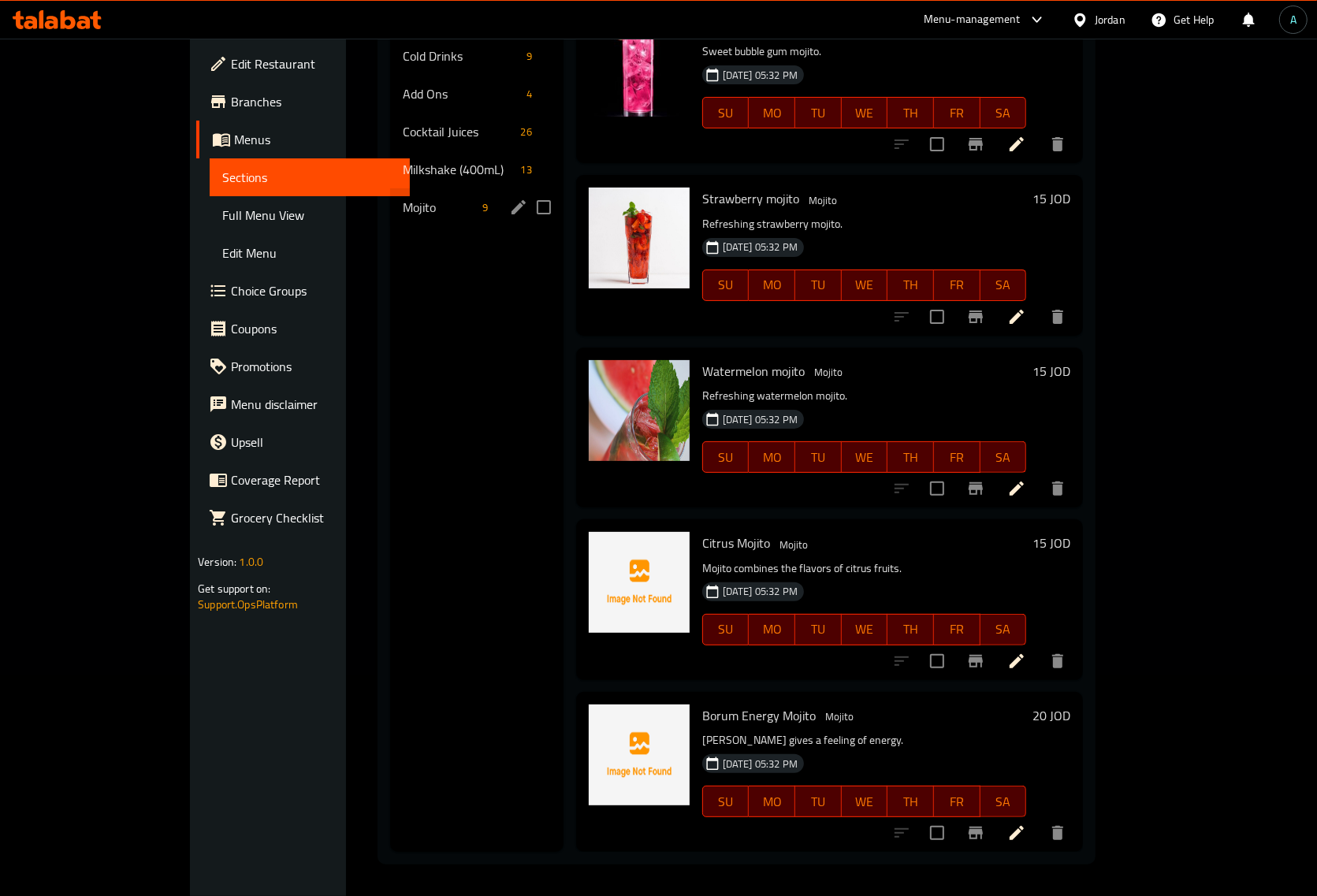
scroll to position [691, 0]
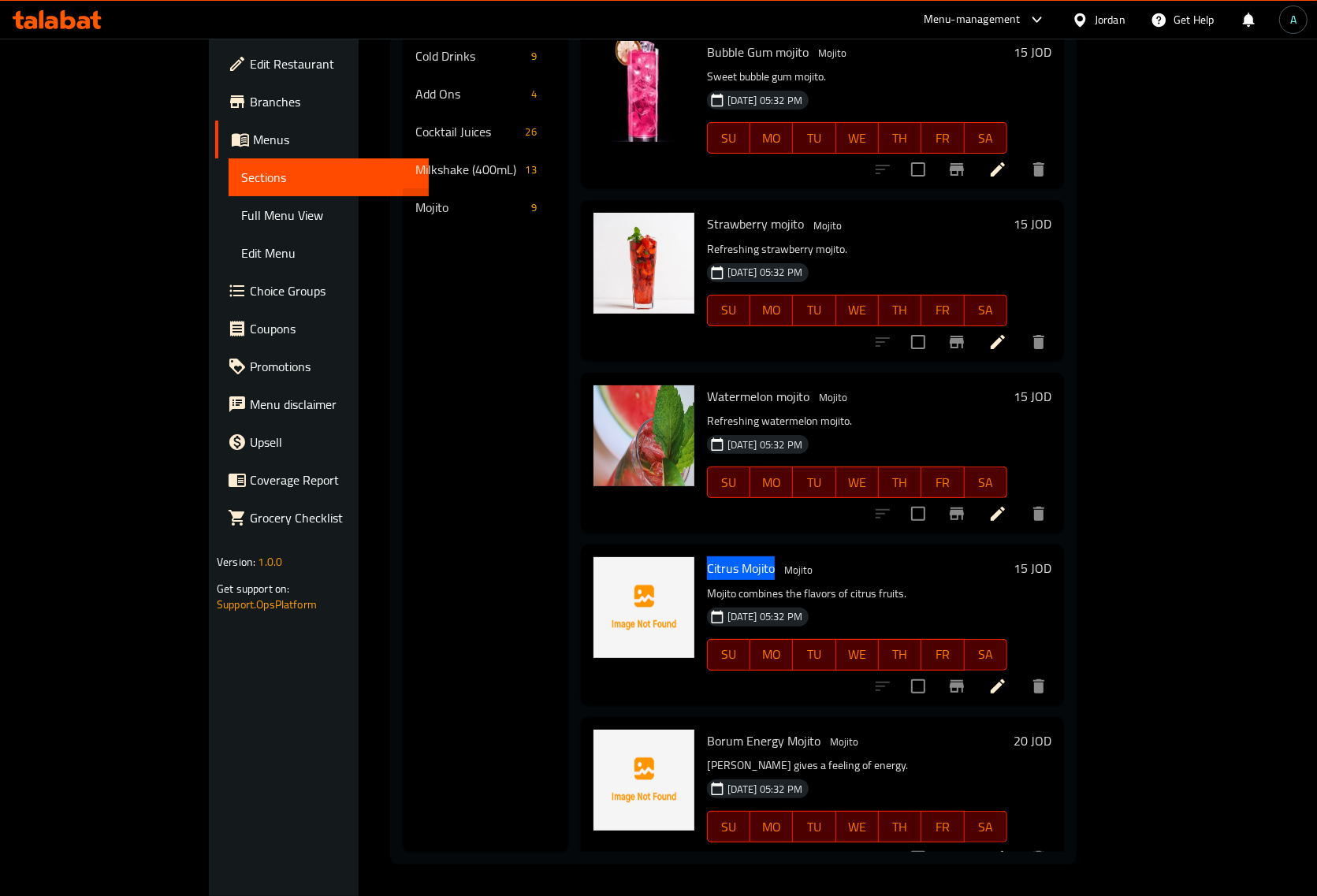
drag, startPoint x: 653, startPoint y: 538, endPoint x: 722, endPoint y: 548, distance: 69.7
click at [722, 551] on div "Citrus Mojito Mojito Mojito combines the flavors of citrus fruits. 16-09-2025 0…" at bounding box center [857, 624] width 313 height 148
copy span "Citrus Mojito"
click at [410, 617] on div "Menu sections Cold Drinks 9 Add Ons 4 Cocktail Juices 26 Milkshake (400mL) 13 M…" at bounding box center [485, 403] width 165 height 896
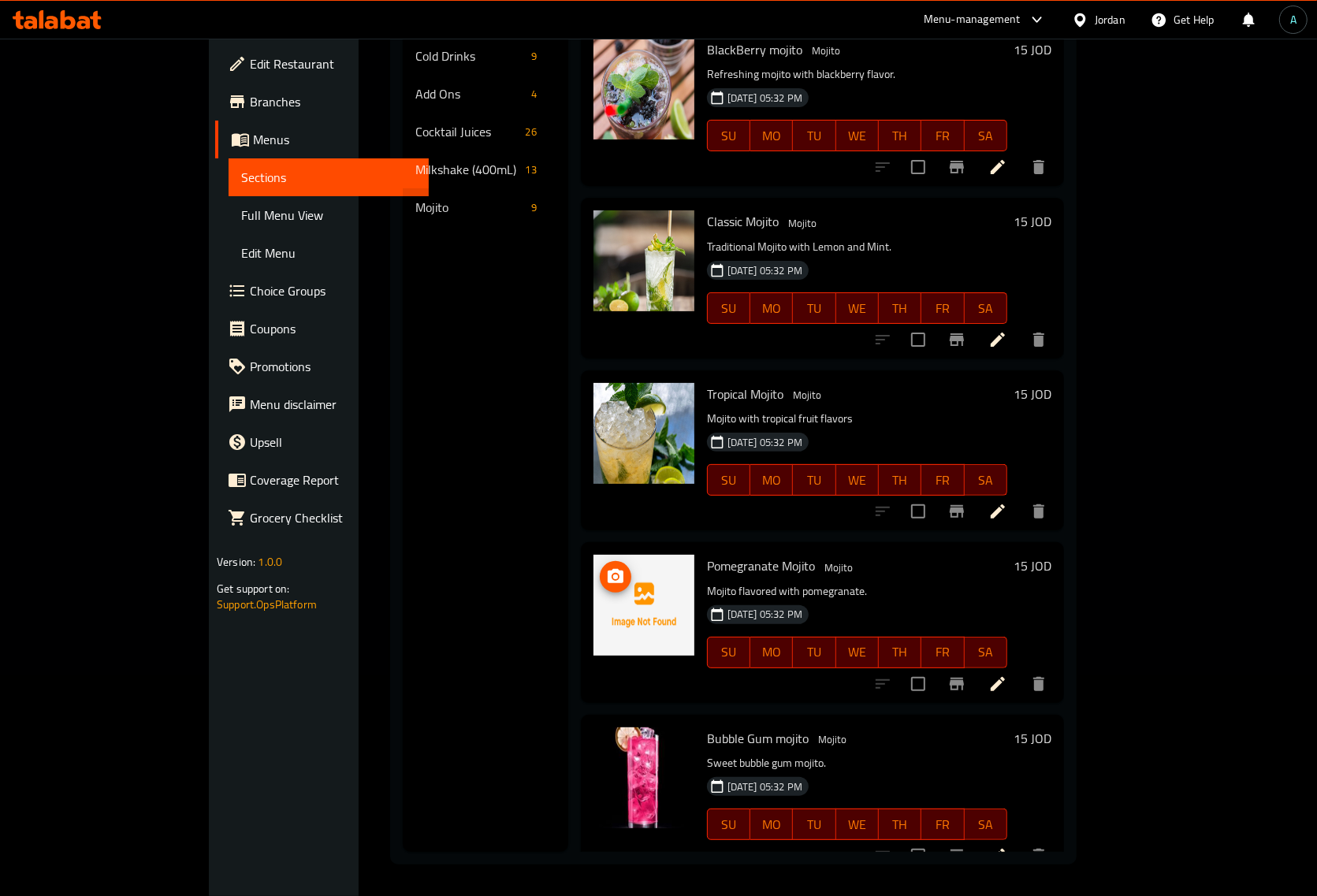
scroll to position [2, 0]
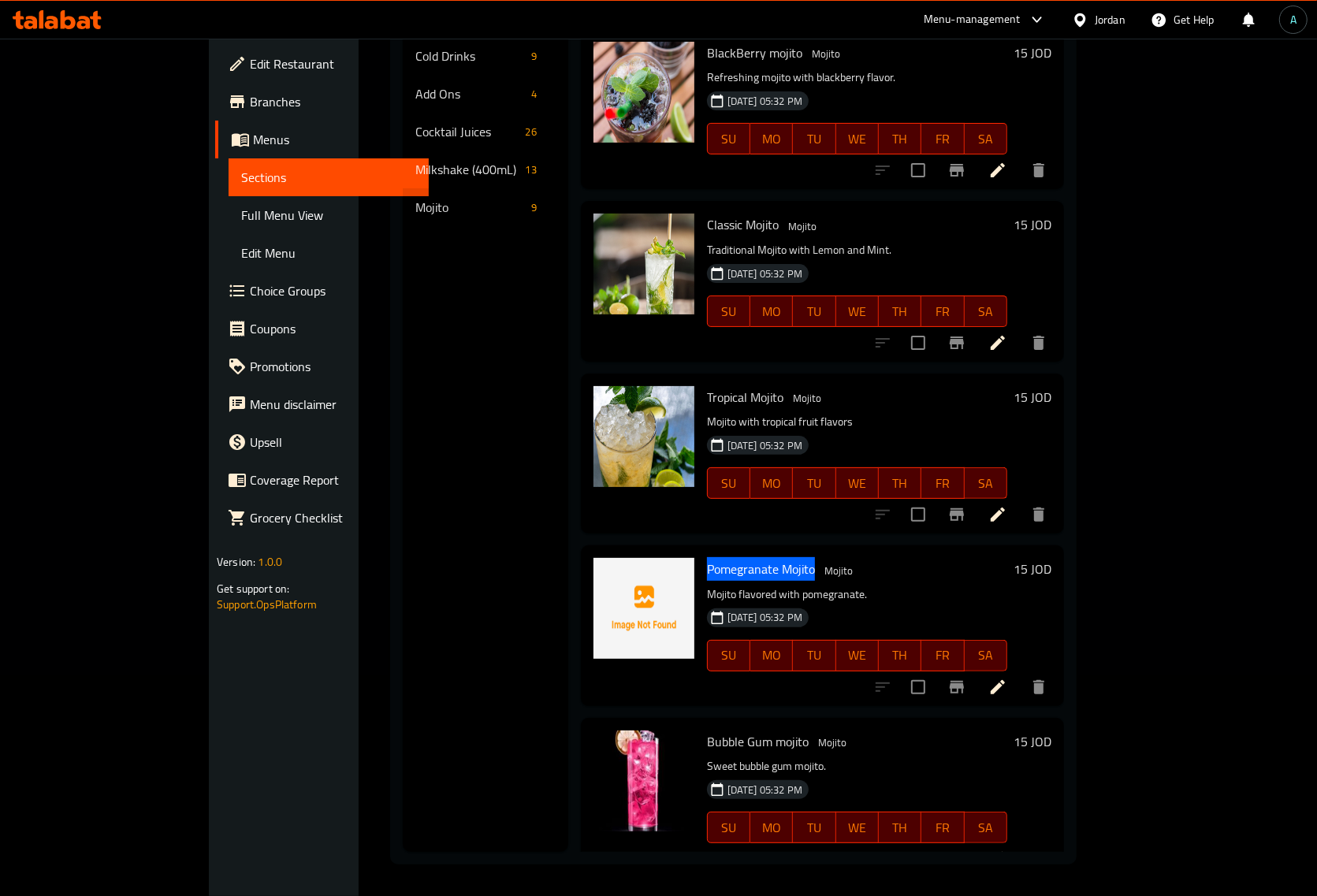
drag, startPoint x: 658, startPoint y: 546, endPoint x: 761, endPoint y: 545, distance: 103.0
click at [761, 557] on span "Pomegranate Mojito" at bounding box center [761, 569] width 108 height 24
copy span "Pomegranate Mojito"
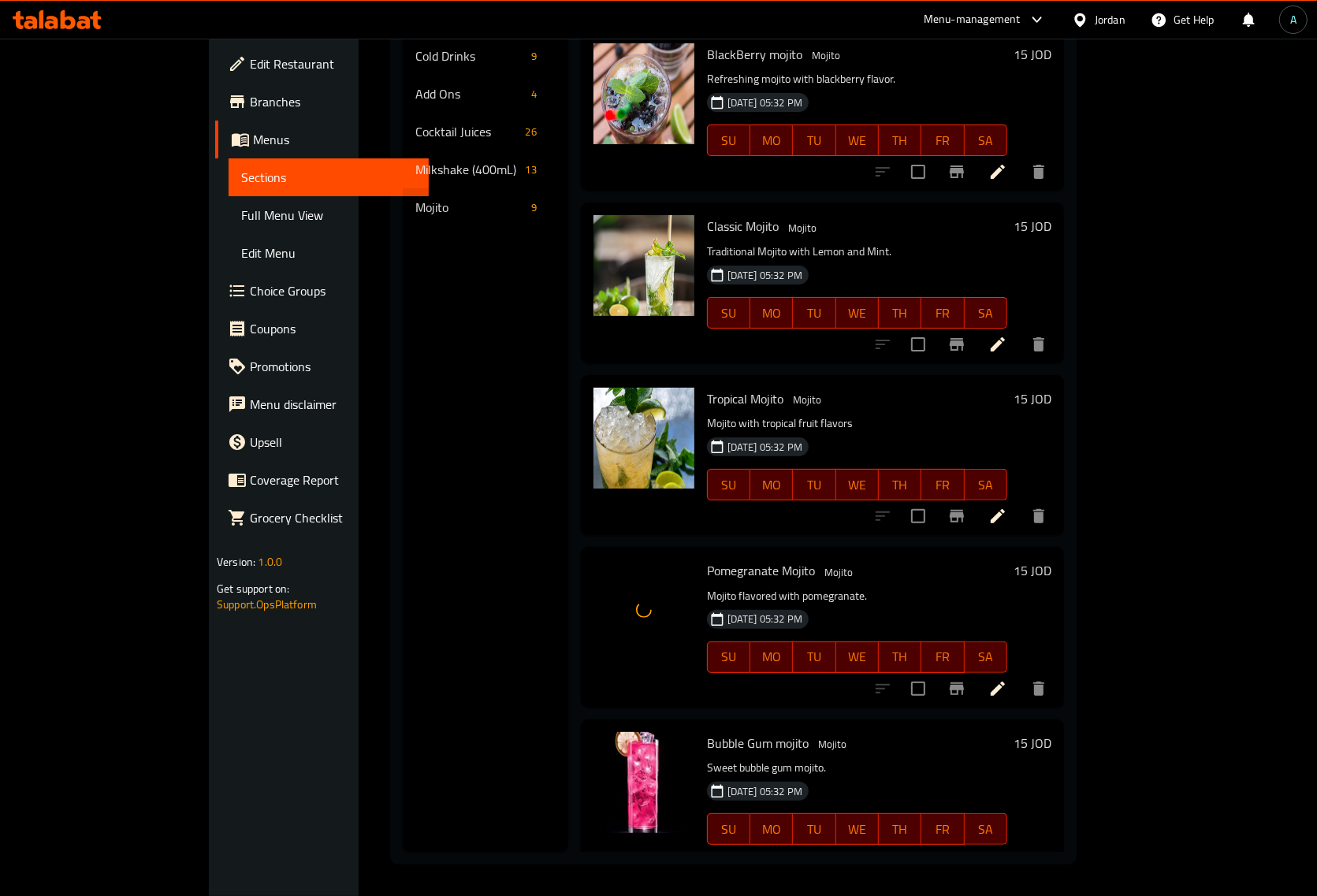
click at [439, 517] on div "Menu sections Cold Drinks 9 Add Ons 4 Cocktail Juices 26 Milkshake (400mL) 13 M…" at bounding box center [485, 403] width 165 height 896
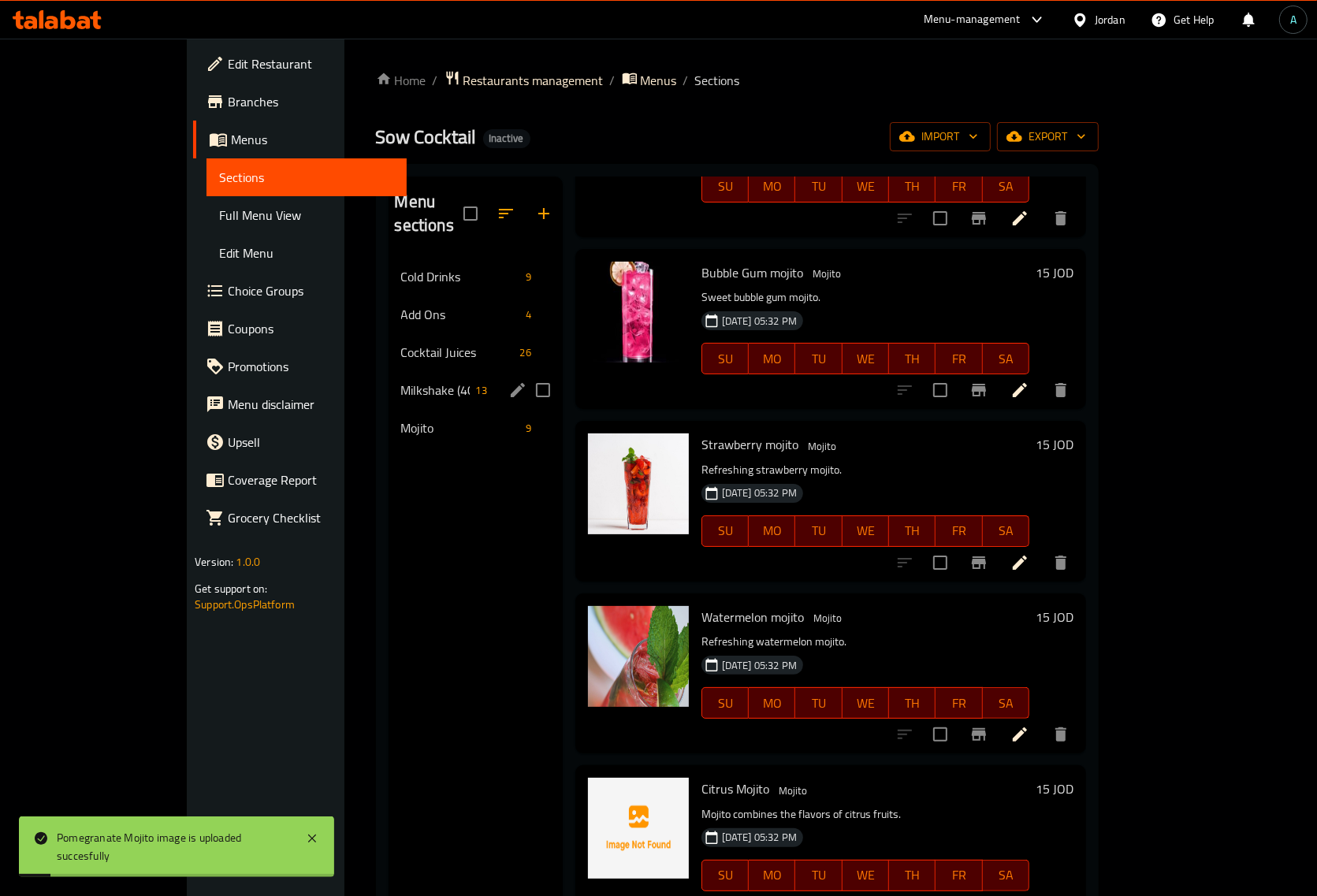
click at [401, 380] on span "Milkshake (400mL)" at bounding box center [435, 389] width 69 height 19
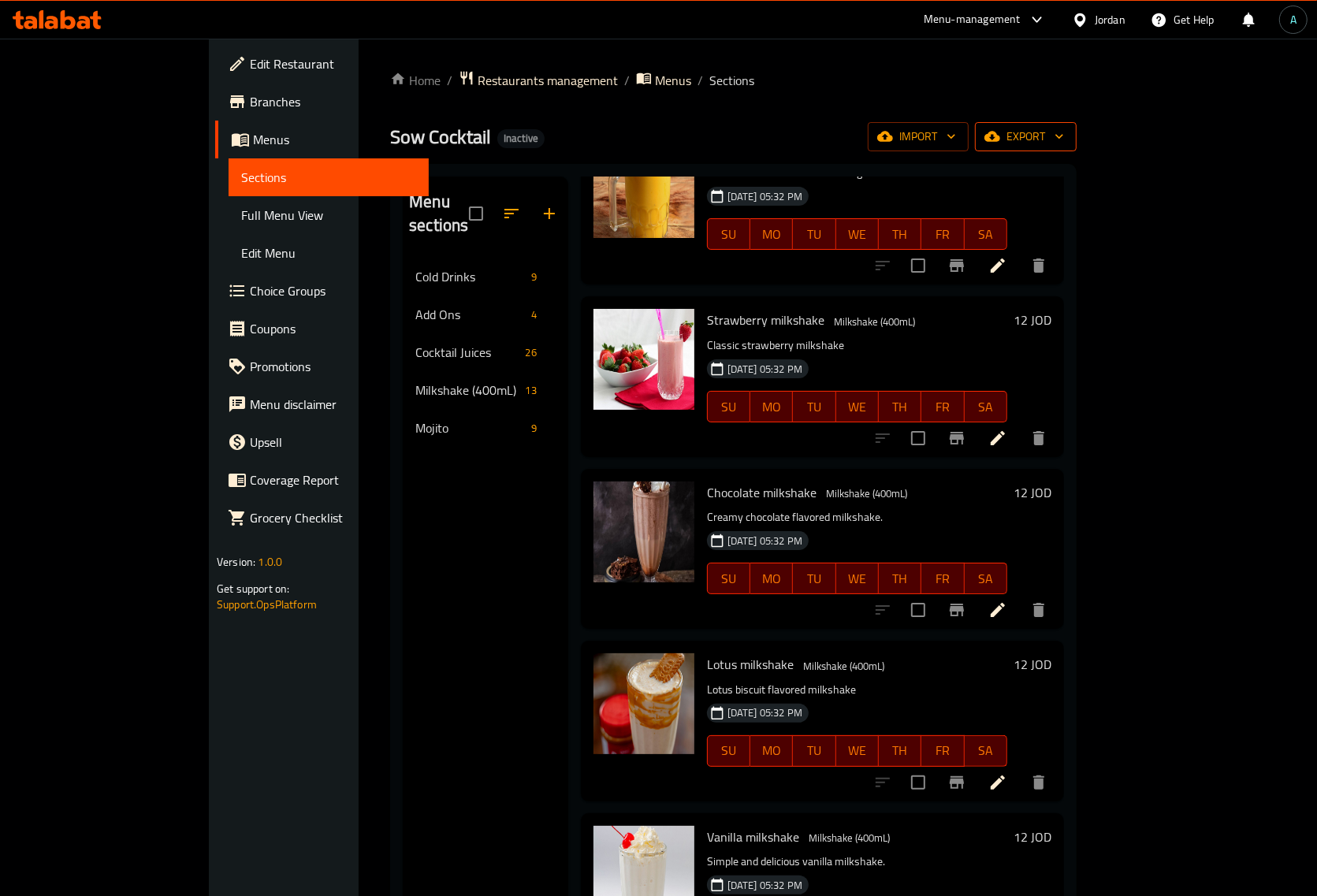
click at [1064, 144] on span "export" at bounding box center [1025, 136] width 76 height 19
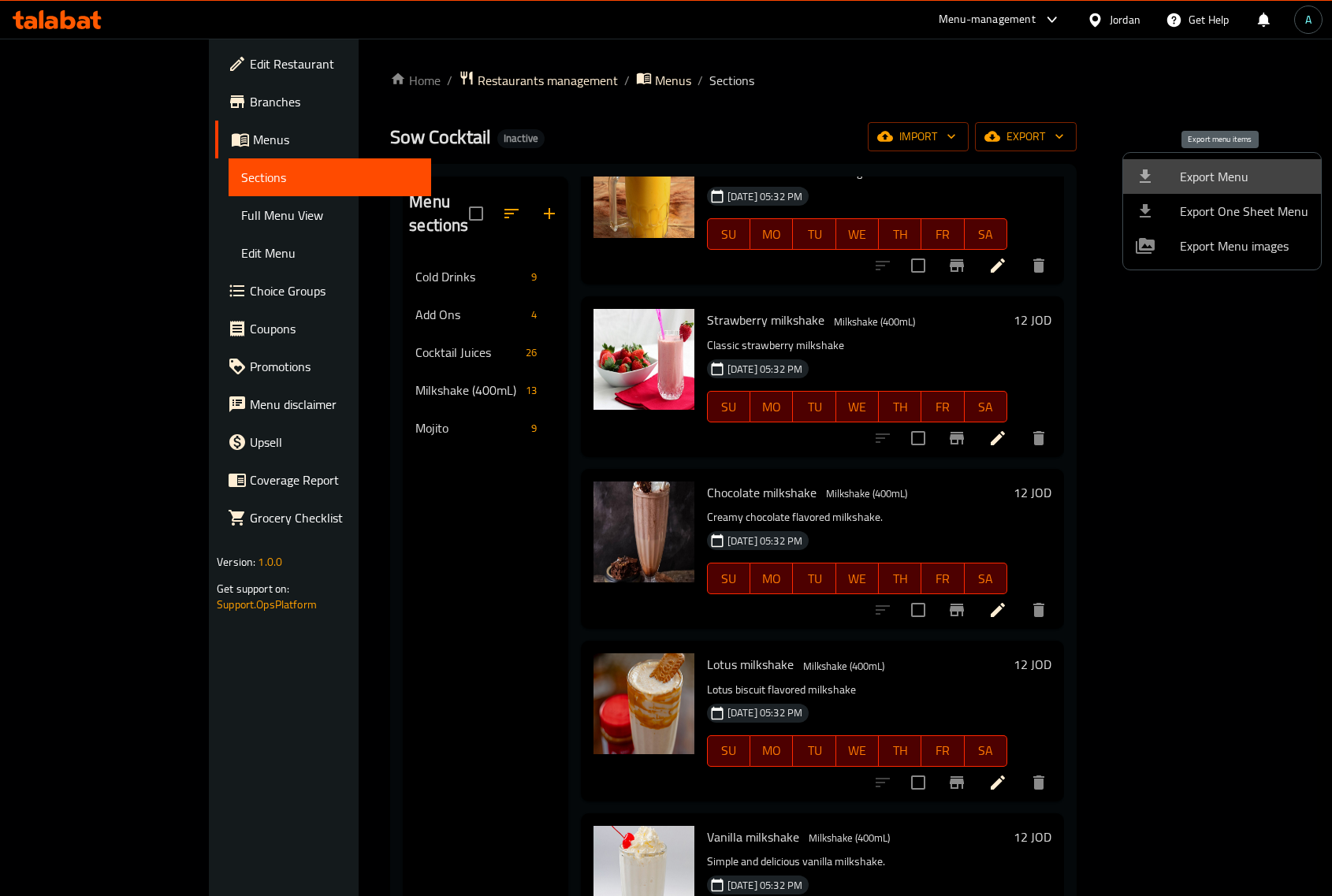
click at [1233, 178] on span "Export Menu" at bounding box center [1244, 176] width 128 height 19
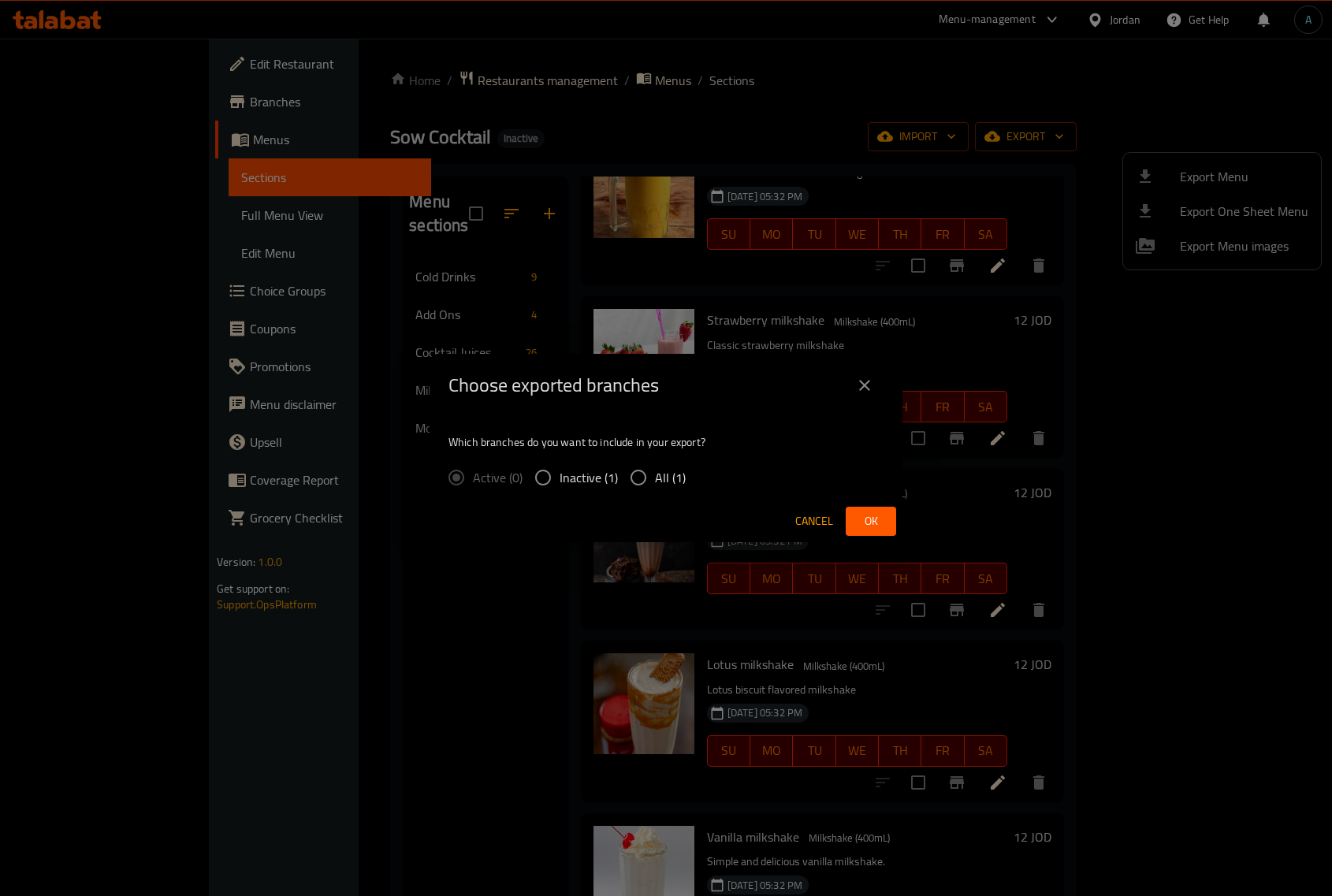
click at [661, 480] on span "All (1)" at bounding box center [670, 477] width 31 height 19
click at [655, 480] on input "All (1)" at bounding box center [638, 477] width 33 height 33
radio input "true"
click at [879, 517] on span "Ok" at bounding box center [870, 521] width 26 height 19
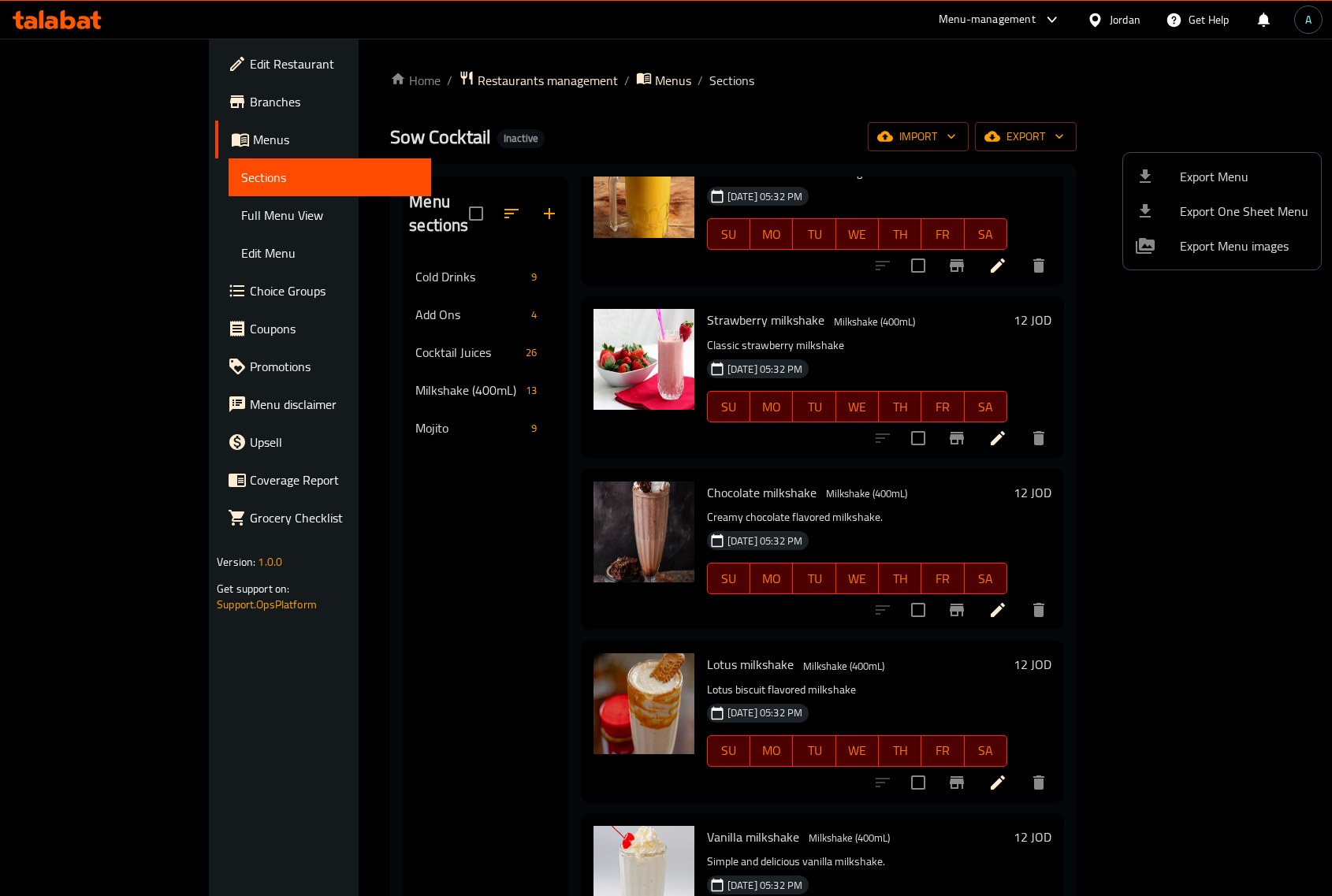
click at [61, 218] on div at bounding box center [666, 448] width 1332 height 896
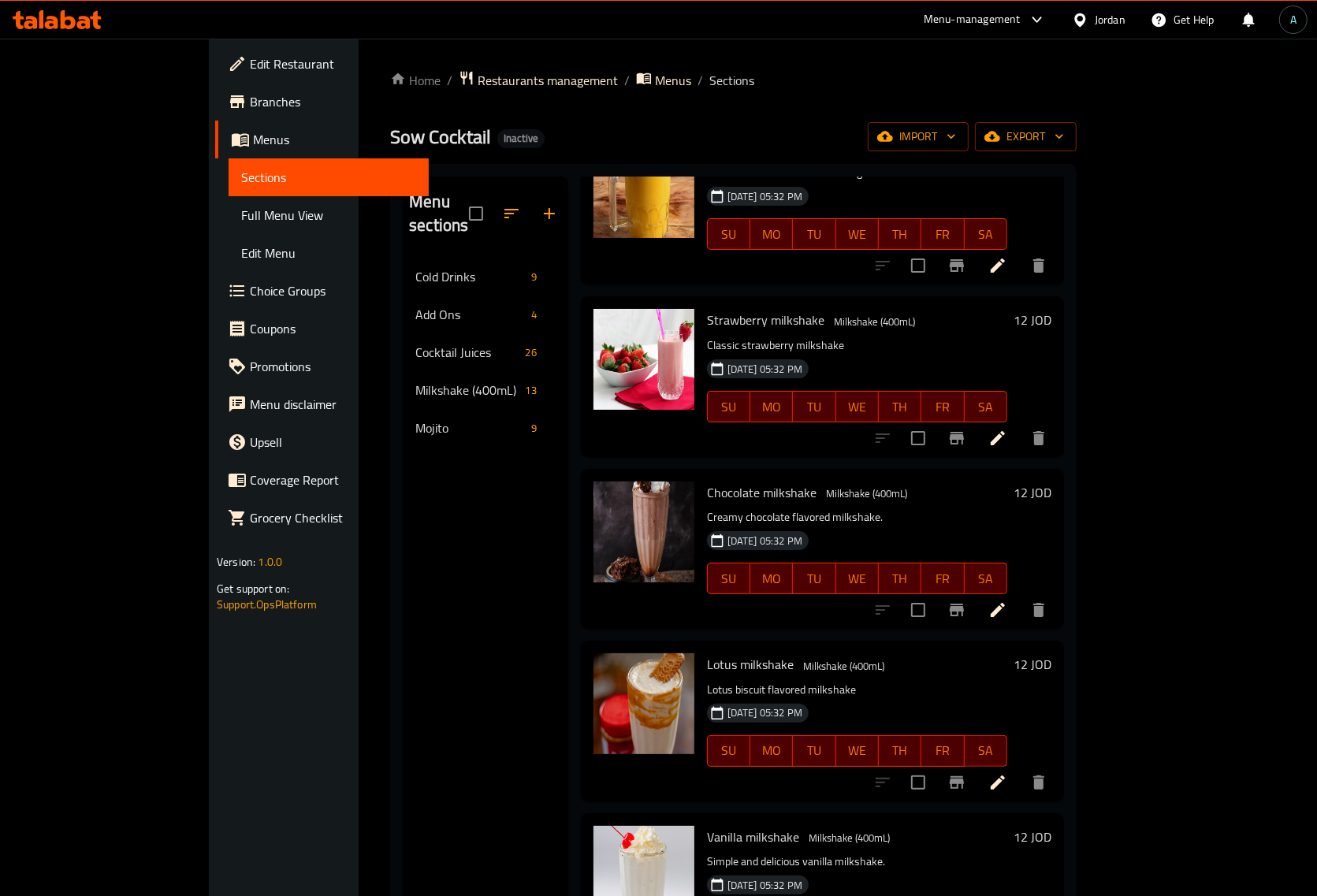
click at [241, 218] on span "Full Menu View" at bounding box center [329, 215] width 175 height 19
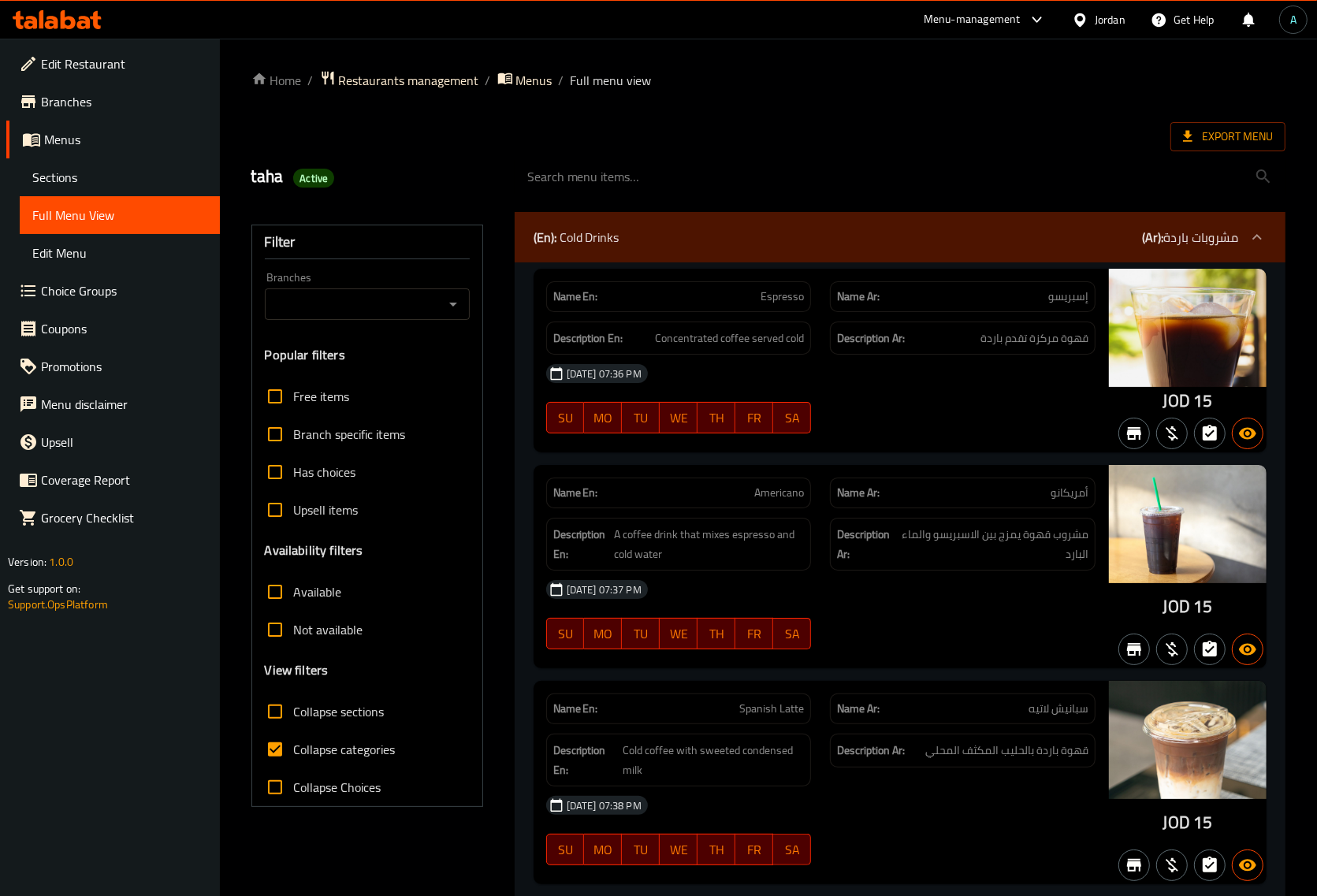
drag, startPoint x: 319, startPoint y: 764, endPoint x: 320, endPoint y: 756, distance: 8.1
click at [319, 762] on label "Collapse categories" at bounding box center [326, 749] width 140 height 38
click at [294, 762] on input "Collapse categories" at bounding box center [275, 749] width 38 height 38
checkbox input "false"
click at [480, 517] on div "Filter Branches Branches Popular filters Free items Branch specific items Has c…" at bounding box center [367, 516] width 232 height 582
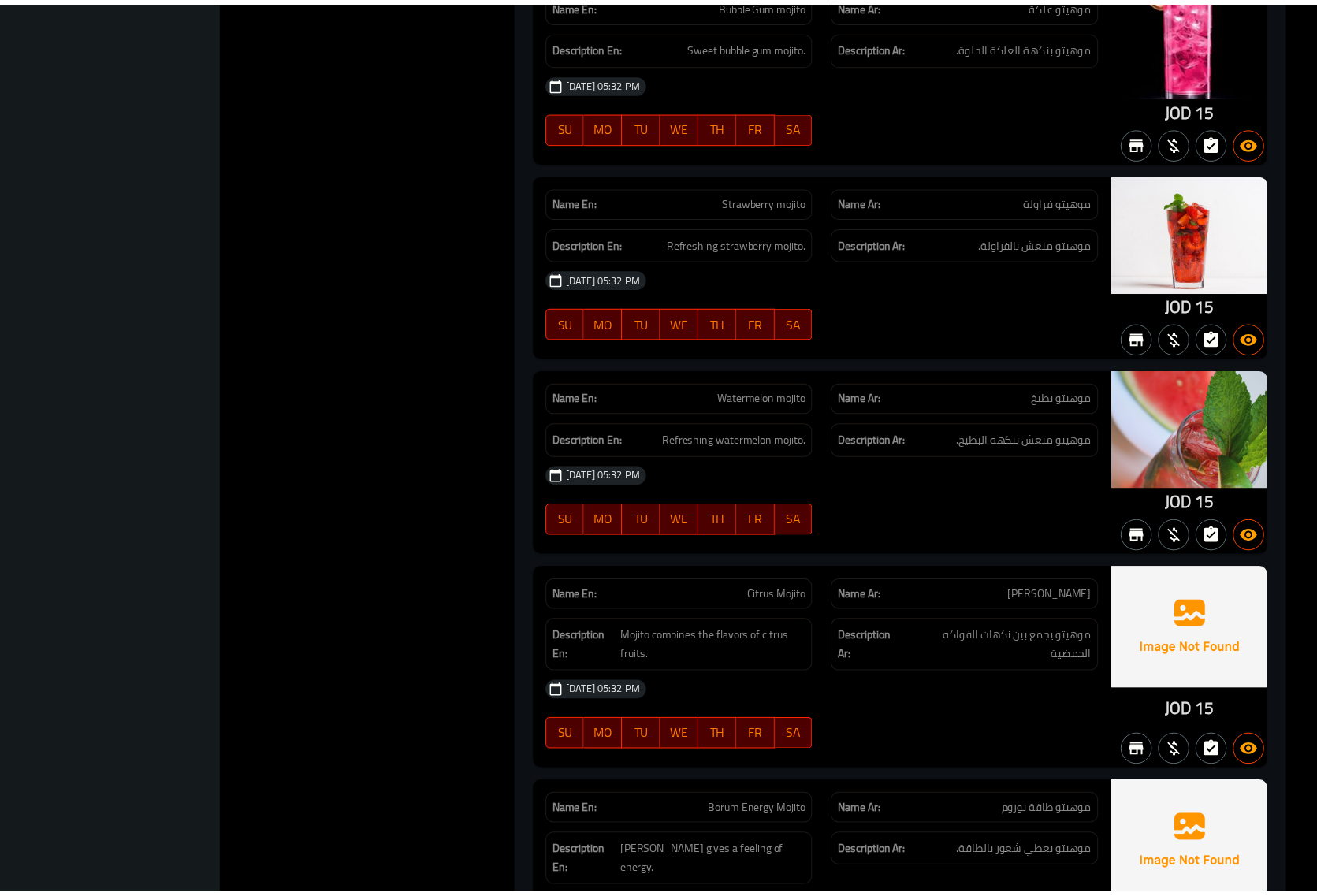
scroll to position [20107, 0]
